Goal: Task Accomplishment & Management: Manage account settings

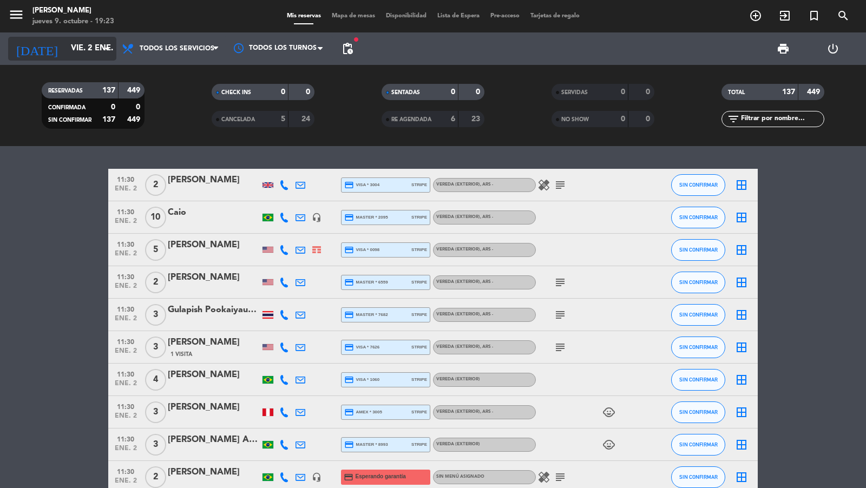
click at [86, 48] on input "vie. 2 ene." at bounding box center [117, 48] width 104 height 21
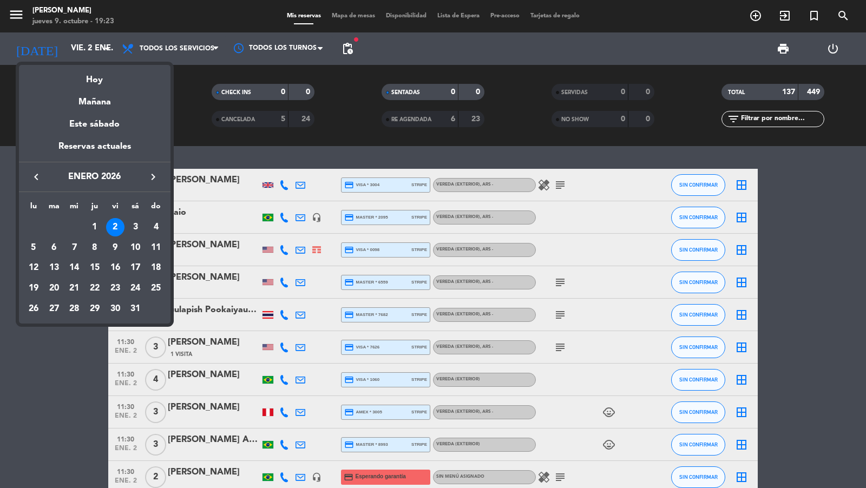
click at [87, 76] on div "Hoy" at bounding box center [95, 76] width 152 height 22
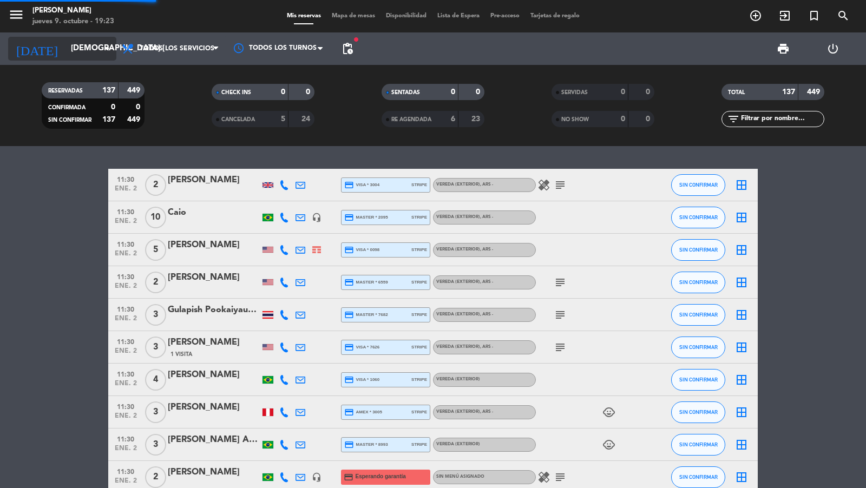
click at [84, 48] on input "[DEMOGRAPHIC_DATA] [DATE]" at bounding box center [117, 48] width 104 height 21
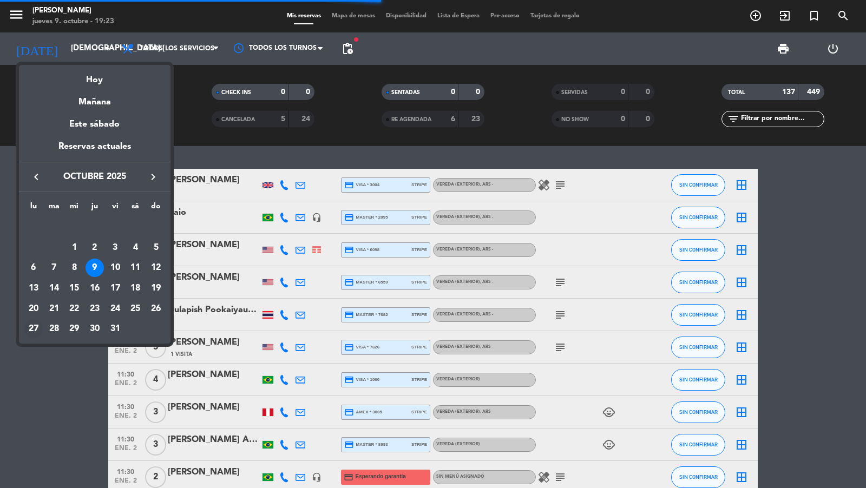
click at [31, 327] on div "27" at bounding box center [33, 329] width 18 height 18
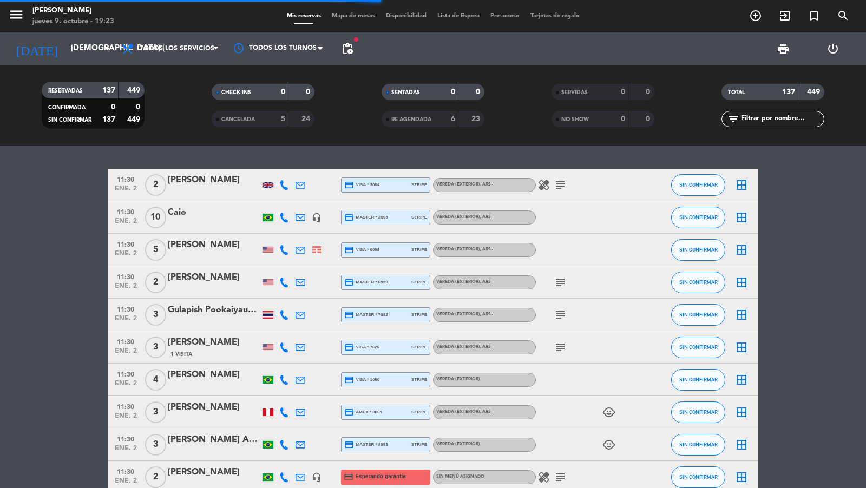
type input "lun. [DATE]"
click at [344, 39] on span "pending_actions" at bounding box center [348, 49] width 22 height 22
click at [346, 47] on span "pending_actions" at bounding box center [347, 48] width 13 height 13
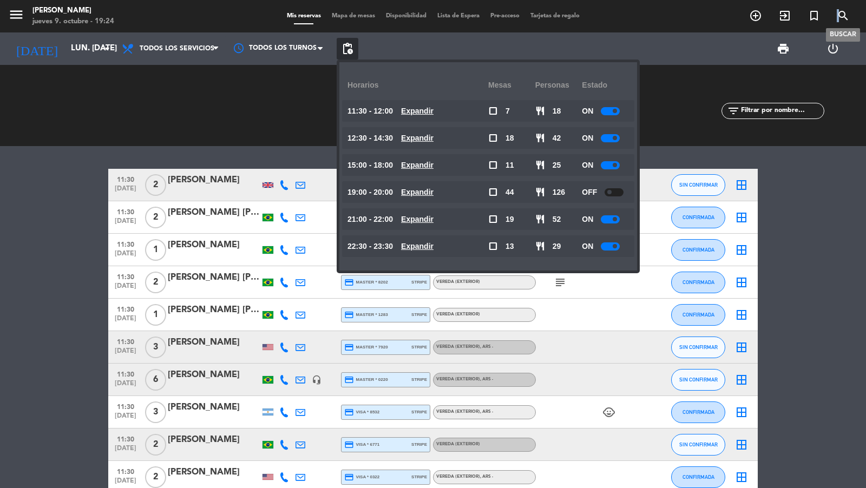
click at [838, 19] on icon "search" at bounding box center [843, 15] width 13 height 13
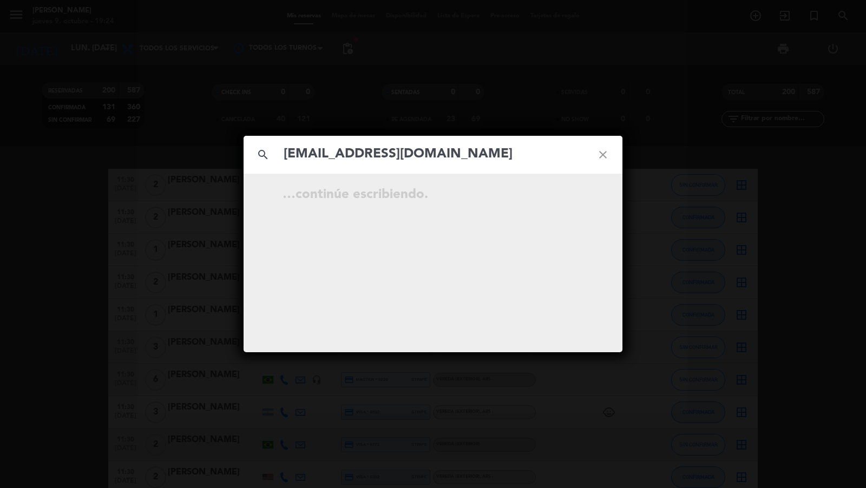
type input "[EMAIL_ADDRESS][DOMAIN_NAME]"
click at [577, 196] on icon "open_in_new" at bounding box center [575, 196] width 13 height 13
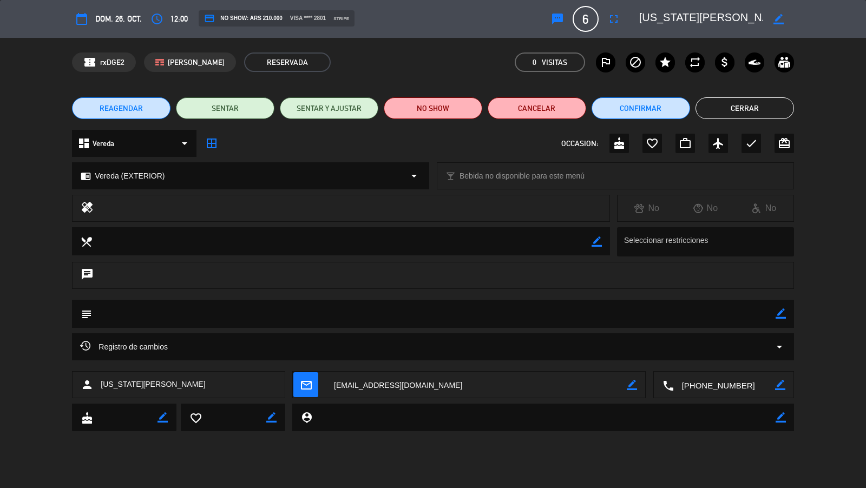
click at [130, 106] on span "REAGENDAR" at bounding box center [121, 108] width 43 height 11
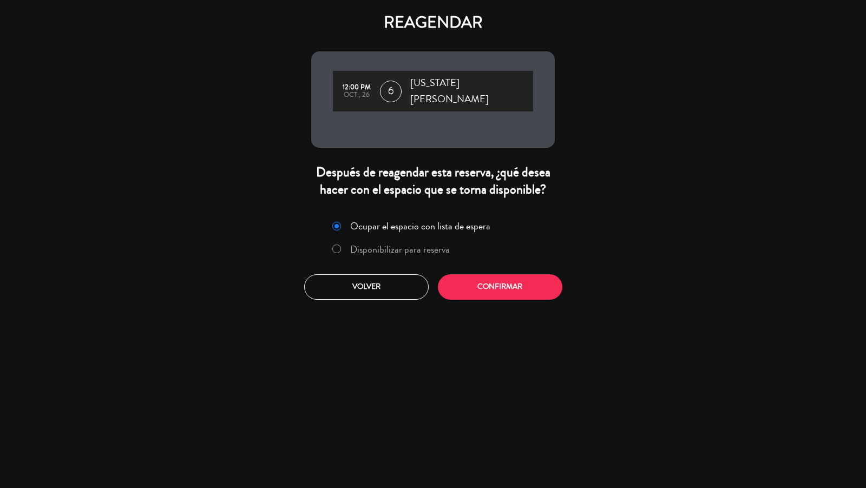
click at [383, 228] on div "Ocupar el espacio con lista de espera Disponibilizar para reserva" at bounding box center [433, 240] width 230 height 46
click at [428, 245] on label "Disponibilizar para reserva" at bounding box center [400, 250] width 100 height 10
click at [486, 280] on button "Confirmar" at bounding box center [500, 286] width 124 height 25
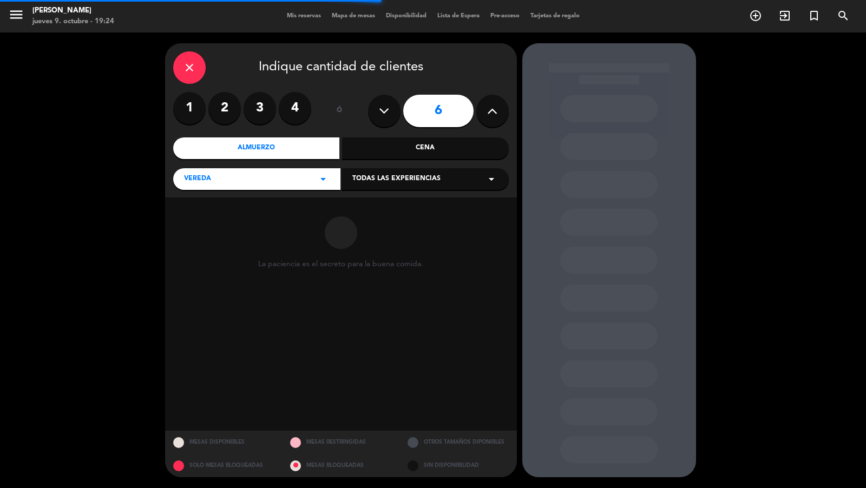
click at [373, 171] on div "Todas las experiencias arrow_drop_down" at bounding box center [425, 179] width 167 height 22
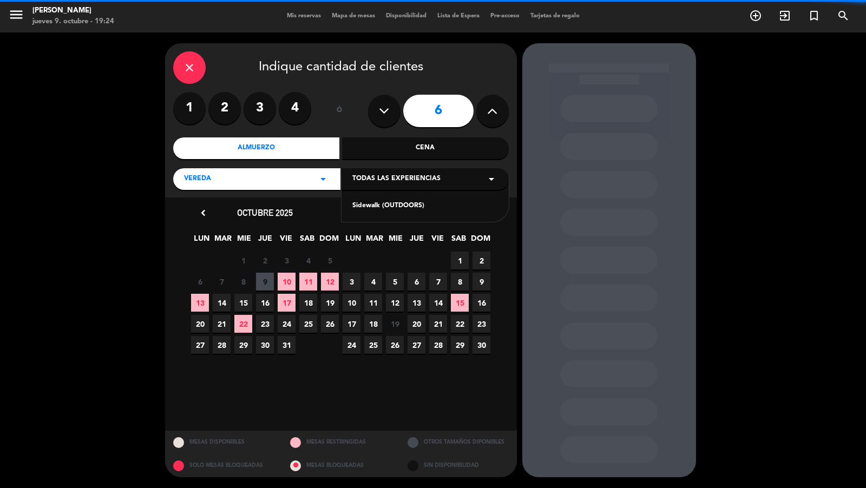
click at [362, 204] on div "Sidewalk (OUTDOORS)" at bounding box center [425, 206] width 146 height 11
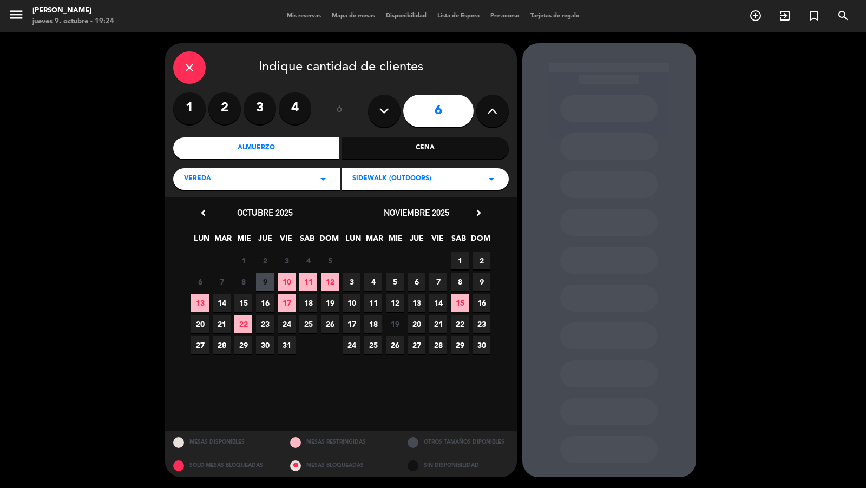
click at [261, 328] on span "23" at bounding box center [265, 324] width 18 height 18
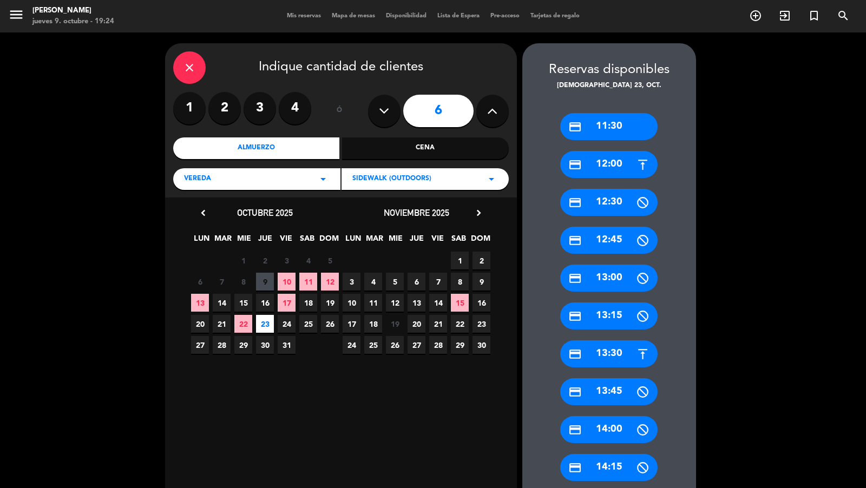
click at [618, 165] on div "credit_card 12:00" at bounding box center [608, 164] width 97 height 27
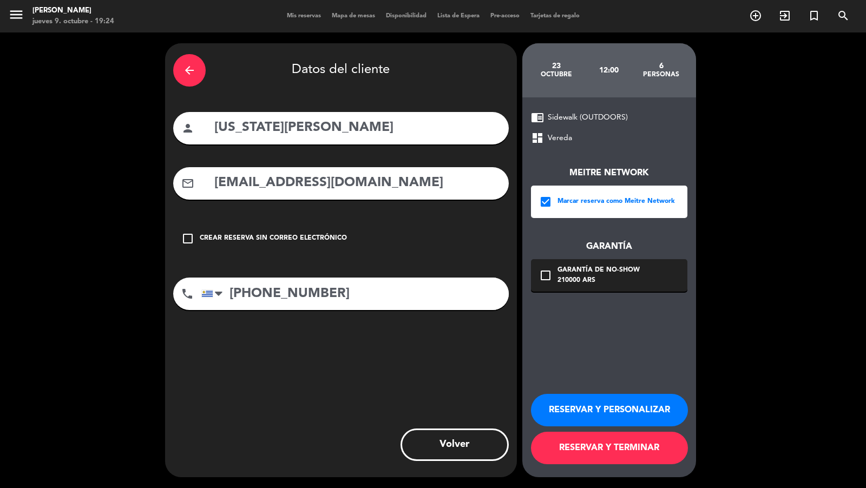
click at [600, 441] on button "RESERVAR Y TERMINAR" at bounding box center [609, 448] width 157 height 32
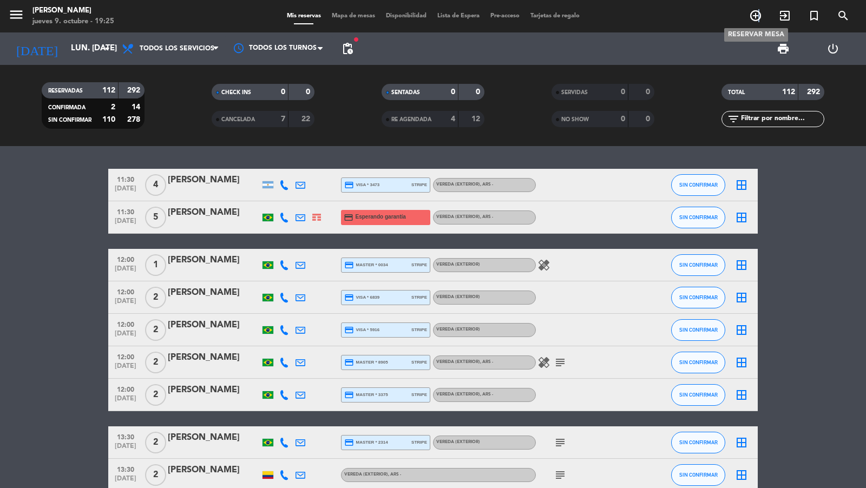
click at [759, 14] on icon "add_circle_outline" at bounding box center [755, 15] width 13 height 13
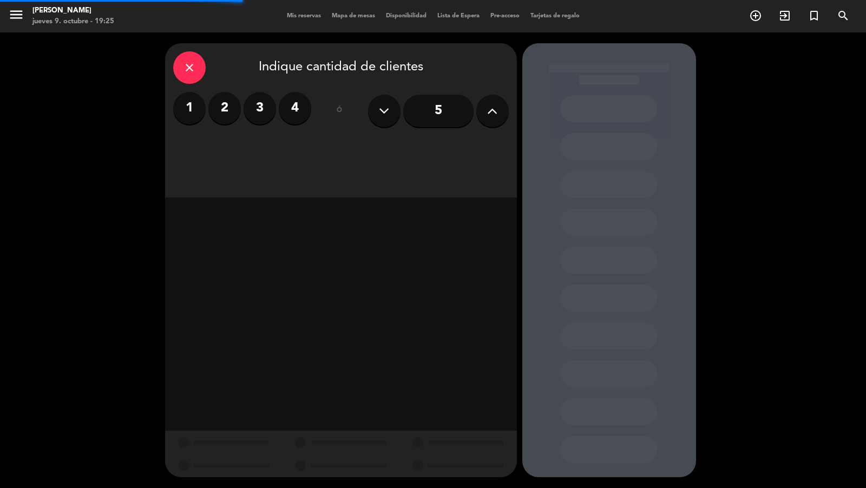
click at [494, 109] on icon at bounding box center [492, 111] width 10 height 16
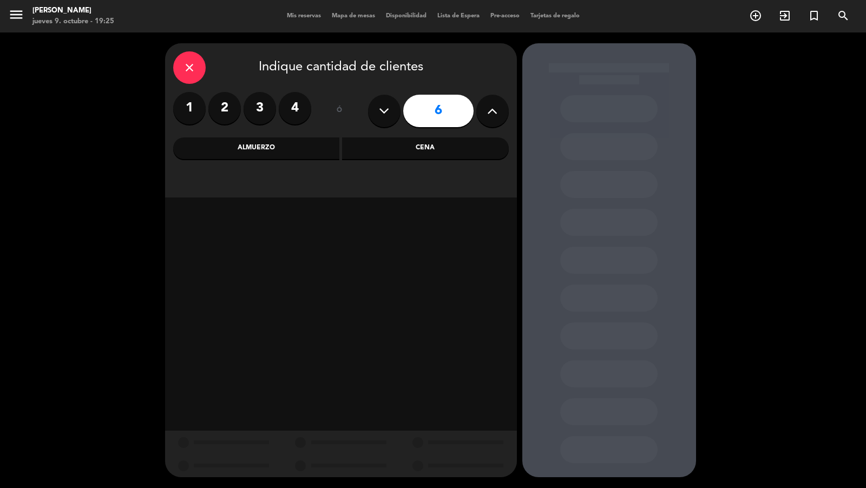
click at [400, 138] on div "Cena" at bounding box center [425, 148] width 167 height 22
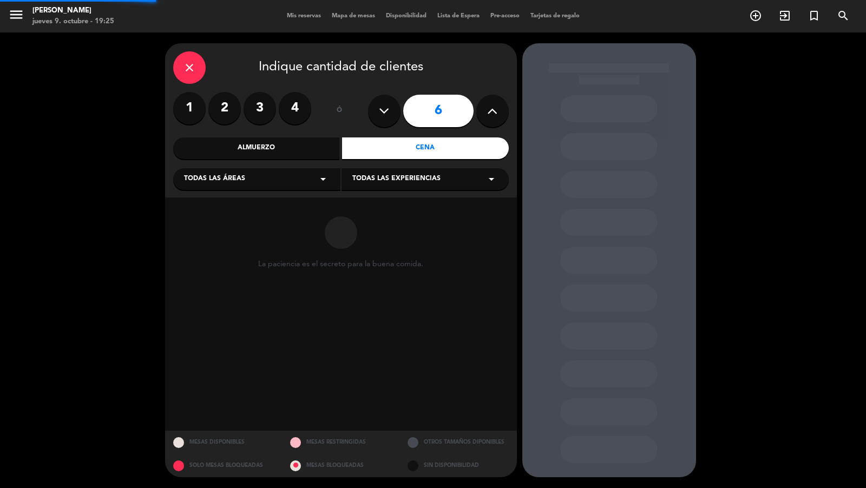
click at [292, 169] on div "Todas las áreas arrow_drop_down" at bounding box center [256, 179] width 167 height 22
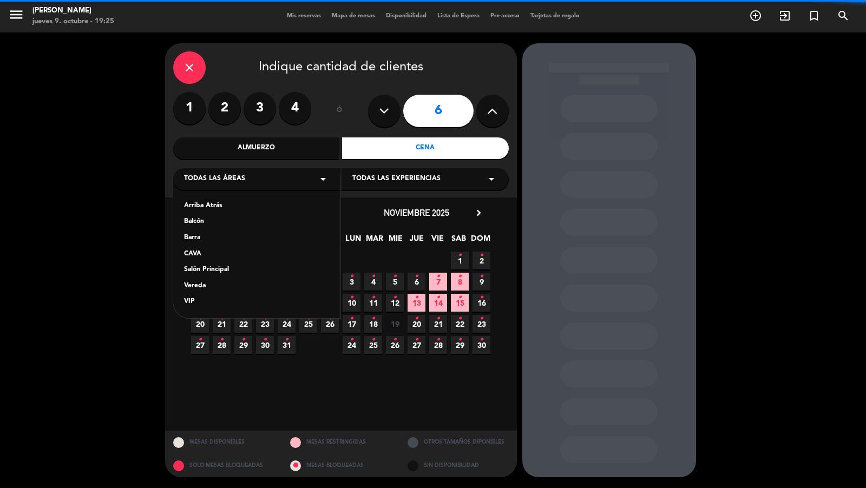
click at [277, 141] on div "Almuerzo" at bounding box center [256, 148] width 167 height 22
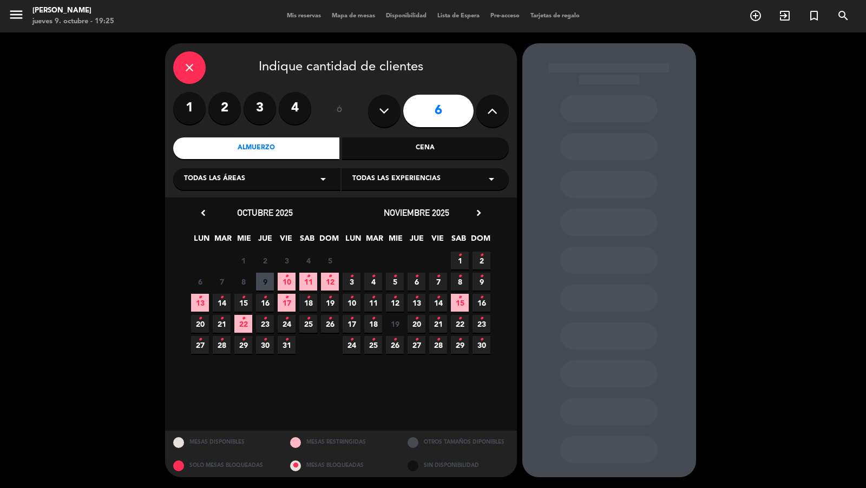
click at [238, 183] on span "Todas las áreas" at bounding box center [214, 179] width 61 height 11
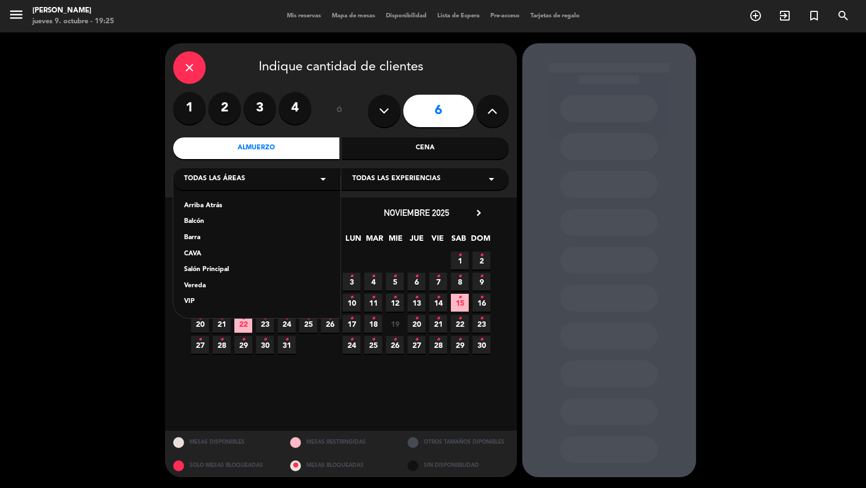
click at [205, 285] on div "Vereda" at bounding box center [257, 286] width 146 height 11
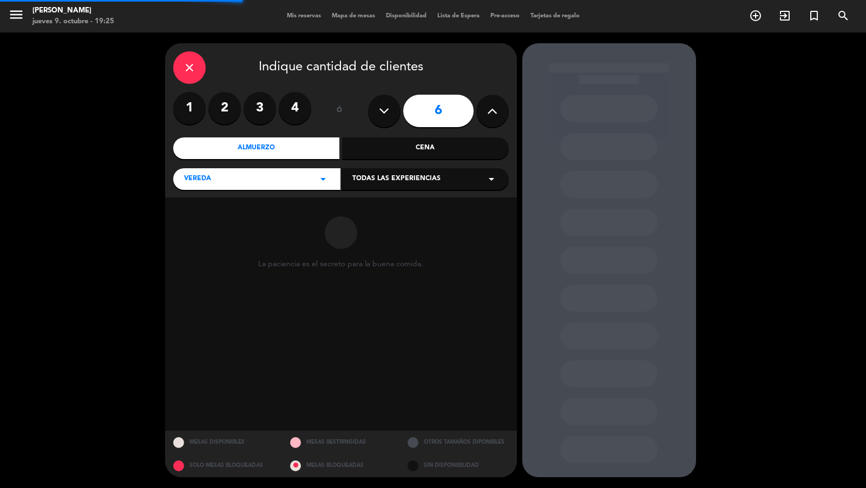
click at [372, 181] on span "Todas las experiencias" at bounding box center [396, 179] width 88 height 11
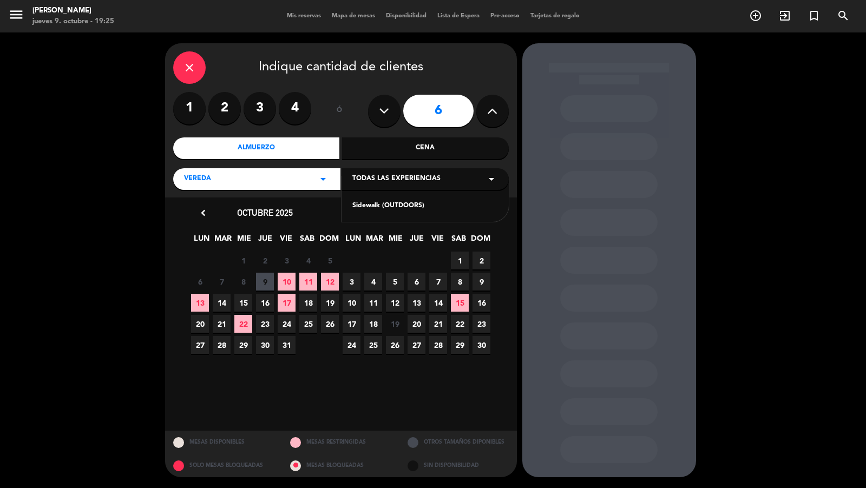
click at [371, 205] on div "Sidewalk (OUTDOORS)" at bounding box center [425, 206] width 146 height 11
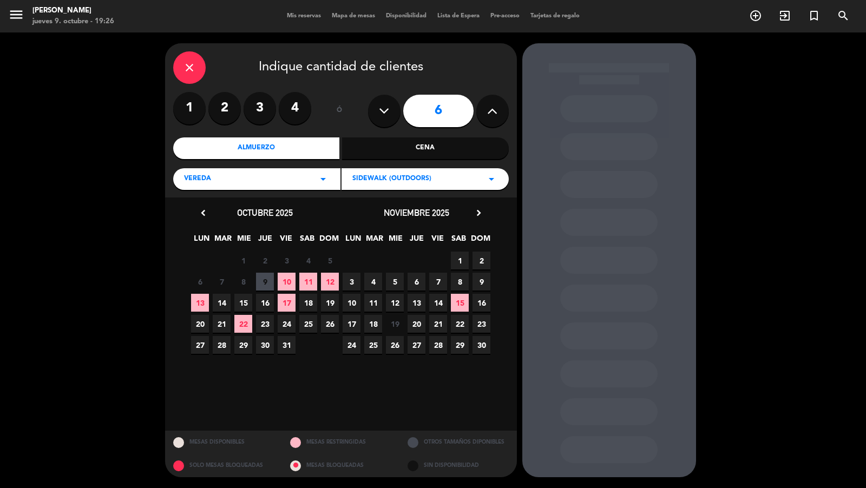
click at [457, 279] on span "8" at bounding box center [460, 282] width 18 height 18
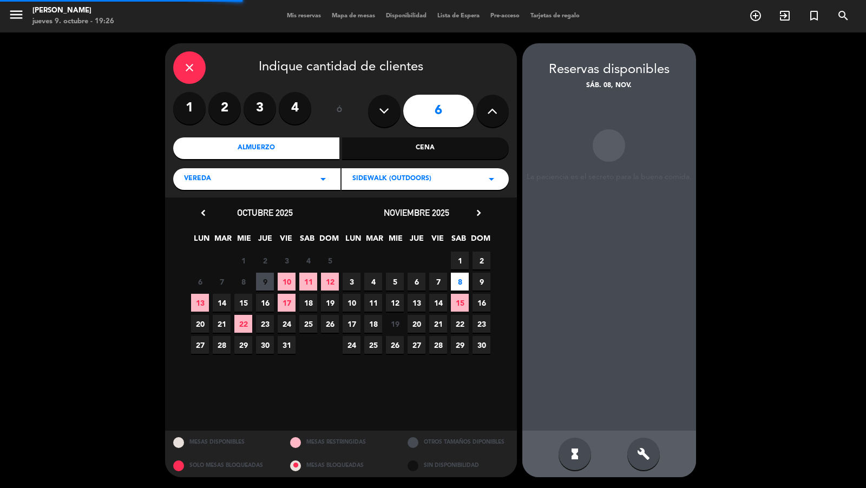
click at [418, 279] on span "6" at bounding box center [417, 282] width 18 height 18
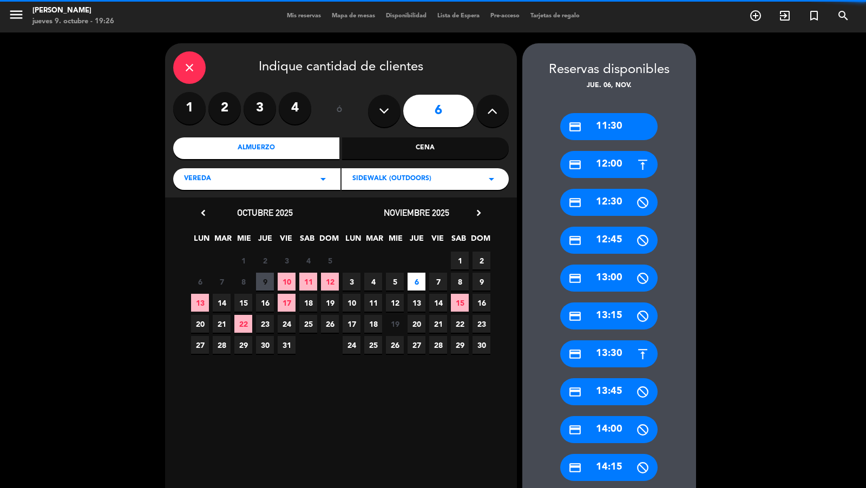
click at [607, 165] on div "credit_card 12:00" at bounding box center [608, 164] width 97 height 27
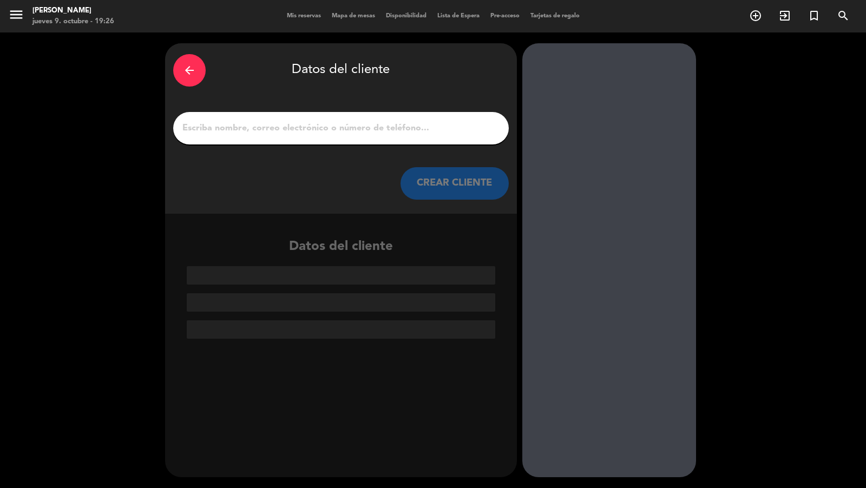
click at [465, 130] on input "1" at bounding box center [340, 128] width 319 height 15
paste input "[PERSON_NAME]"
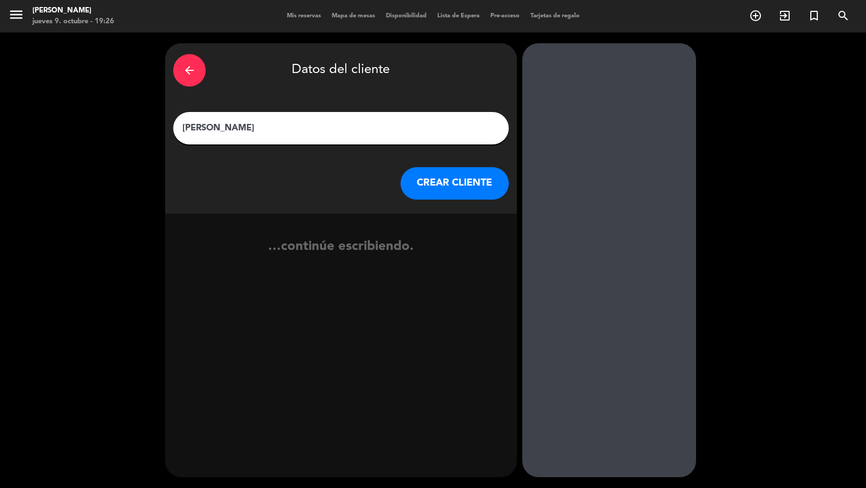
type input "[PERSON_NAME]"
click at [477, 186] on button "CREAR CLIENTE" at bounding box center [455, 183] width 108 height 32
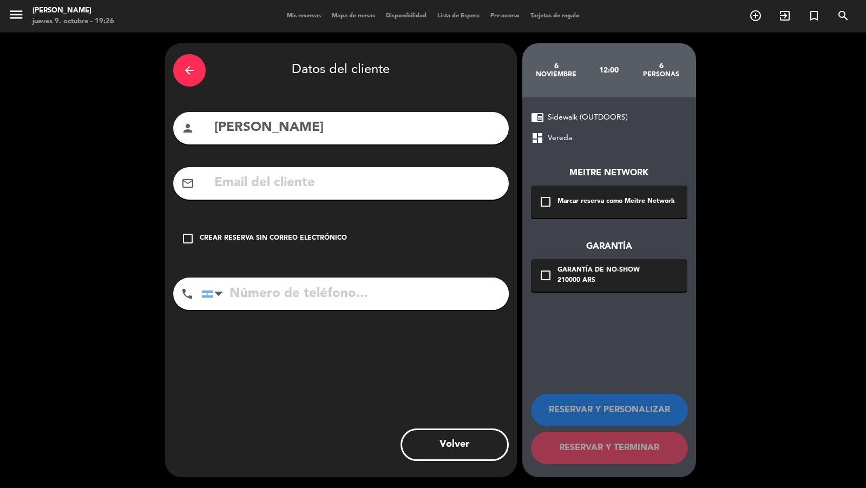
click at [563, 211] on div "check_box_outline_blank Marcar reserva como Meitre Network" at bounding box center [609, 202] width 156 height 32
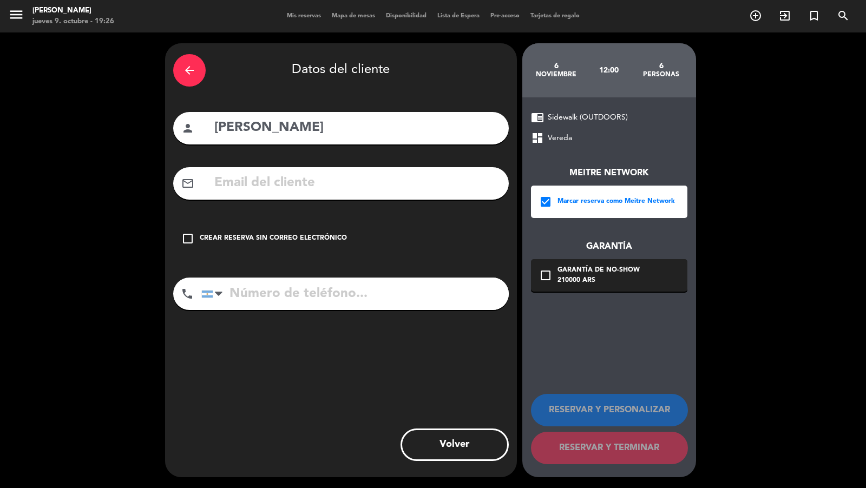
click at [564, 277] on div "210000 ARS" at bounding box center [599, 281] width 82 height 11
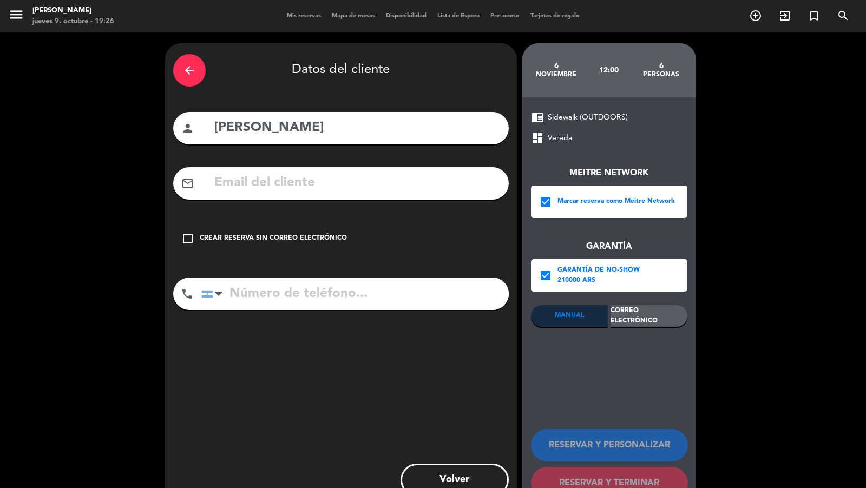
click at [621, 313] on div "Correo Electrónico" at bounding box center [649, 316] width 77 height 22
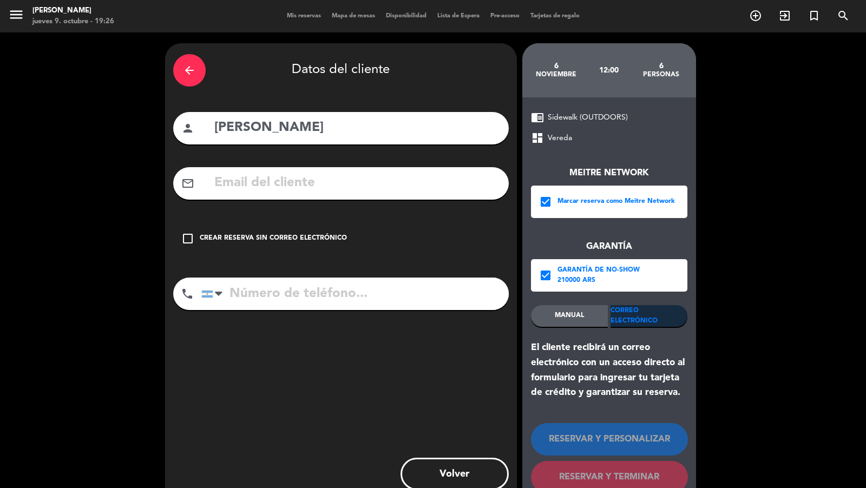
click at [423, 178] on input "text" at bounding box center [356, 183] width 287 height 22
click at [407, 183] on input "text" at bounding box center [356, 183] width 287 height 22
paste input "[EMAIL_ADDRESS][DOMAIN_NAME]"
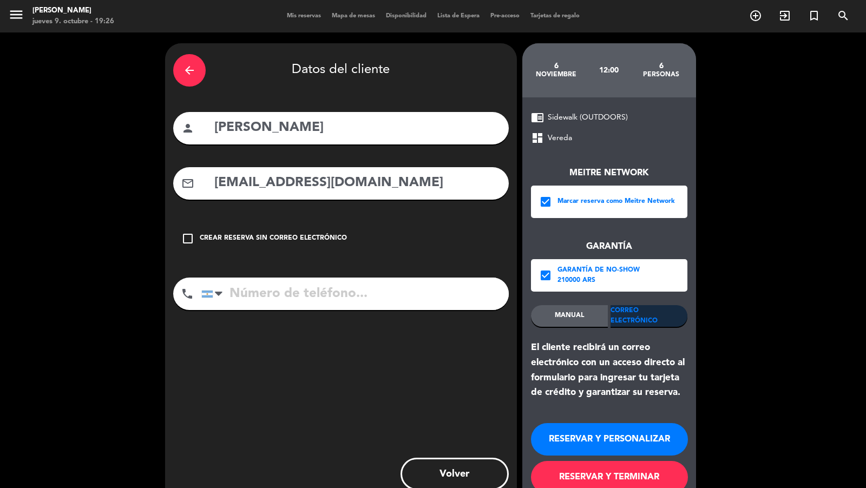
type input "[EMAIL_ADDRESS][DOMAIN_NAME]"
click at [389, 285] on input "tel" at bounding box center [354, 294] width 307 height 32
click at [307, 295] on input "tel" at bounding box center [354, 294] width 307 height 32
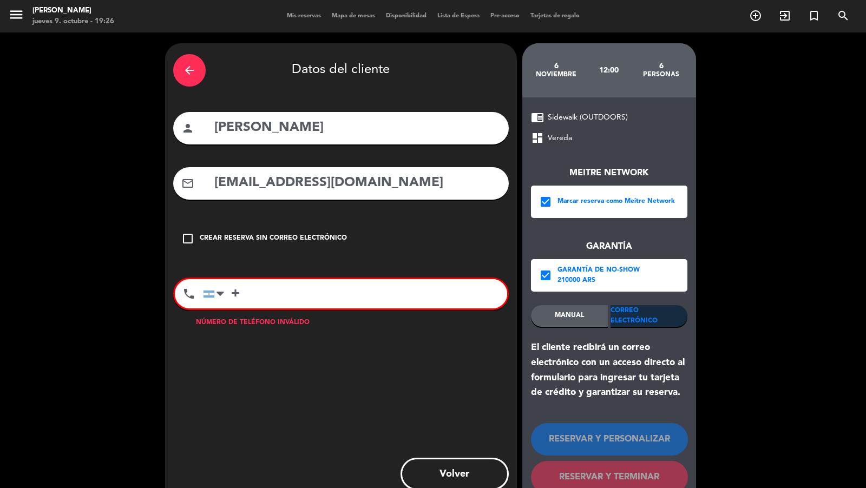
paste input "55 21 967485600"
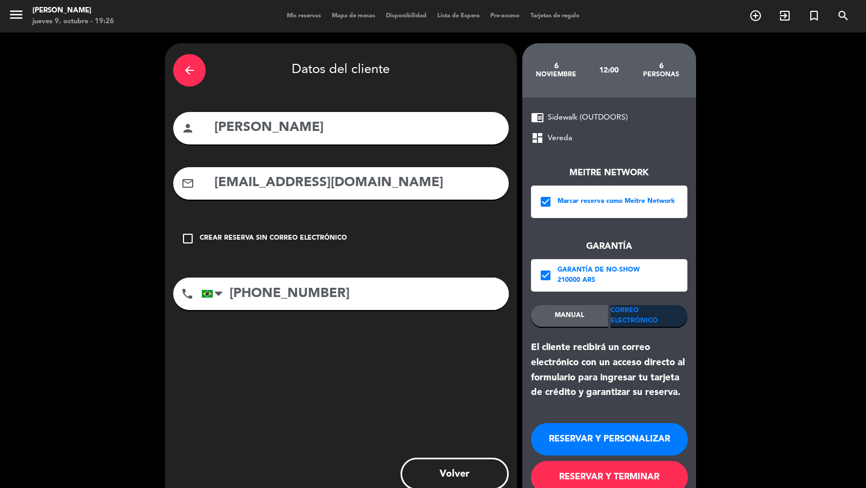
type input "[PHONE_NUMBER]"
click at [574, 476] on button "RESERVAR Y TERMINAR" at bounding box center [609, 477] width 157 height 32
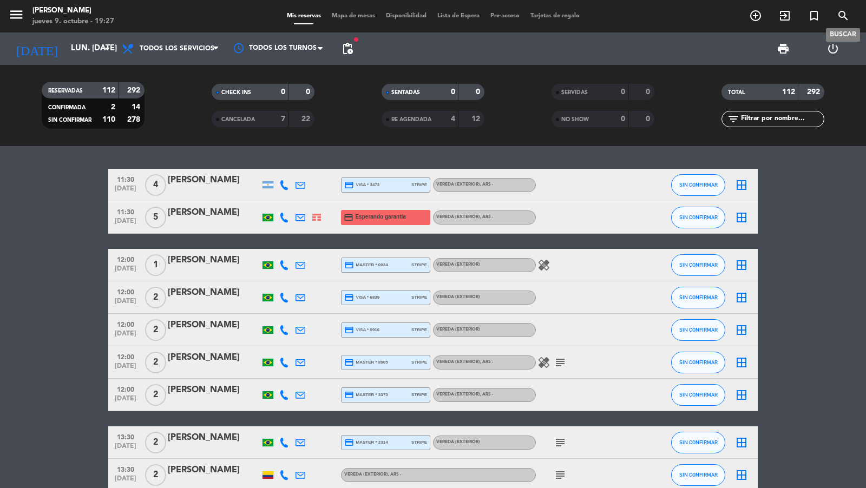
click at [843, 17] on icon "search" at bounding box center [843, 15] width 13 height 13
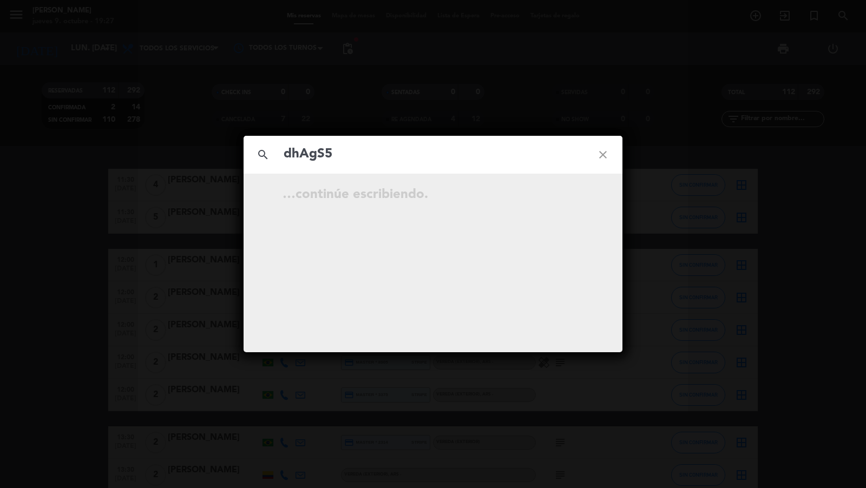
type input "dhAgS5"
click at [572, 199] on icon "open_in_new" at bounding box center [575, 196] width 13 height 13
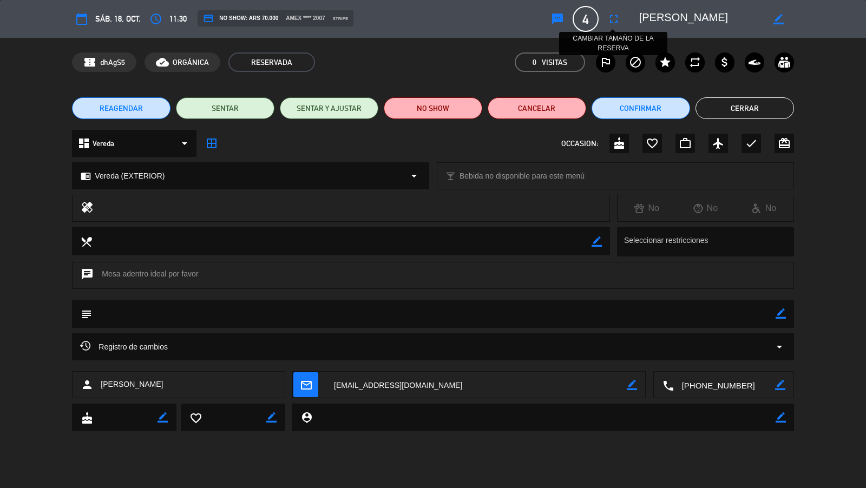
click at [612, 18] on icon "fullscreen" at bounding box center [613, 18] width 13 height 13
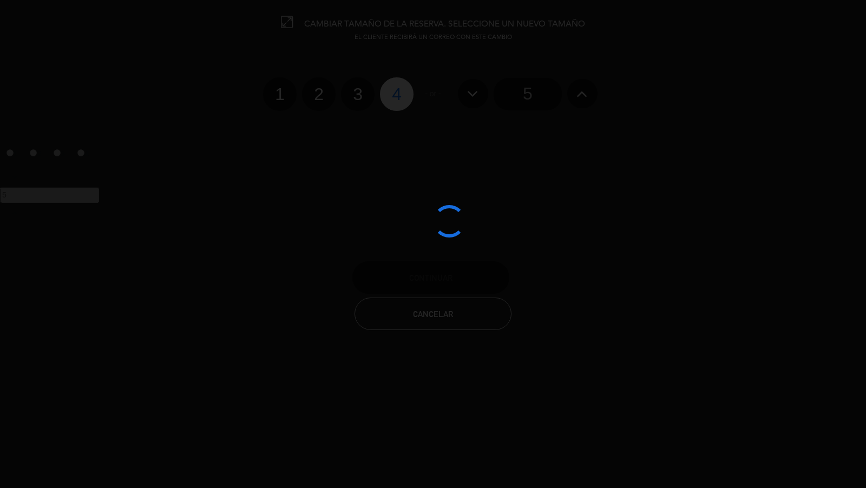
click at [530, 97] on div at bounding box center [433, 244] width 866 height 488
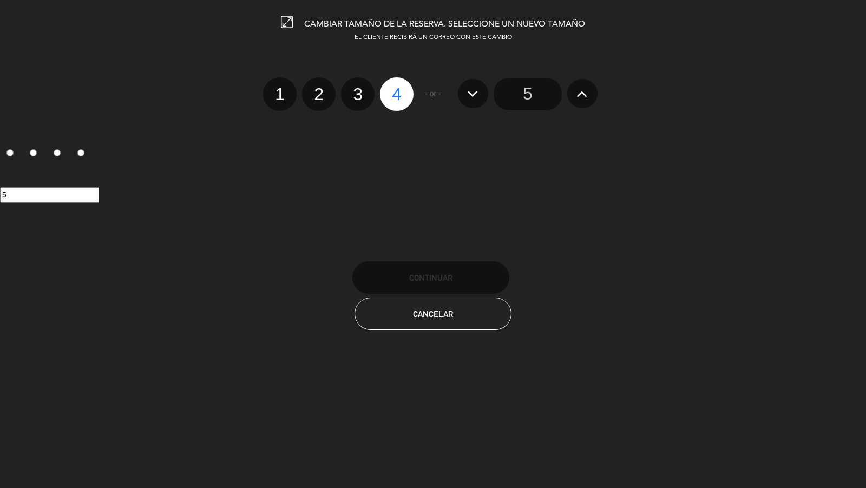
click at [530, 97] on input "5" at bounding box center [528, 94] width 68 height 32
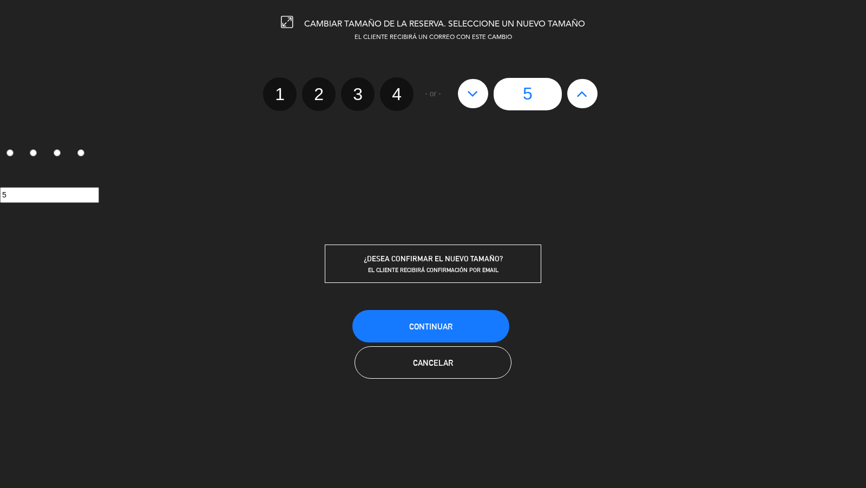
click at [455, 338] on div "Continuar Cancelar" at bounding box center [433, 344] width 866 height 71
click at [455, 331] on button "Continuar" at bounding box center [430, 326] width 157 height 32
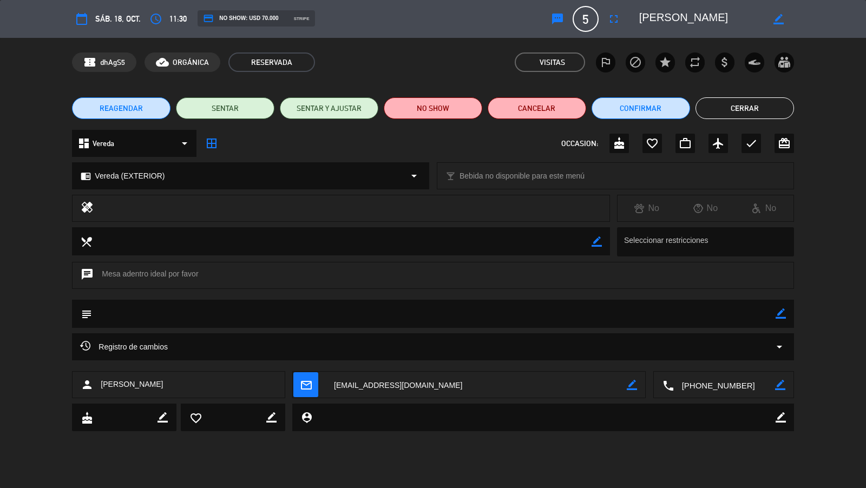
drag, startPoint x: 713, startPoint y: 103, endPoint x: 700, endPoint y: 103, distance: 12.4
click at [713, 103] on button "Cerrar" at bounding box center [745, 108] width 99 height 22
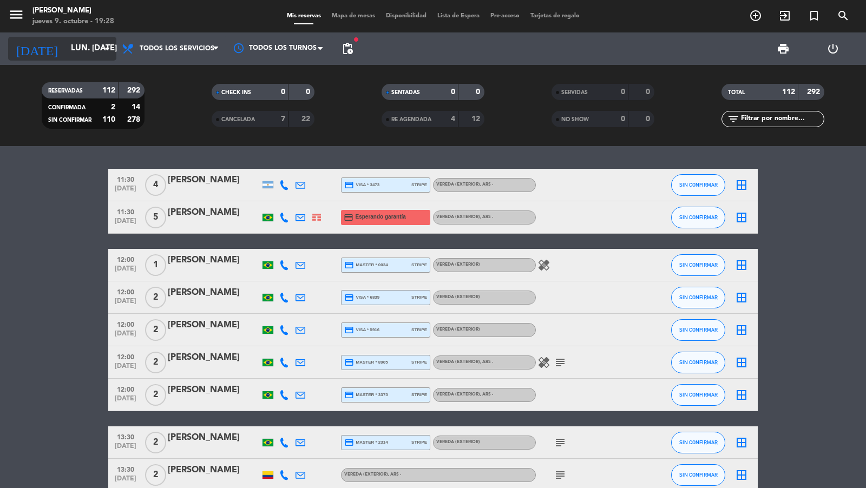
click at [109, 49] on icon "arrow_drop_down" at bounding box center [107, 48] width 13 height 13
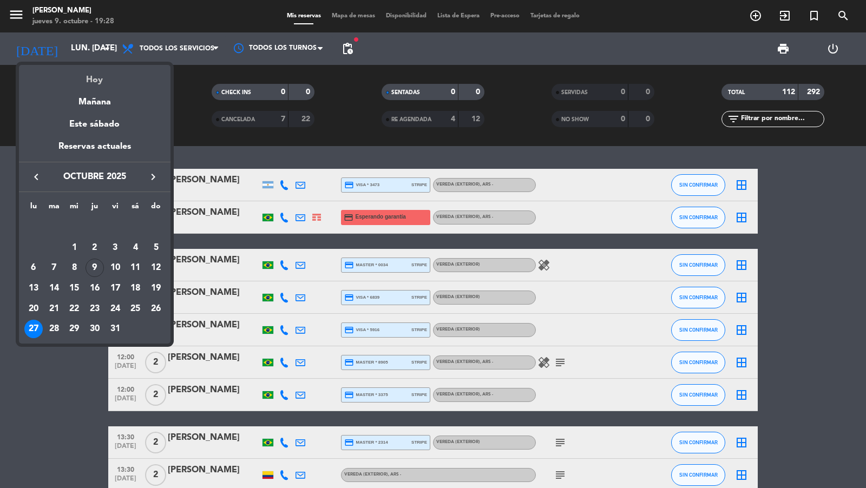
click at [96, 73] on div "Hoy" at bounding box center [95, 76] width 152 height 22
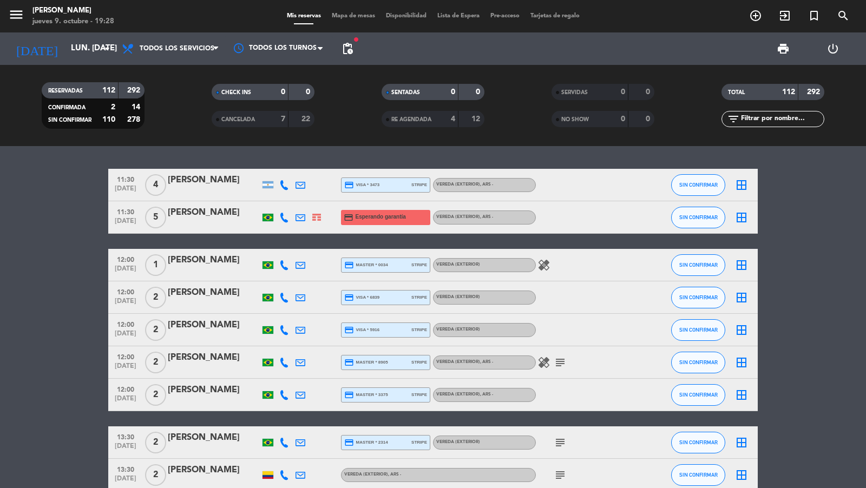
type input "[DEMOGRAPHIC_DATA] [DATE]"
click at [96, 53] on input "[DEMOGRAPHIC_DATA] [DATE]" at bounding box center [117, 48] width 104 height 21
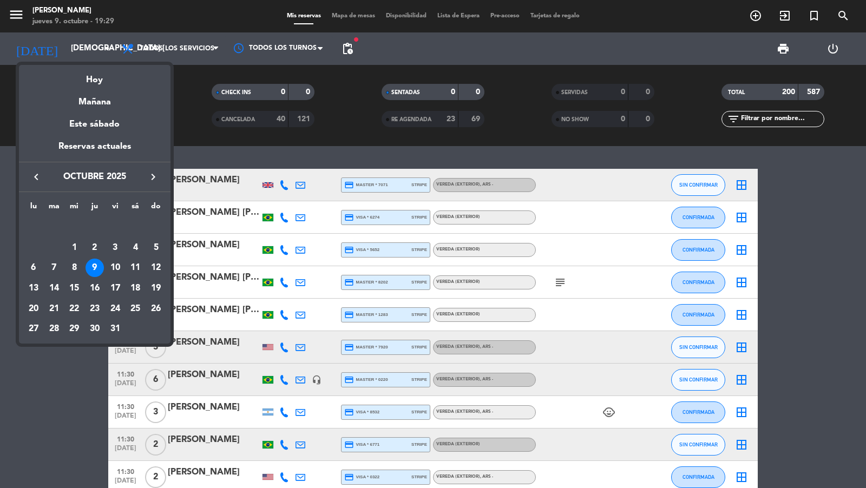
click at [754, 17] on div at bounding box center [433, 244] width 866 height 488
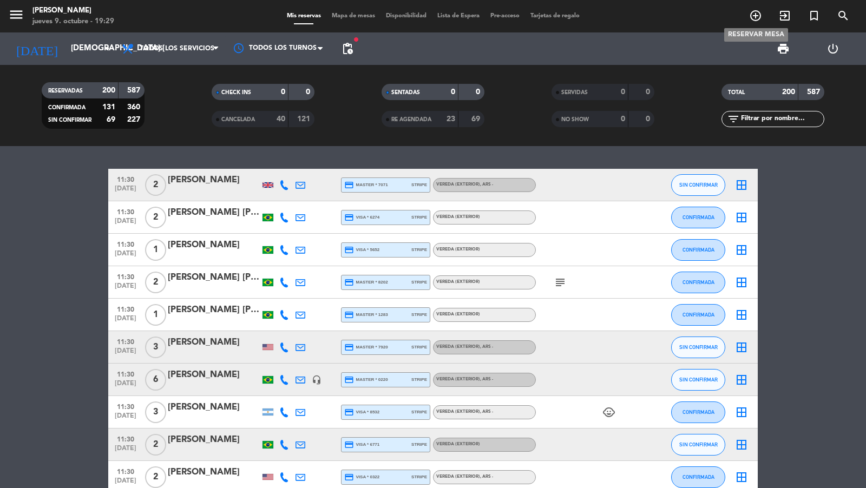
click at [755, 18] on icon "add_circle_outline" at bounding box center [755, 15] width 13 height 13
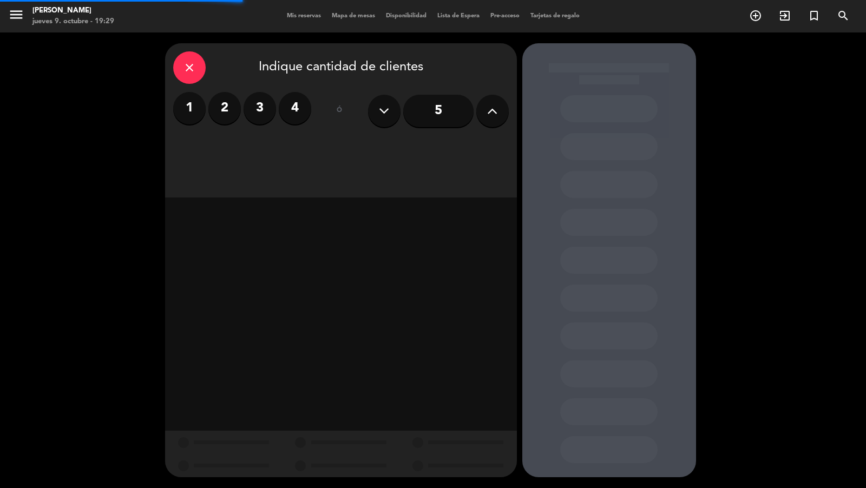
click at [492, 114] on icon at bounding box center [492, 111] width 10 height 16
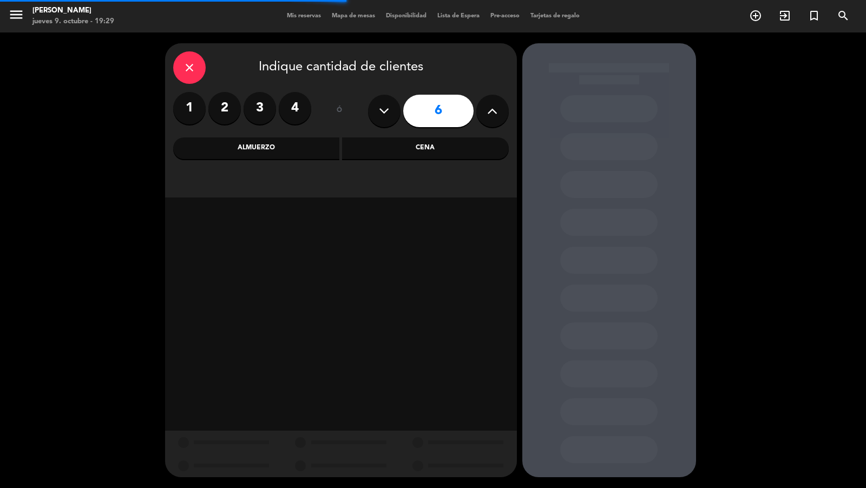
drag, startPoint x: 421, startPoint y: 148, endPoint x: 358, endPoint y: 149, distance: 62.8
click at [416, 148] on div "Cena" at bounding box center [425, 148] width 167 height 22
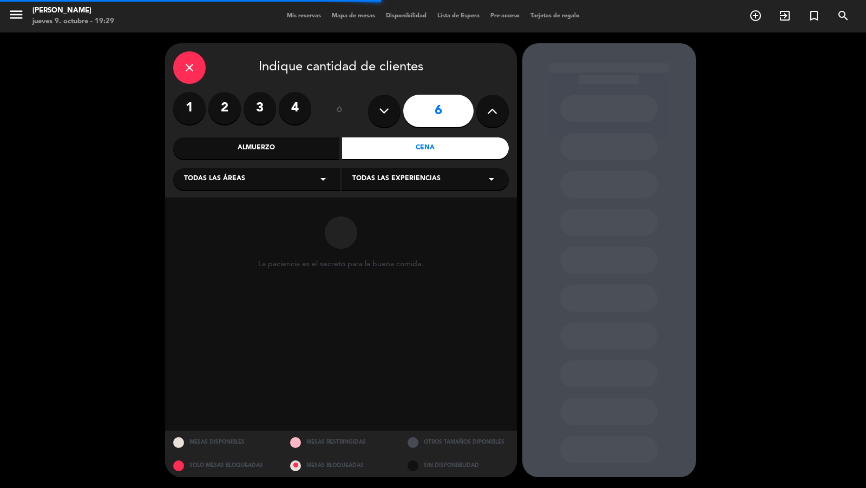
click at [307, 149] on div "Almuerzo" at bounding box center [256, 148] width 167 height 22
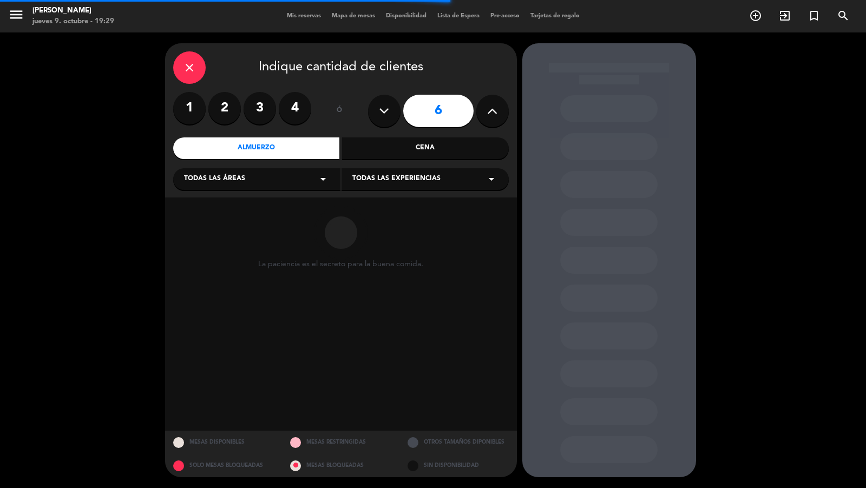
click at [283, 175] on div "Todas las áreas arrow_drop_down" at bounding box center [256, 179] width 167 height 22
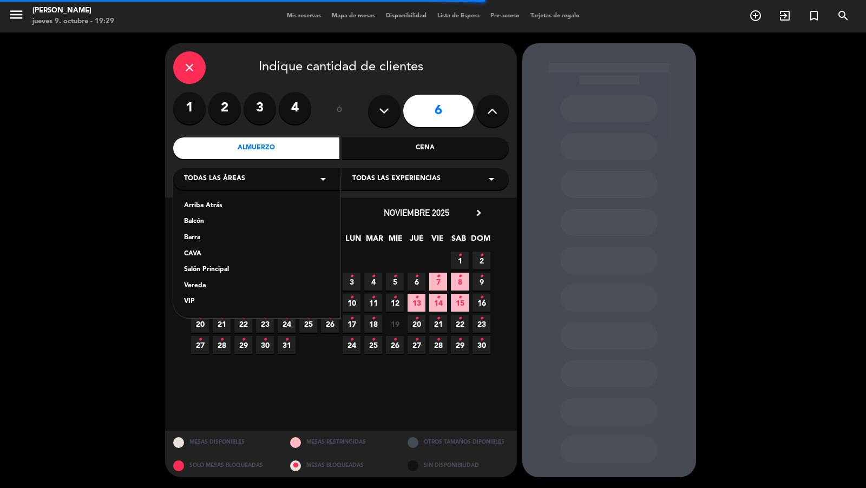
click at [206, 284] on div "Vereda" at bounding box center [257, 286] width 146 height 11
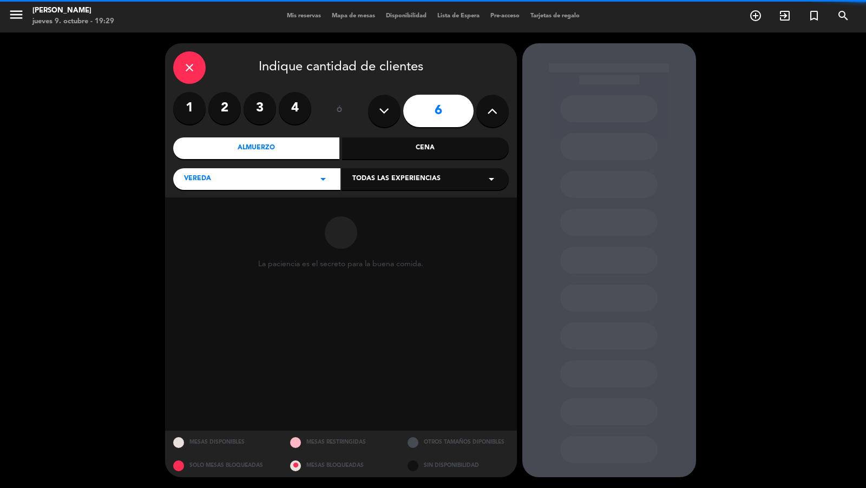
click at [382, 173] on div "Todas las experiencias arrow_drop_down" at bounding box center [425, 179] width 167 height 22
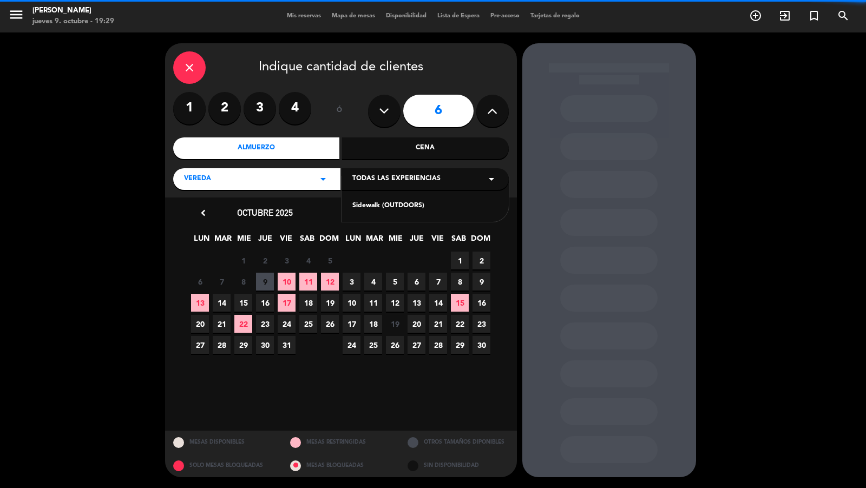
click at [379, 202] on div "Sidewalk (OUTDOORS)" at bounding box center [425, 206] width 146 height 11
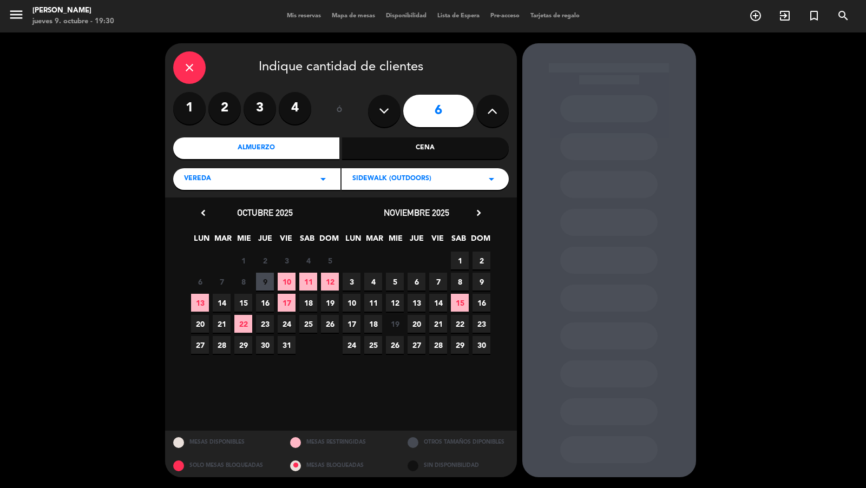
click at [477, 214] on icon "chevron_right" at bounding box center [478, 212] width 11 height 11
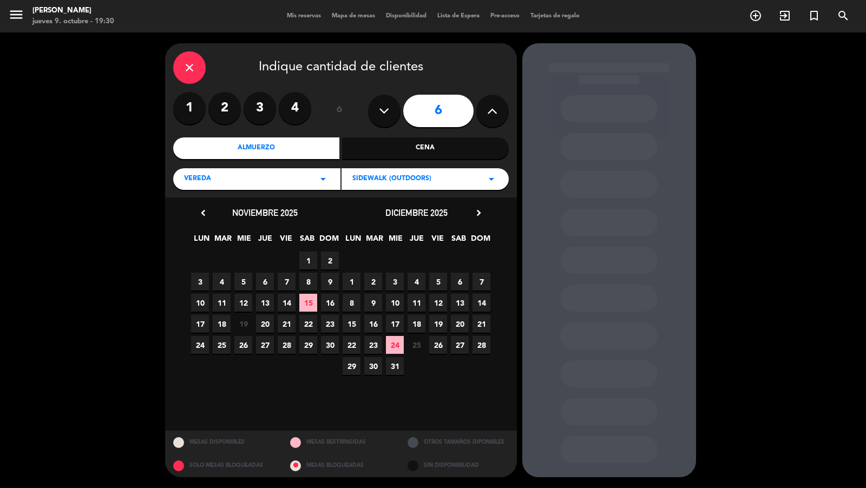
click at [358, 348] on span "22" at bounding box center [352, 345] width 18 height 18
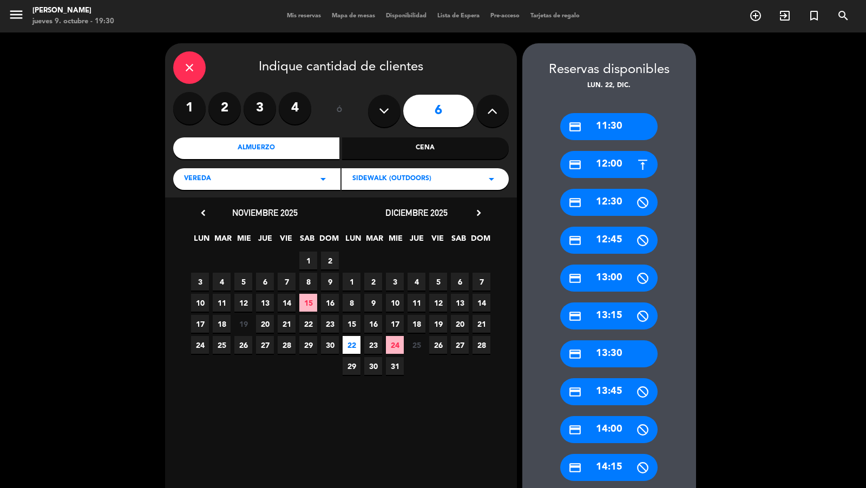
click at [589, 166] on div "credit_card 12:00" at bounding box center [608, 164] width 97 height 27
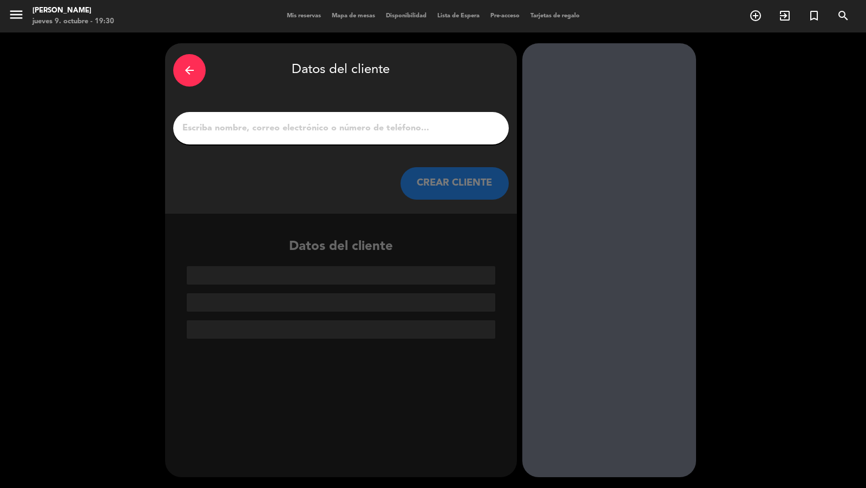
click at [453, 124] on input "1" at bounding box center [340, 128] width 319 height 15
paste input "[PERSON_NAME]"
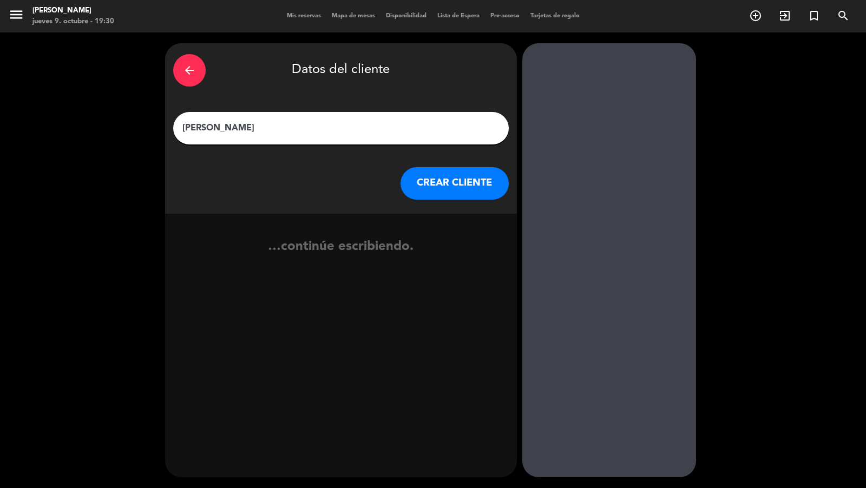
type input "[PERSON_NAME]"
click at [472, 183] on button "CREAR CLIENTE" at bounding box center [455, 183] width 108 height 32
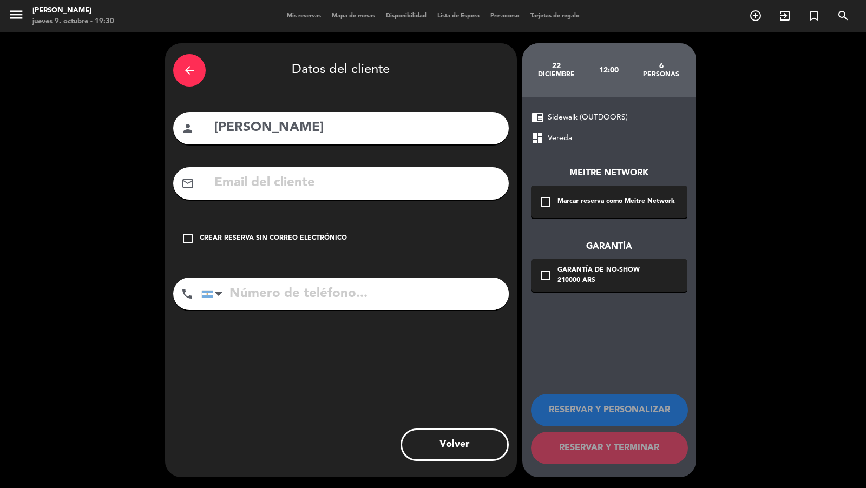
click at [555, 196] on div "check_box_outline_blank Marcar reserva como Meitre Network" at bounding box center [609, 202] width 156 height 32
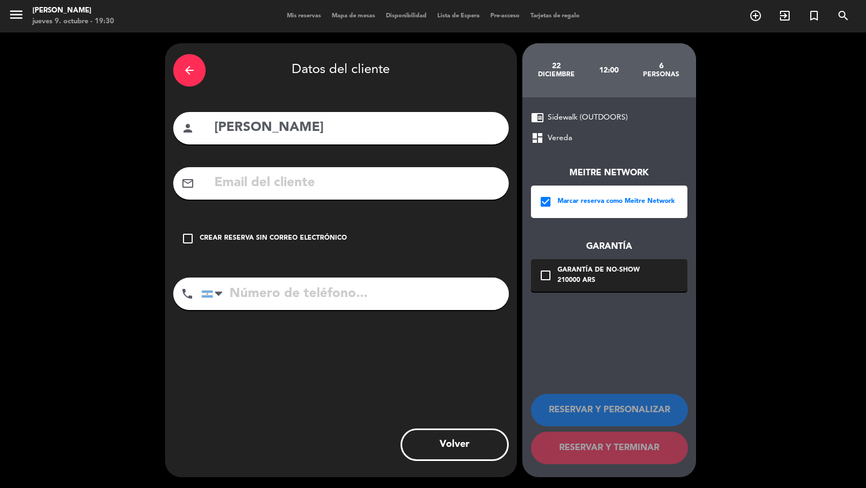
click at [560, 271] on div "Garantía de no-show" at bounding box center [599, 270] width 82 height 11
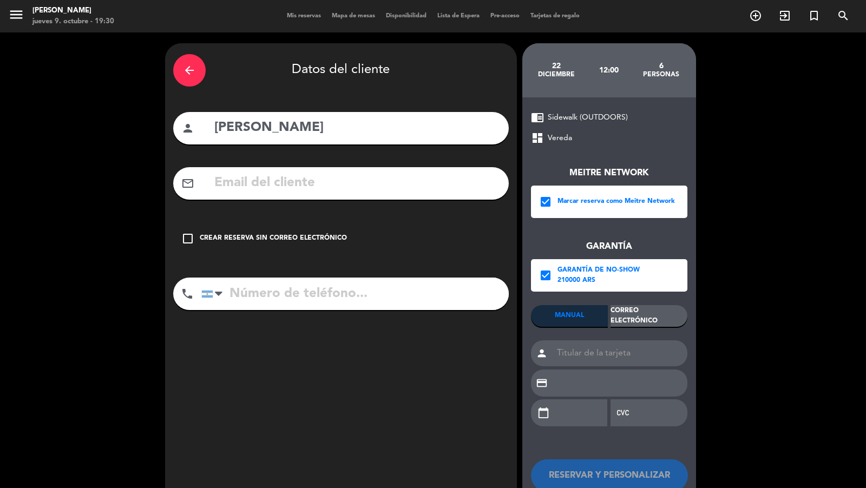
click at [620, 306] on div "Correo Electrónico" at bounding box center [649, 316] width 77 height 22
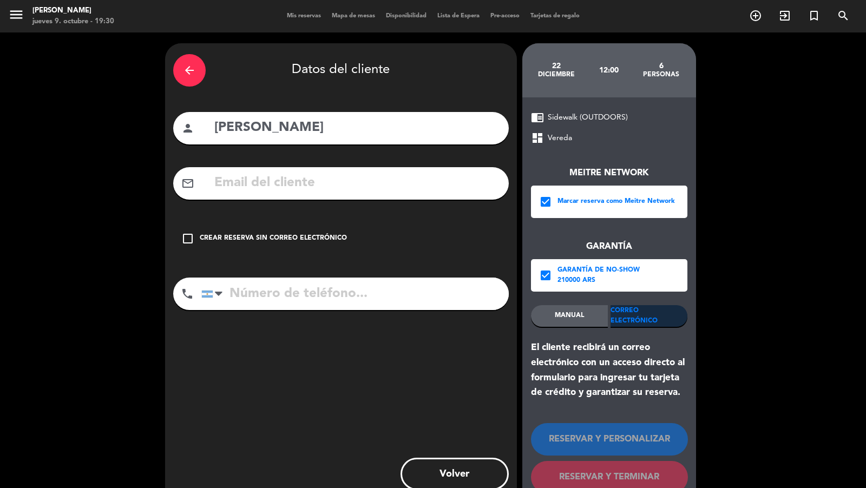
click at [463, 181] on input "text" at bounding box center [356, 183] width 287 height 22
click at [436, 178] on input "text" at bounding box center [356, 183] width 287 height 22
paste input "[PERSON_NAME][EMAIL_ADDRESS][PERSON_NAME][DOMAIN_NAME]"
type input "[PERSON_NAME][EMAIL_ADDRESS][PERSON_NAME][DOMAIN_NAME]"
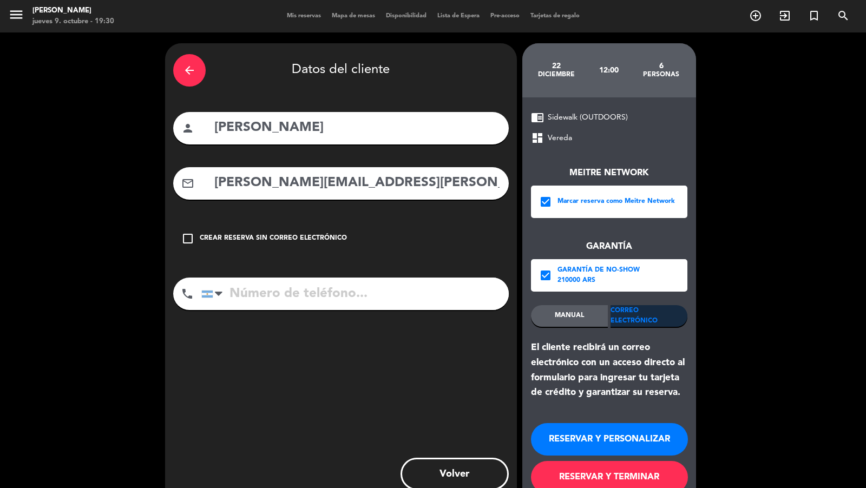
click at [408, 293] on input "tel" at bounding box center [354, 294] width 307 height 32
click at [374, 303] on input "tel" at bounding box center [354, 294] width 307 height 32
paste input "[PHONE_NUMBER]"
type input "[PHONE_NUMBER]"
click at [619, 473] on button "RESERVAR Y TERMINAR" at bounding box center [609, 477] width 157 height 32
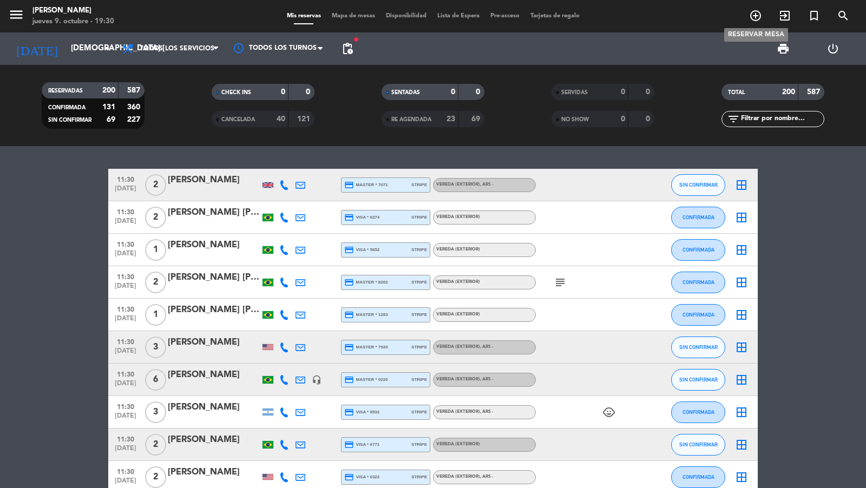
click at [757, 18] on icon "add_circle_outline" at bounding box center [755, 15] width 13 height 13
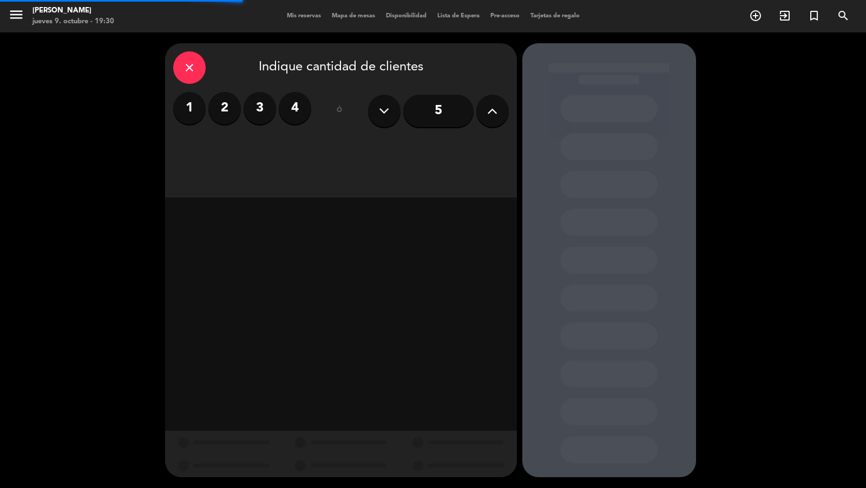
click at [504, 122] on div "5" at bounding box center [438, 111] width 141 height 38
click at [492, 108] on icon at bounding box center [492, 111] width 10 height 16
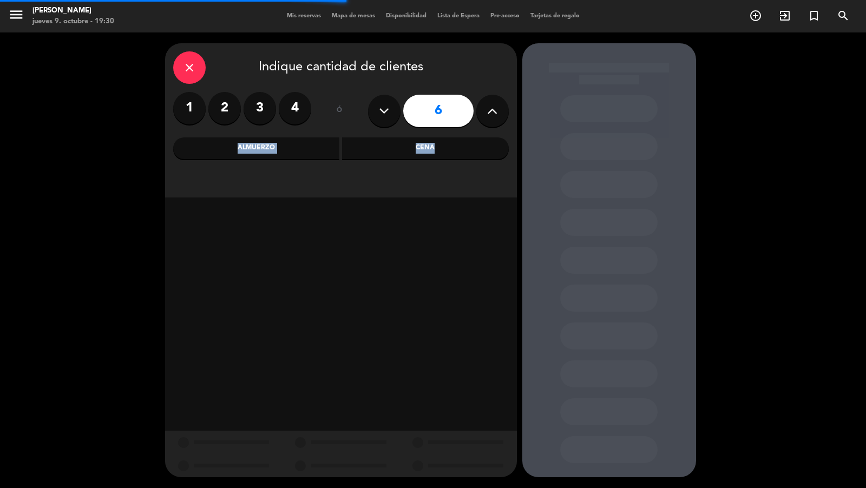
click at [492, 108] on icon at bounding box center [492, 111] width 10 height 16
type input "8"
click at [407, 146] on div "Cena" at bounding box center [425, 148] width 167 height 22
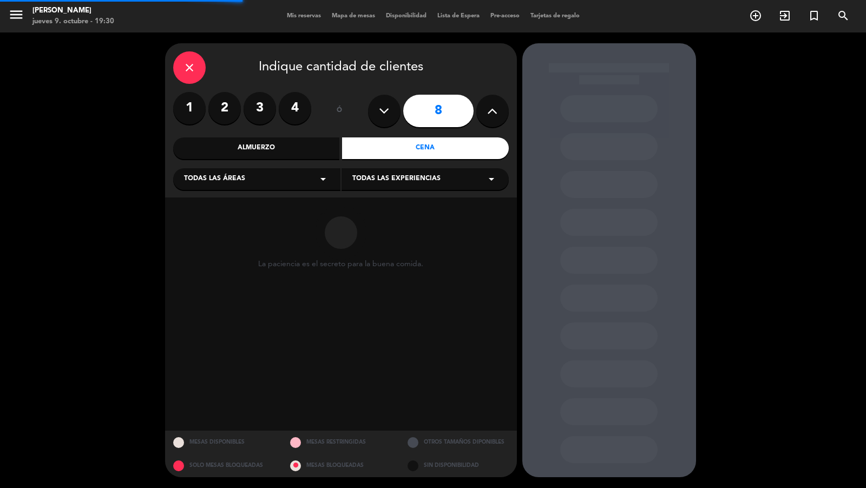
click at [286, 176] on div "Todas las áreas arrow_drop_down" at bounding box center [256, 179] width 167 height 22
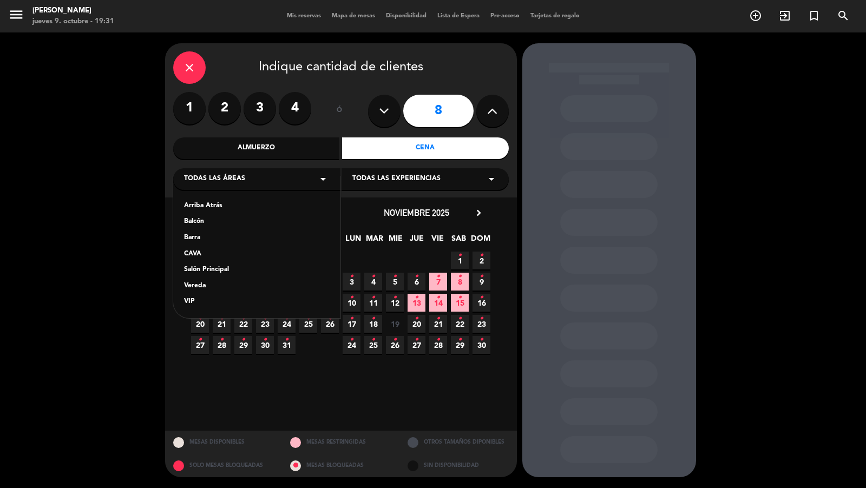
click at [210, 285] on div "Vereda" at bounding box center [257, 286] width 146 height 11
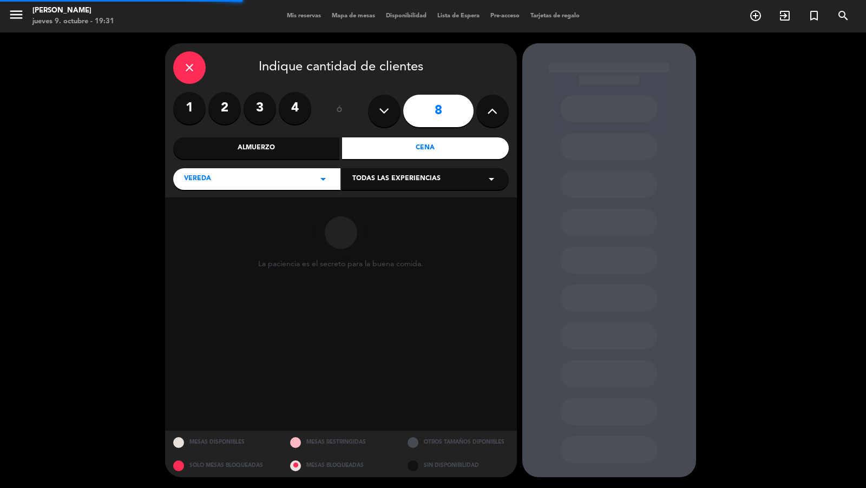
click at [358, 182] on span "Todas las experiencias" at bounding box center [396, 179] width 88 height 11
click at [358, 202] on div "Sidewalk (OUTDOORS)" at bounding box center [425, 206] width 146 height 11
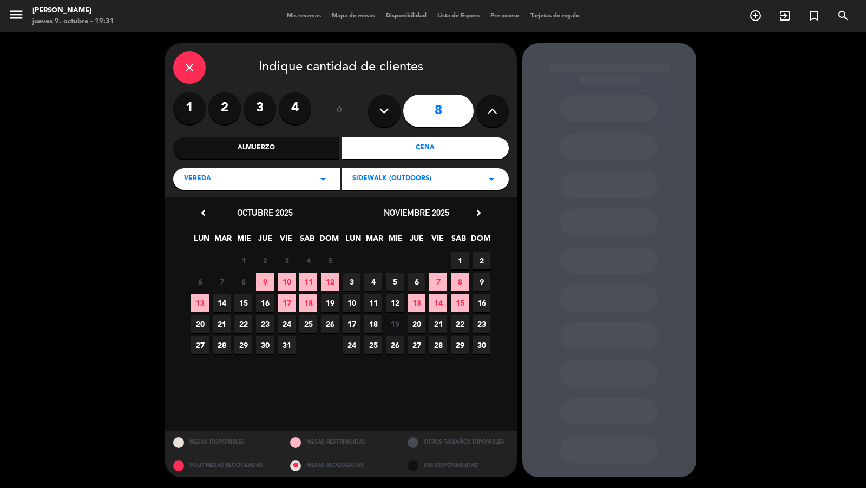
click at [480, 208] on icon "chevron_right" at bounding box center [478, 212] width 11 height 11
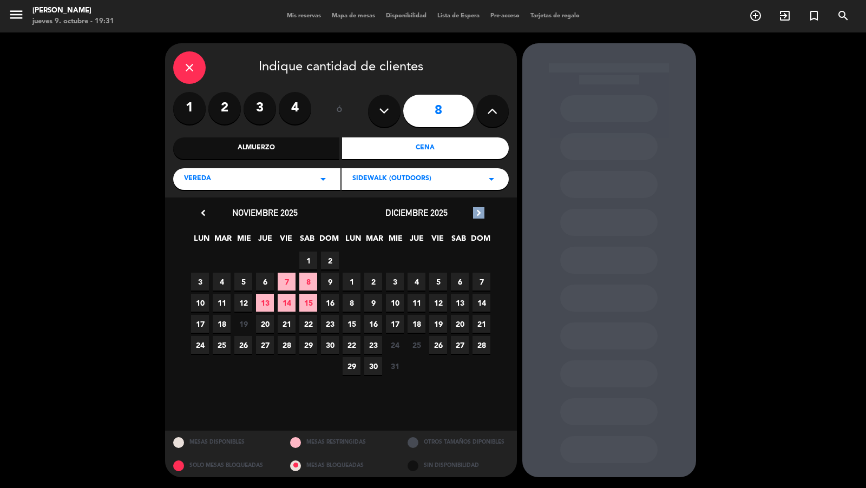
click at [480, 208] on icon "chevron_right" at bounding box center [478, 212] width 11 height 11
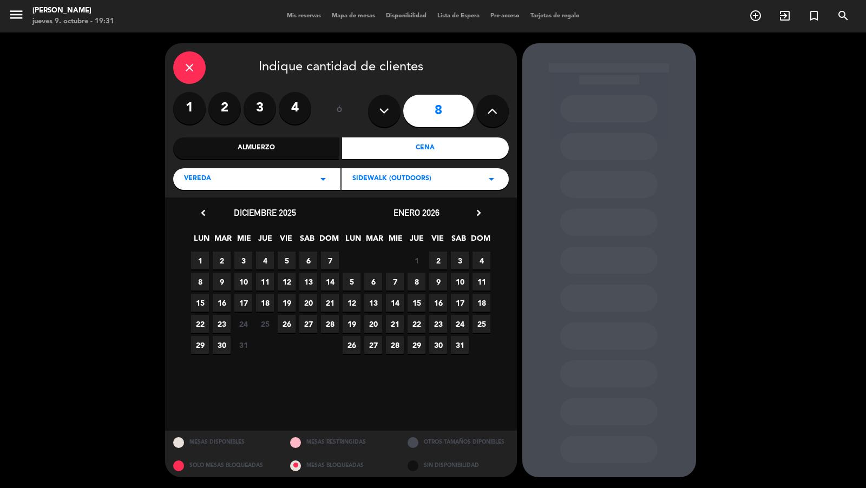
click at [461, 258] on span "3" at bounding box center [460, 261] width 18 height 18
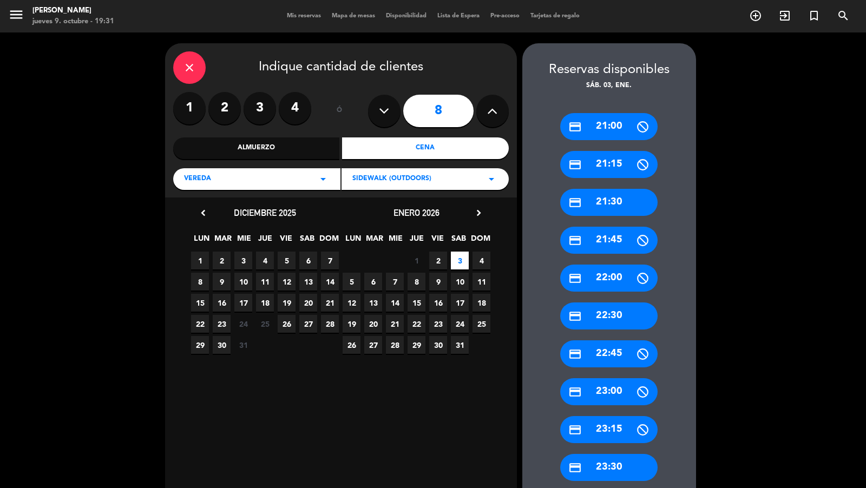
scroll to position [61, 0]
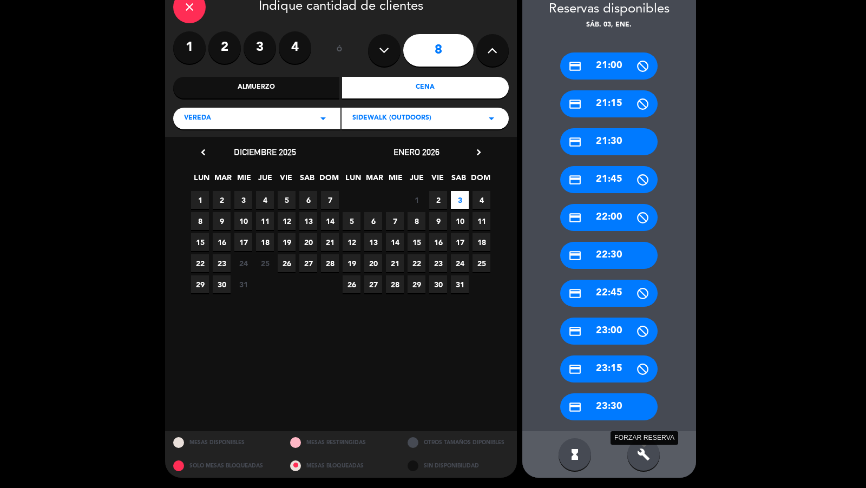
drag, startPoint x: 644, startPoint y: 456, endPoint x: 652, endPoint y: 432, distance: 24.7
click at [644, 456] on icon "build" at bounding box center [643, 454] width 13 height 13
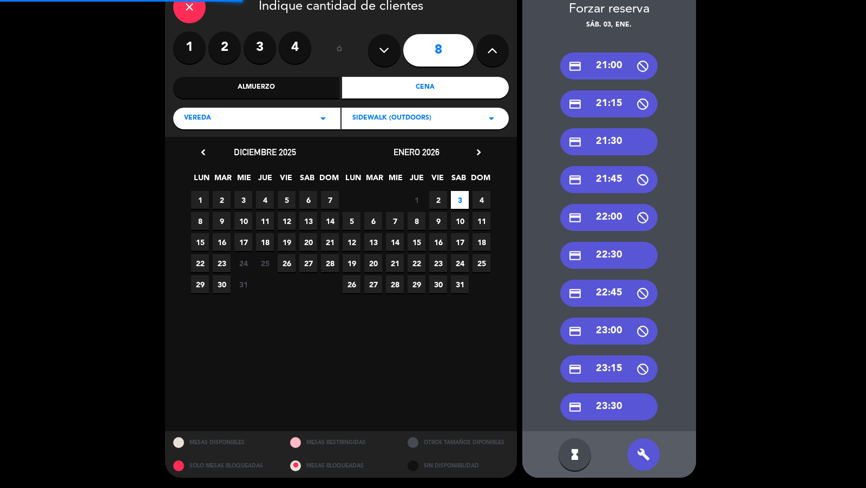
scroll to position [0, 0]
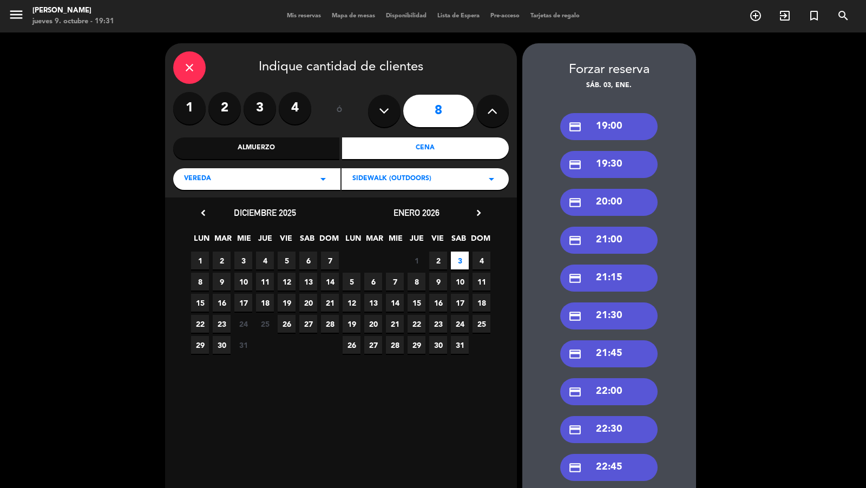
click at [619, 124] on div "credit_card 19:00" at bounding box center [608, 126] width 97 height 27
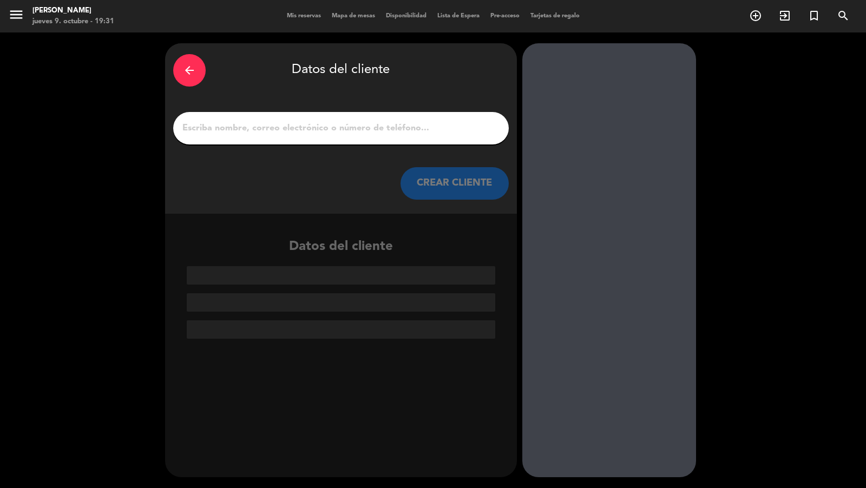
click at [448, 123] on input "1" at bounding box center [340, 128] width 319 height 15
paste input "[PERSON_NAME]"
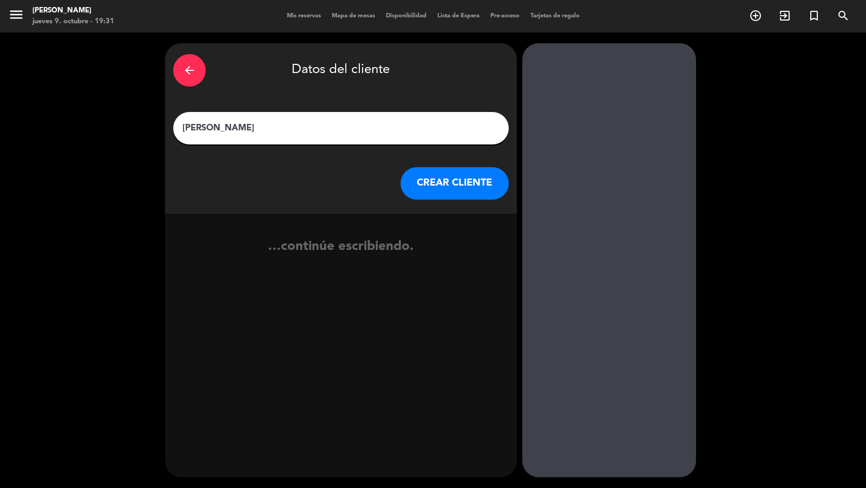
type input "[PERSON_NAME]"
click at [462, 181] on button "CREAR CLIENTE" at bounding box center [455, 183] width 108 height 32
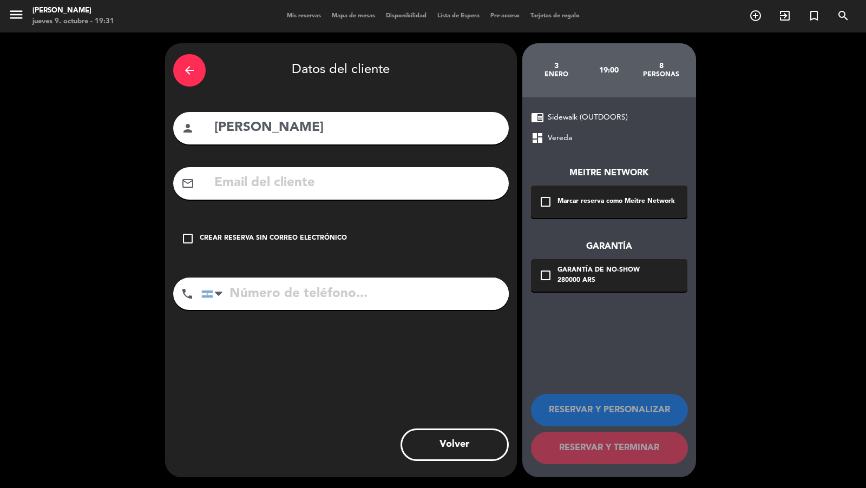
click at [566, 192] on div "check_box_outline_blank Marcar reserva como Meitre Network" at bounding box center [609, 202] width 156 height 32
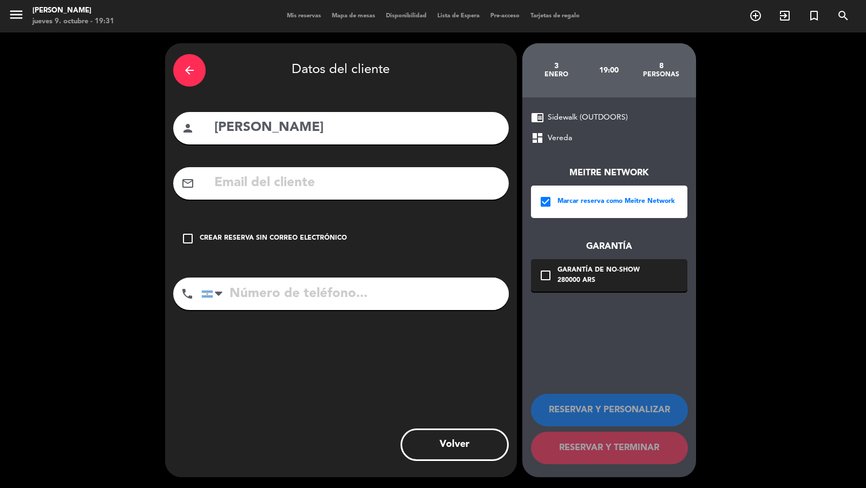
click at [572, 272] on div "Garantía de no-show" at bounding box center [599, 270] width 82 height 11
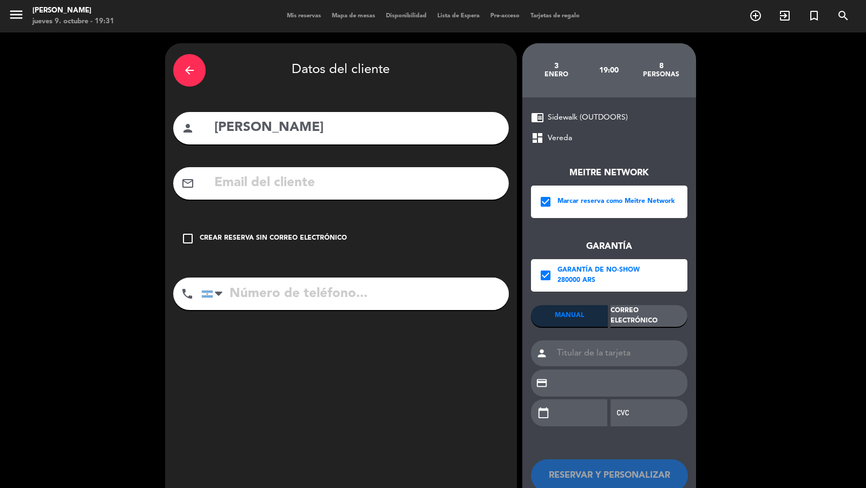
click at [634, 316] on div "Correo Electrónico" at bounding box center [649, 316] width 77 height 22
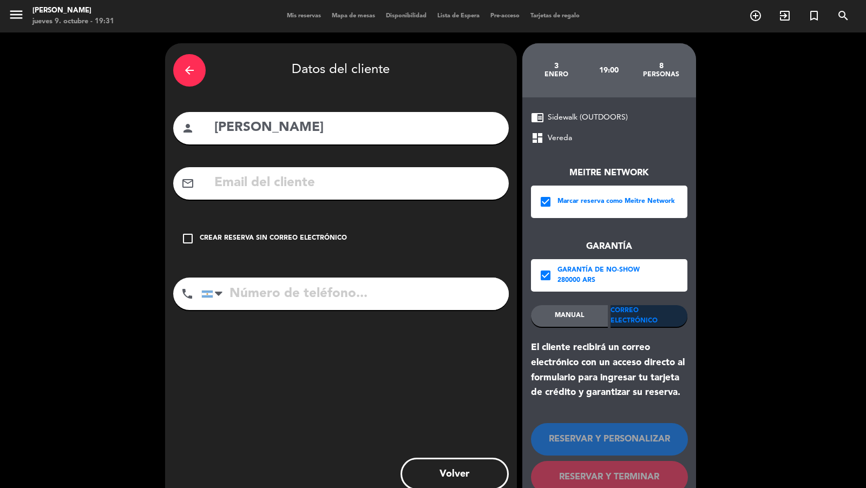
click at [479, 193] on input "text" at bounding box center [356, 183] width 287 height 22
click at [382, 188] on input "text" at bounding box center [356, 183] width 287 height 22
paste input "[EMAIL_ADDRESS][DOMAIN_NAME]"
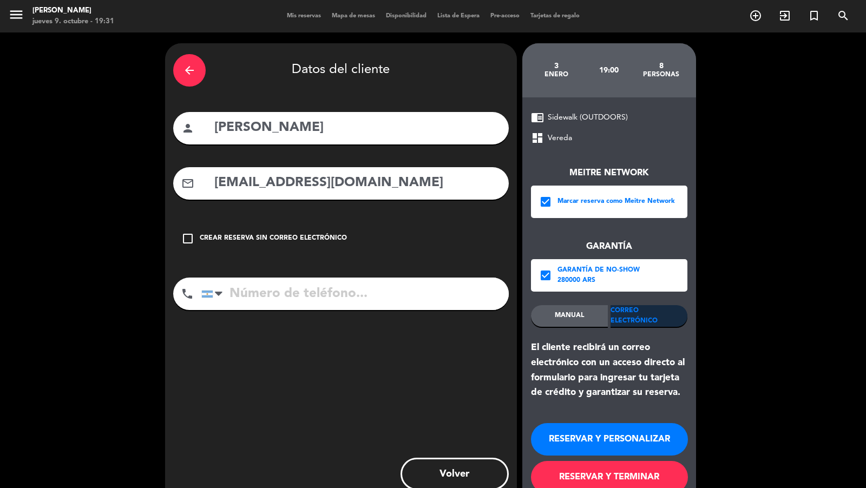
type input "[EMAIL_ADDRESS][DOMAIN_NAME]"
click at [348, 281] on input "tel" at bounding box center [354, 294] width 307 height 32
click at [316, 290] on input "tel" at bounding box center [354, 294] width 307 height 32
paste input "[PHONE_NUMBER]"
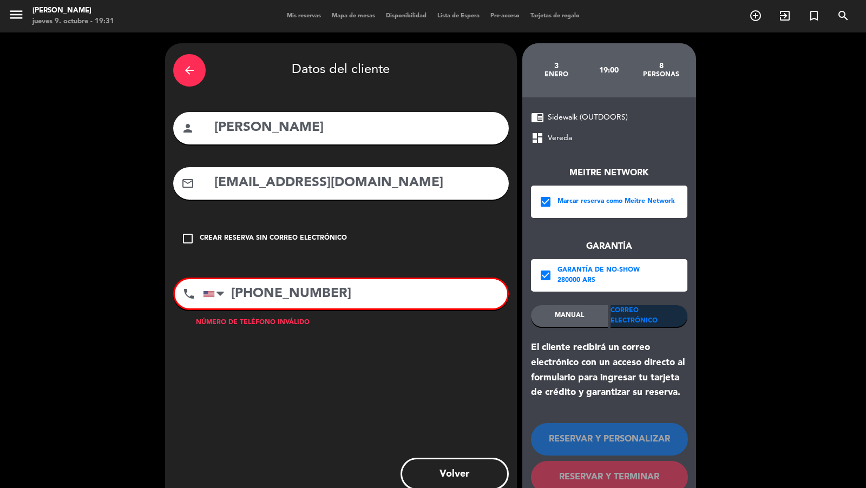
scroll to position [29, 0]
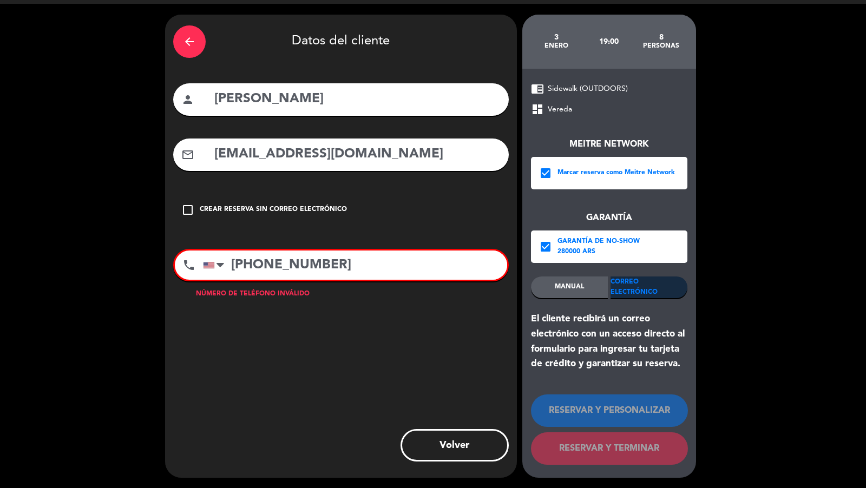
click at [251, 260] on input "[PHONE_NUMBER]" at bounding box center [355, 265] width 304 height 29
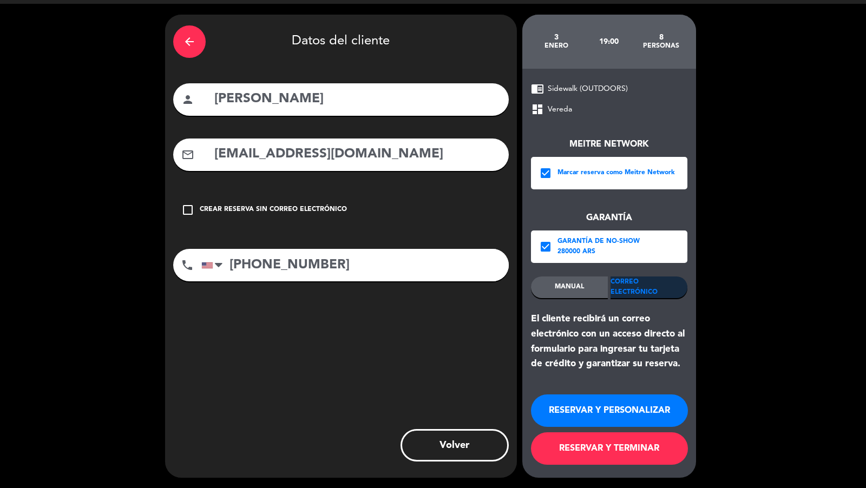
type input "[PHONE_NUMBER]"
click at [582, 454] on button "RESERVAR Y TERMINAR" at bounding box center [609, 448] width 157 height 32
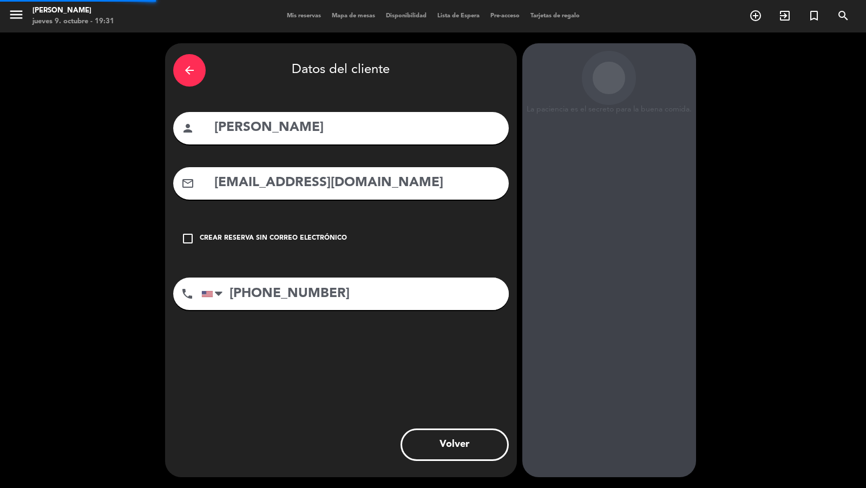
scroll to position [0, 0]
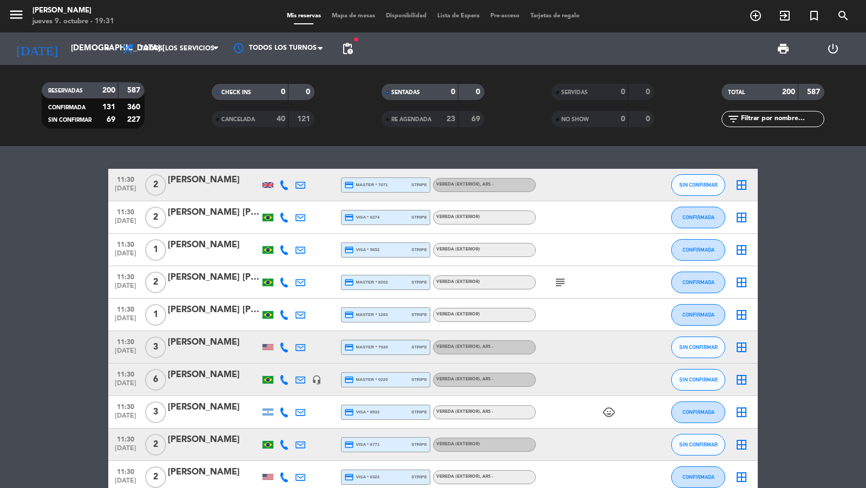
click at [847, 24] on div "add_circle_outline exit_to_app turned_in_not search BUSCAR" at bounding box center [799, 15] width 117 height 19
click at [841, 17] on icon "search" at bounding box center [843, 15] width 13 height 13
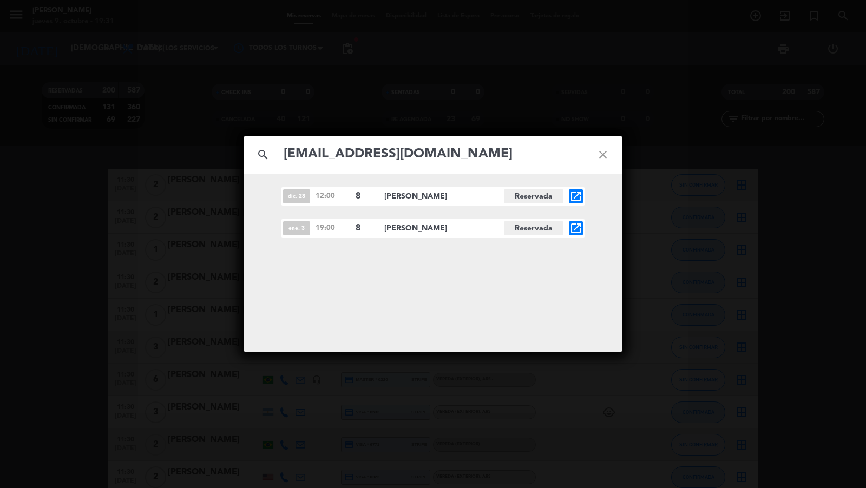
type input "[EMAIL_ADDRESS][DOMAIN_NAME]"
click at [576, 227] on icon "open_in_new" at bounding box center [575, 228] width 13 height 13
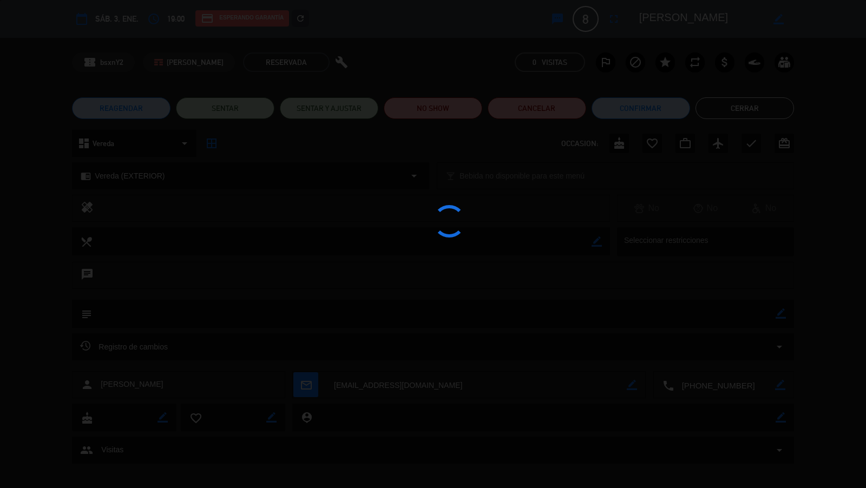
click at [556, 111] on div at bounding box center [433, 244] width 866 height 488
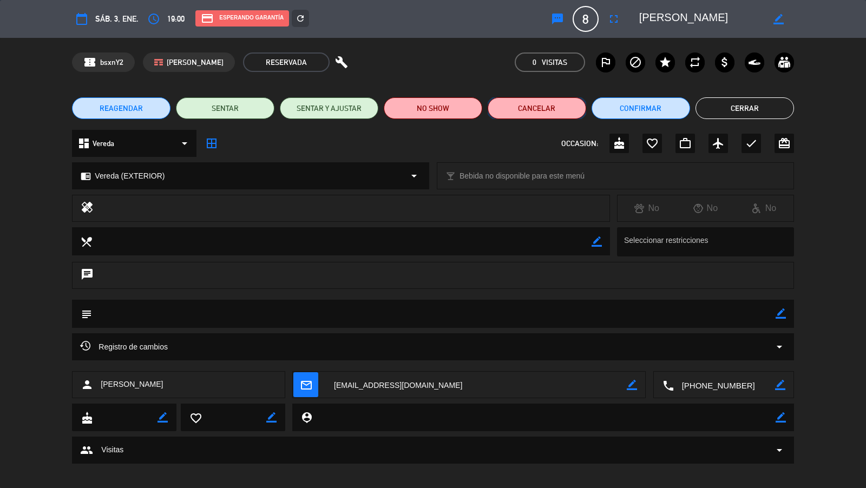
click at [531, 112] on button "Cancelar" at bounding box center [537, 108] width 99 height 22
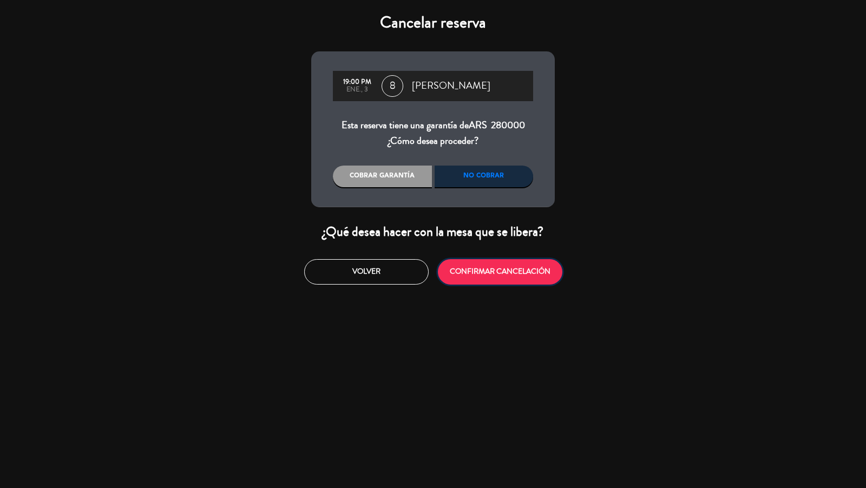
click at [477, 273] on button "CONFIRMAR CANCELACIÓN" at bounding box center [500, 271] width 124 height 25
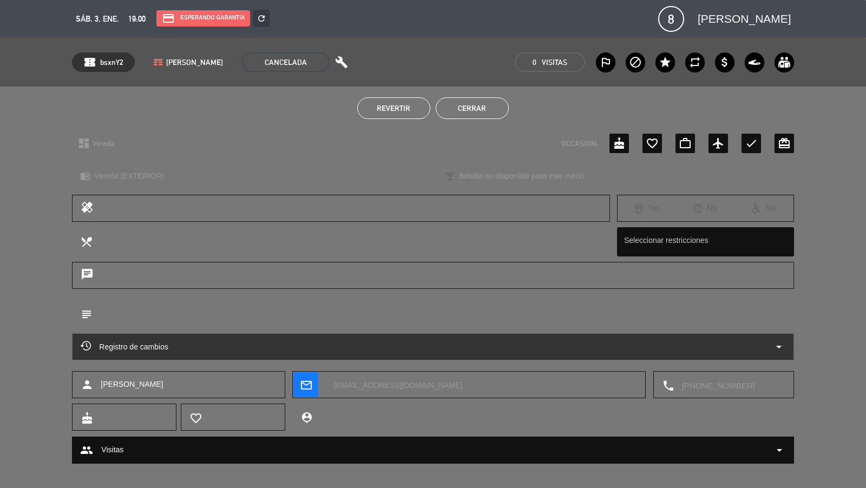
click at [481, 106] on button "Cerrar" at bounding box center [472, 108] width 73 height 22
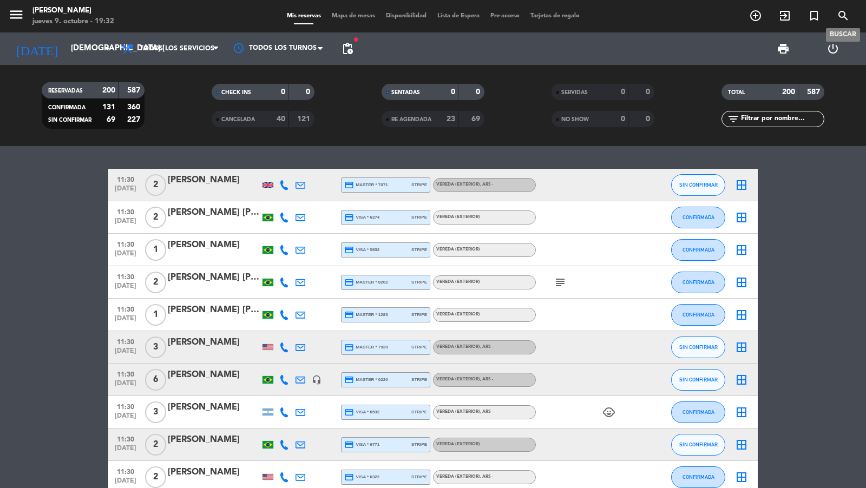
click at [842, 15] on icon "search" at bounding box center [843, 15] width 13 height 13
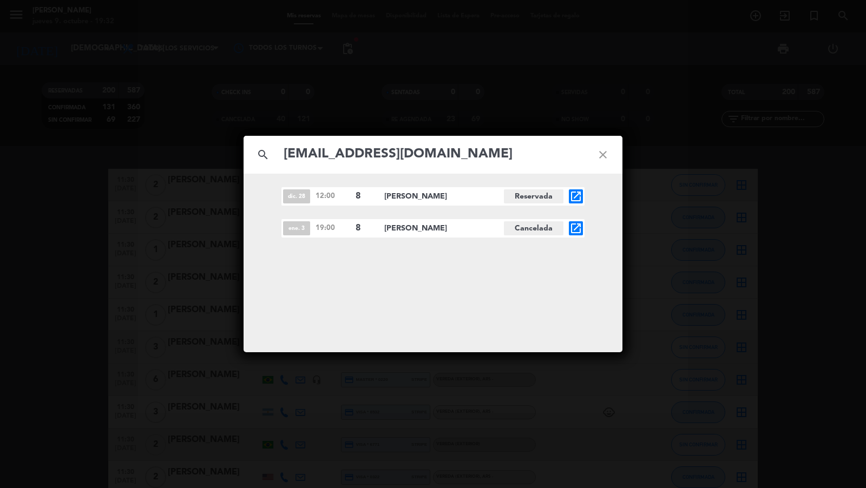
type input "[EMAIL_ADDRESS][DOMAIN_NAME]"
click at [577, 195] on icon "open_in_new" at bounding box center [575, 196] width 13 height 13
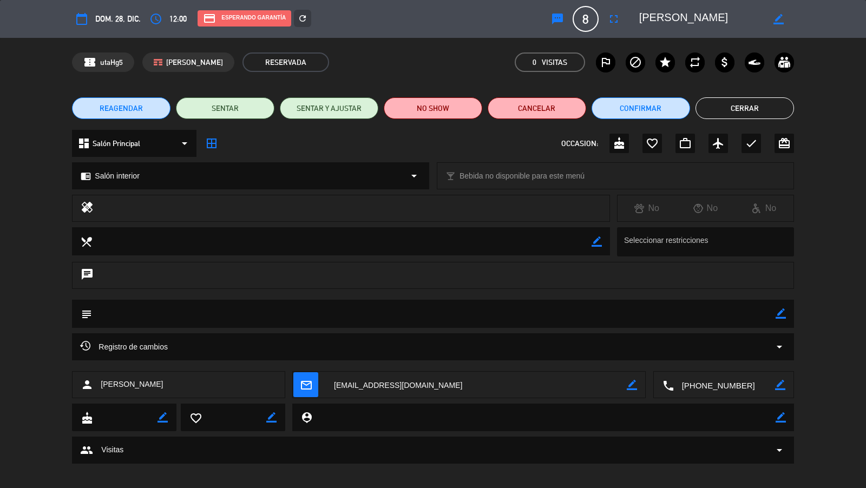
click at [147, 108] on button "REAGENDAR" at bounding box center [121, 108] width 99 height 22
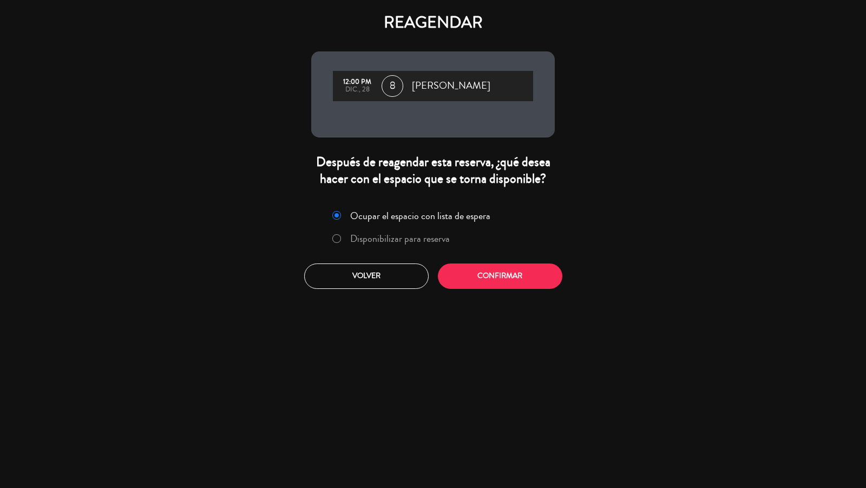
click at [402, 238] on label "Disponibilizar para reserva" at bounding box center [400, 239] width 100 height 10
click at [472, 273] on button "Confirmar" at bounding box center [500, 276] width 124 height 25
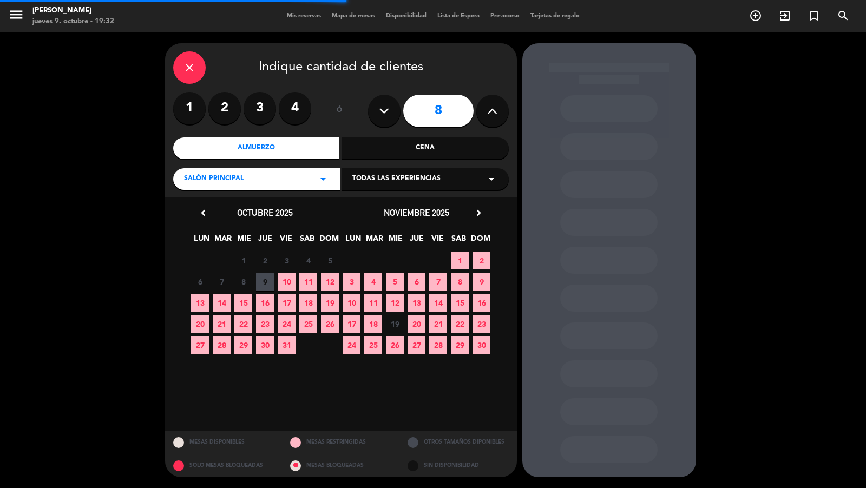
click at [416, 171] on div "Todas las experiencias arrow_drop_down" at bounding box center [425, 179] width 167 height 22
click at [319, 184] on icon "arrow_drop_down" at bounding box center [323, 179] width 13 height 13
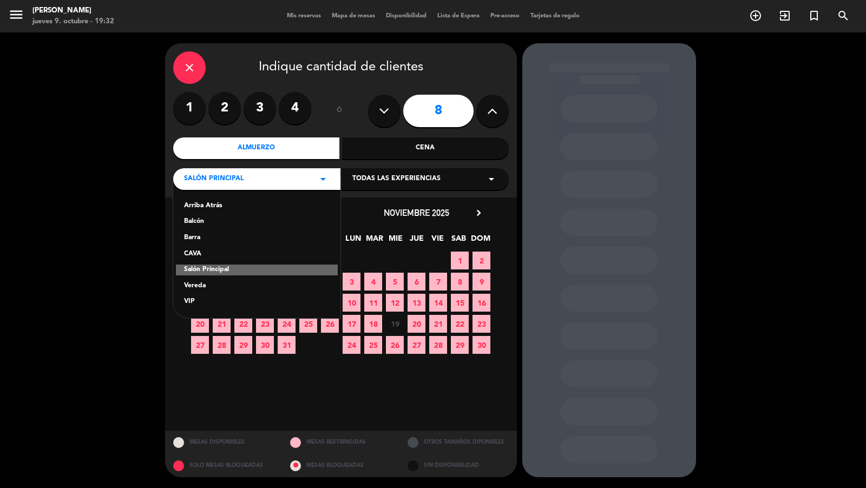
drag, startPoint x: 206, startPoint y: 284, endPoint x: 212, endPoint y: 281, distance: 6.3
click at [206, 284] on div "Vereda" at bounding box center [257, 286] width 146 height 11
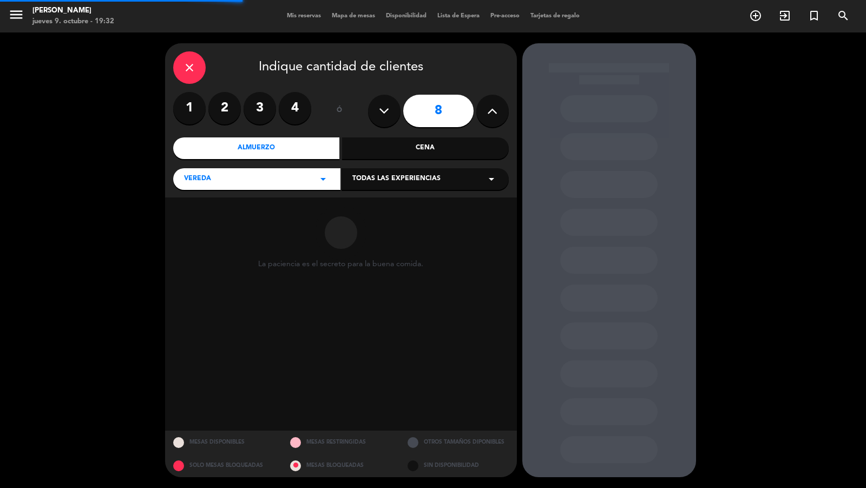
click at [384, 185] on div "Todas las experiencias arrow_drop_down" at bounding box center [425, 179] width 167 height 22
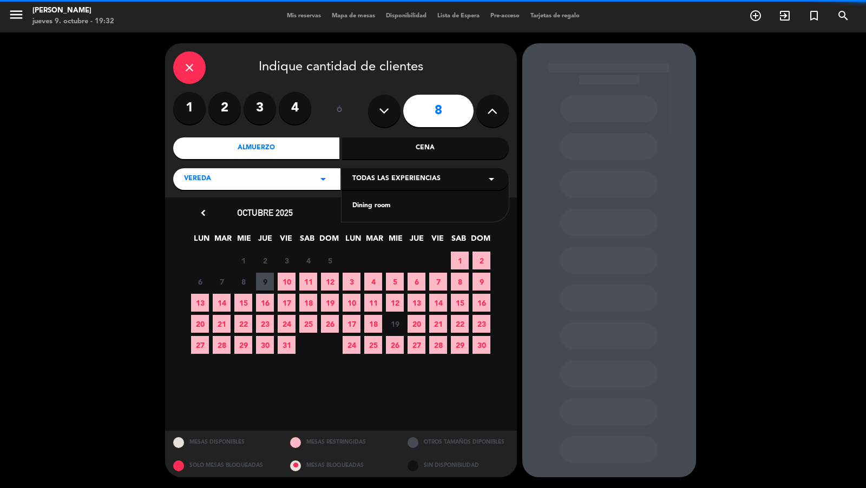
click at [383, 203] on div "Dining room" at bounding box center [425, 206] width 146 height 11
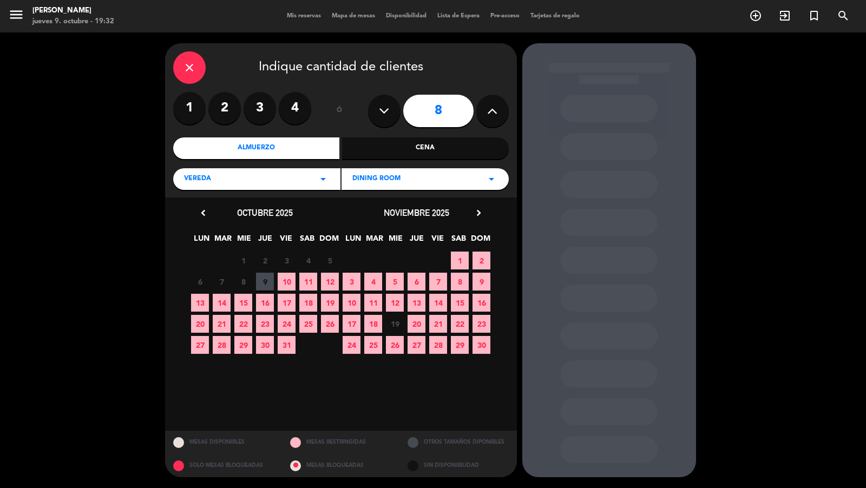
click at [402, 147] on div "Cena" at bounding box center [425, 148] width 167 height 22
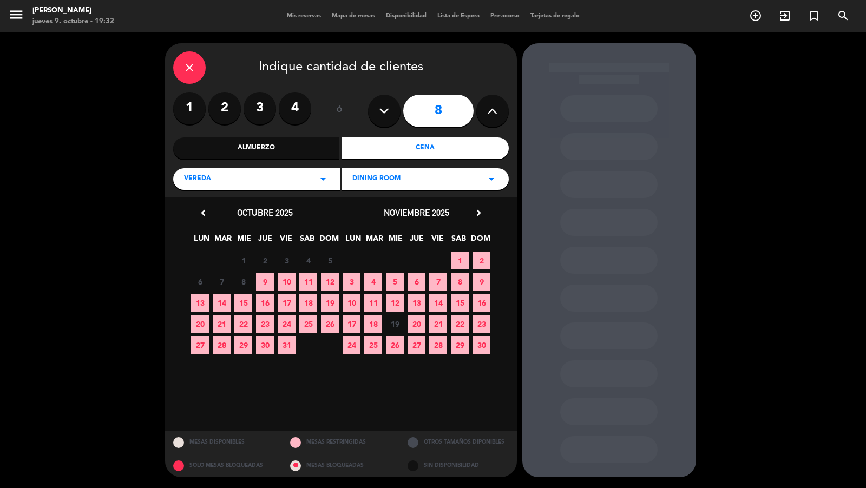
click at [483, 211] on icon "chevron_right" at bounding box center [478, 212] width 11 height 11
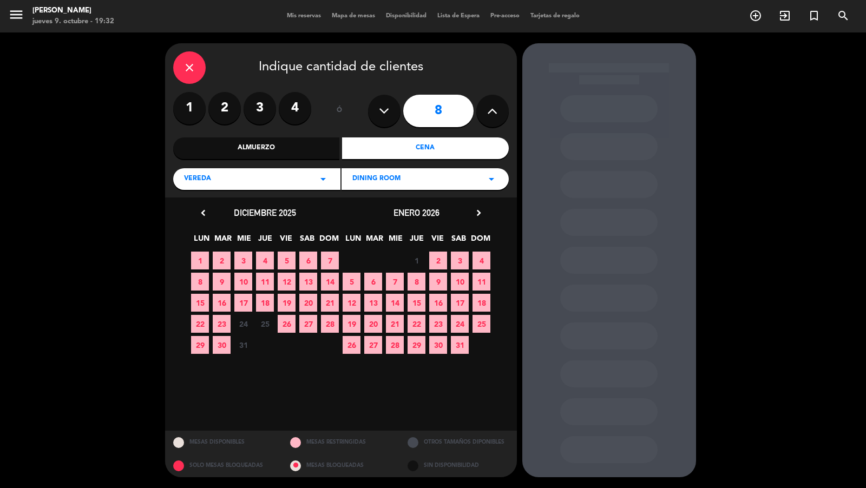
click at [460, 262] on span "3" at bounding box center [460, 261] width 18 height 18
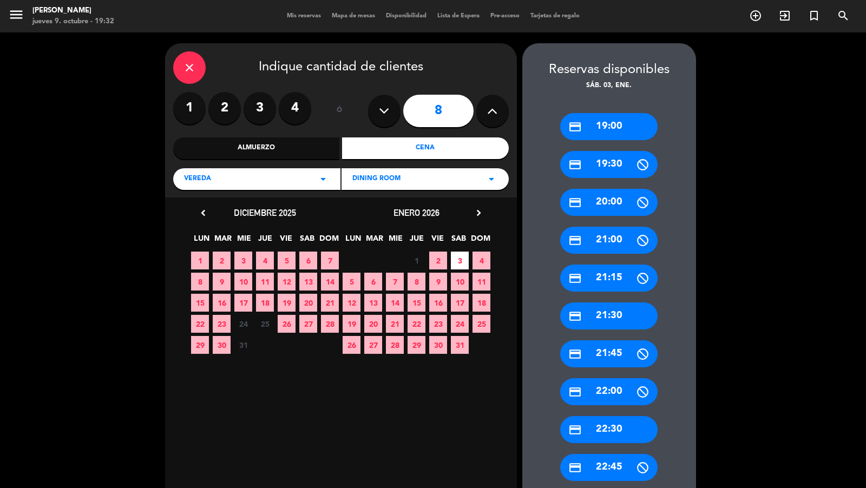
click at [628, 117] on div "credit_card 19:00" at bounding box center [608, 126] width 97 height 27
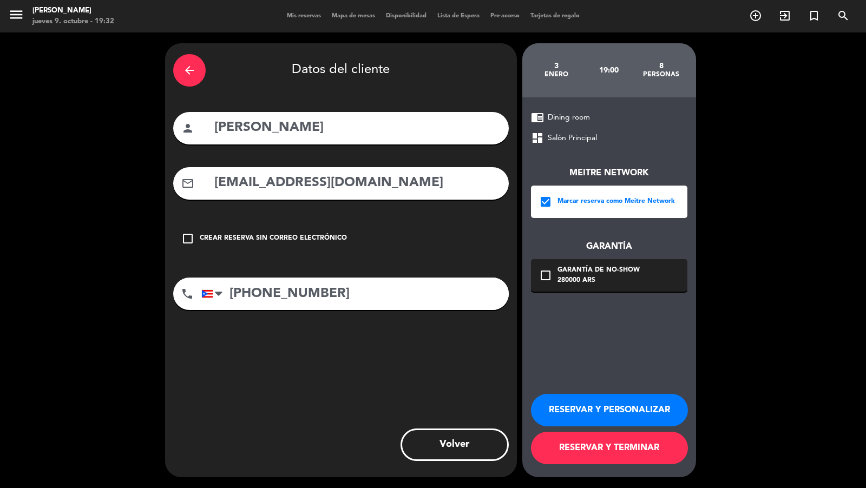
click at [565, 315] on div "chrome_reader_mode Dining room dashboard Salón Principal Meitre Network check_b…" at bounding box center [609, 287] width 174 height 380
click at [569, 290] on div "chrome_reader_mode Dining room dashboard Salón Principal Meitre Network check_b…" at bounding box center [609, 287] width 174 height 380
click at [591, 285] on div "280000 ARS" at bounding box center [599, 281] width 82 height 11
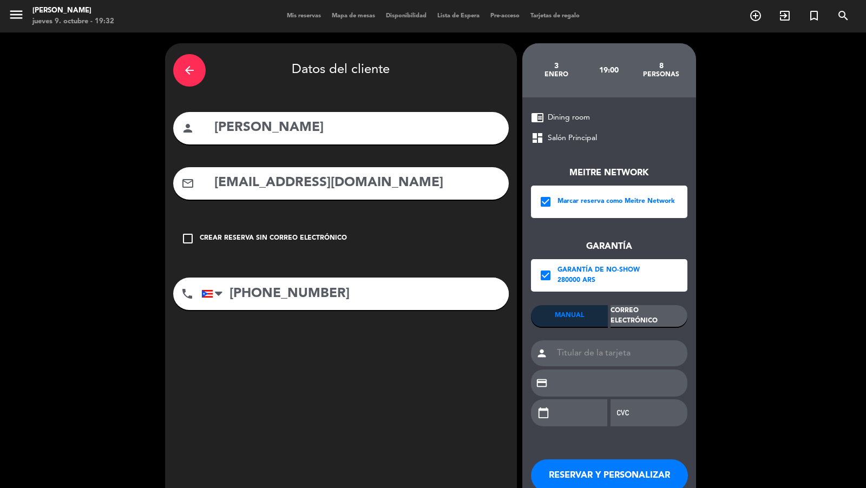
click at [642, 322] on div "Correo Electrónico" at bounding box center [649, 316] width 77 height 22
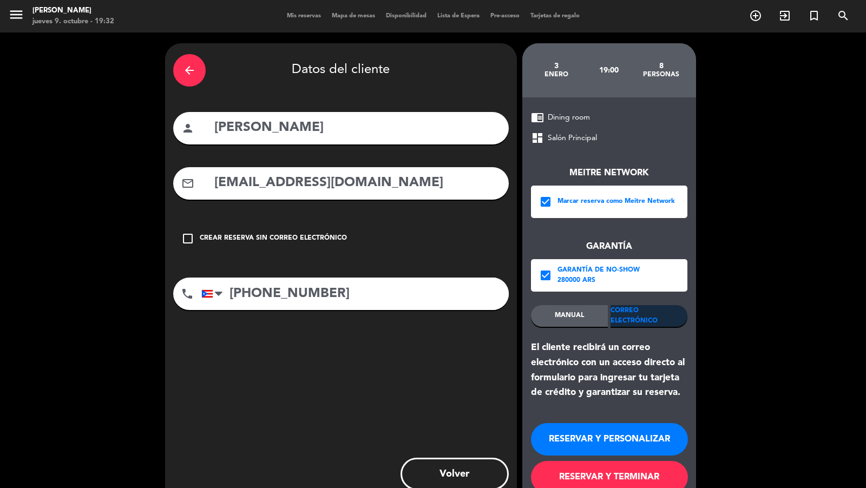
scroll to position [29, 0]
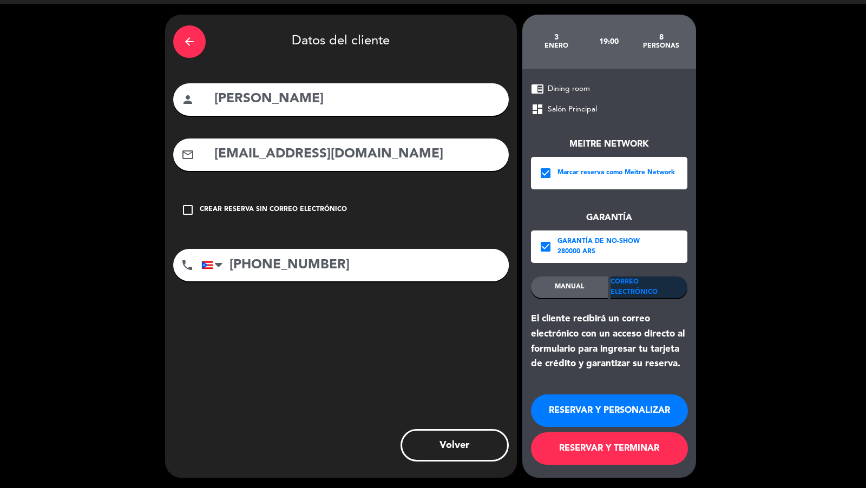
click at [607, 439] on button "RESERVAR Y TERMINAR" at bounding box center [609, 448] width 157 height 32
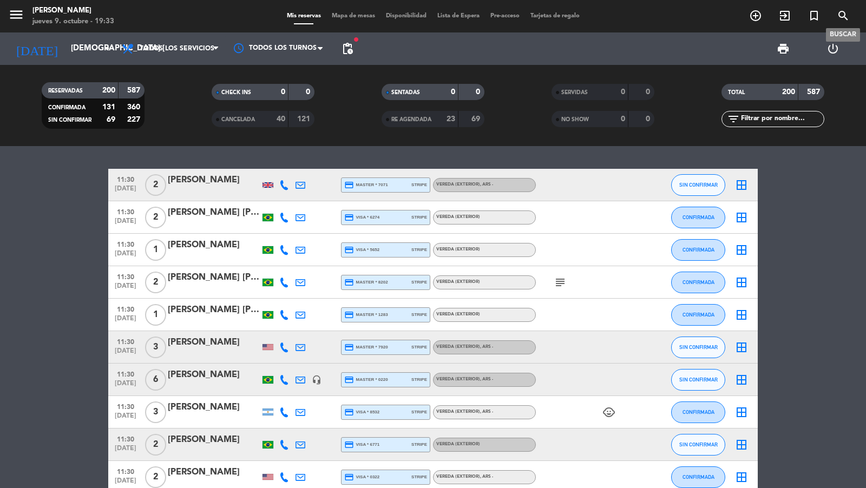
click at [846, 22] on icon "search" at bounding box center [843, 15] width 13 height 13
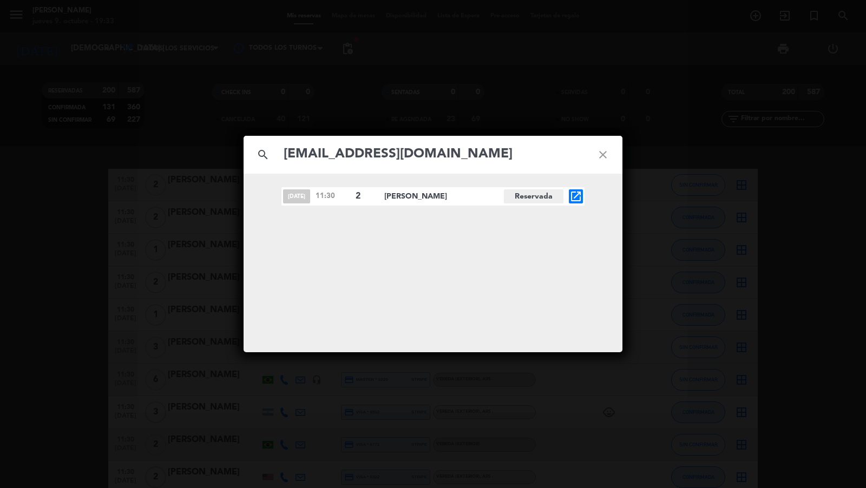
type input "[EMAIL_ADDRESS][DOMAIN_NAME]"
click at [252, 148] on icon "search" at bounding box center [263, 154] width 39 height 39
click at [195, 139] on div "search [EMAIL_ADDRESS][DOMAIN_NAME] close [DATE] 11:30 2 [PERSON_NAME] Reservad…" at bounding box center [433, 244] width 866 height 488
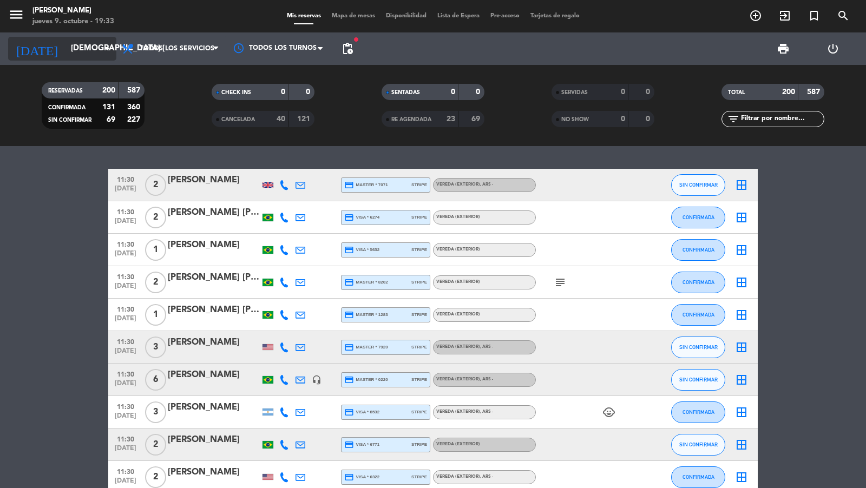
click at [77, 38] on input "[DEMOGRAPHIC_DATA] [DATE]" at bounding box center [117, 48] width 104 height 21
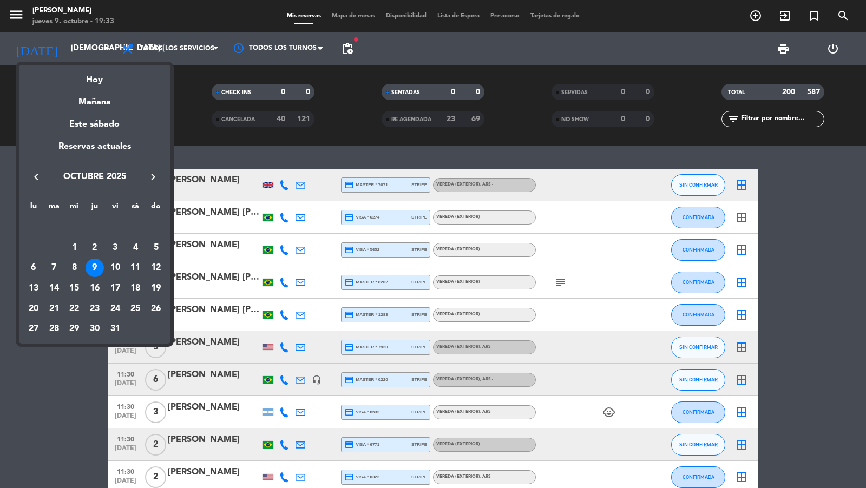
click at [152, 176] on icon "keyboard_arrow_right" at bounding box center [153, 177] width 13 height 13
click at [34, 287] on div "17" at bounding box center [33, 288] width 18 height 18
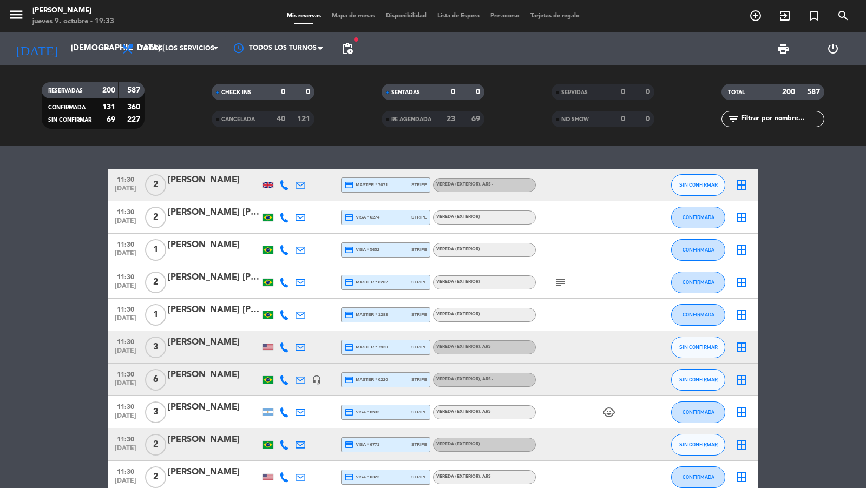
type input "lun. [DATE]"
click at [342, 47] on span "pending_actions" at bounding box center [347, 48] width 13 height 13
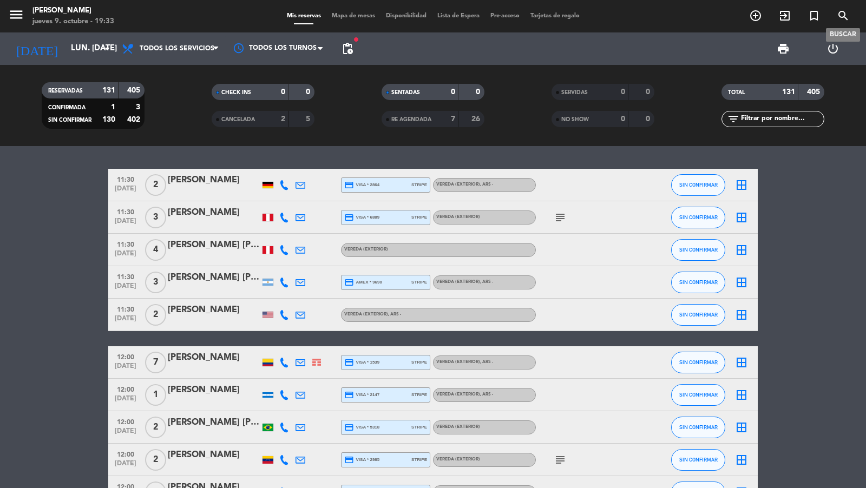
click at [832, 17] on span "search" at bounding box center [843, 15] width 29 height 18
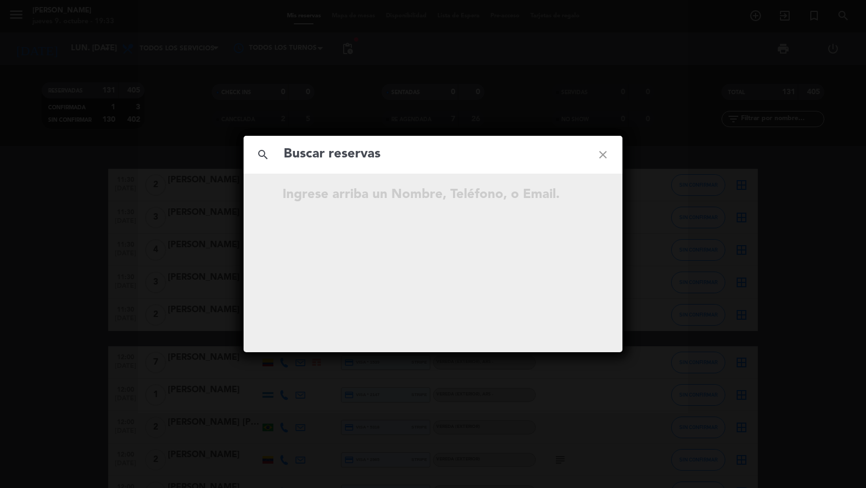
click at [843, 18] on div "search close Ingrese arriba un Nombre, Teléfono, o Email." at bounding box center [433, 244] width 866 height 488
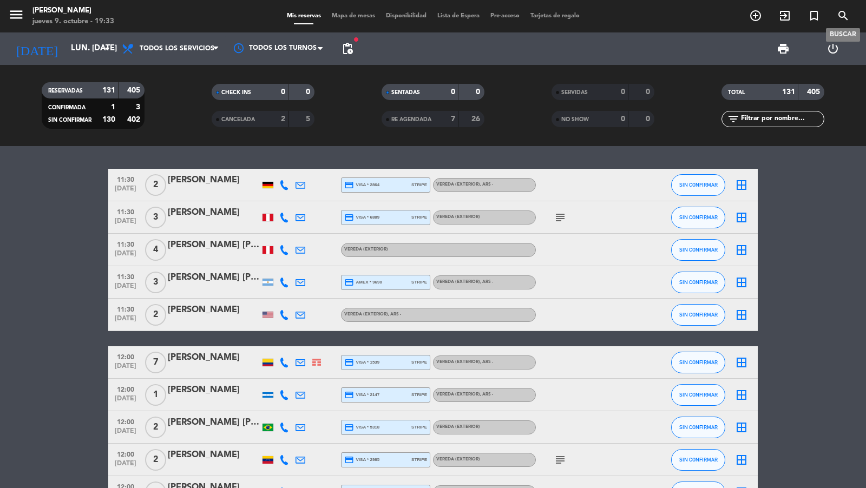
click at [843, 17] on icon "search" at bounding box center [843, 15] width 13 height 13
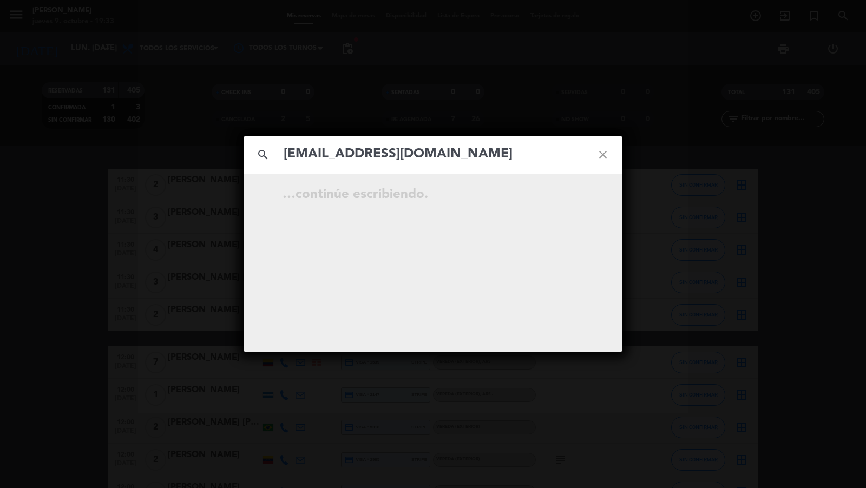
type input "[EMAIL_ADDRESS][DOMAIN_NAME]"
click at [139, 150] on div "search [EMAIL_ADDRESS][DOMAIN_NAME] close [DATE] 11:30 2 [PERSON_NAME] Reservad…" at bounding box center [433, 244] width 866 height 488
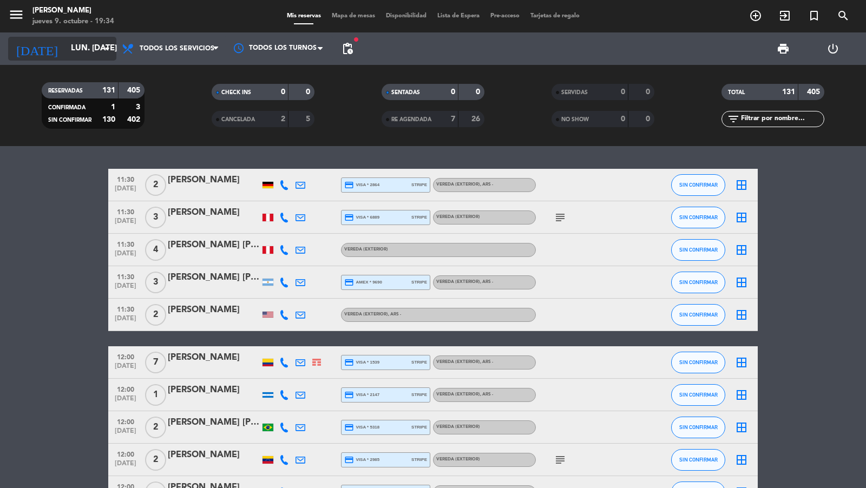
click at [89, 50] on input "lun. [DATE]" at bounding box center [117, 48] width 104 height 21
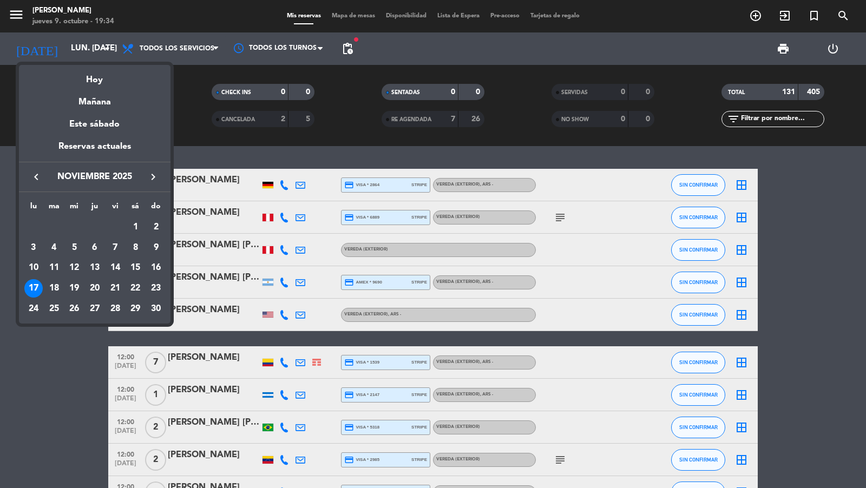
click at [178, 43] on div at bounding box center [433, 244] width 866 height 488
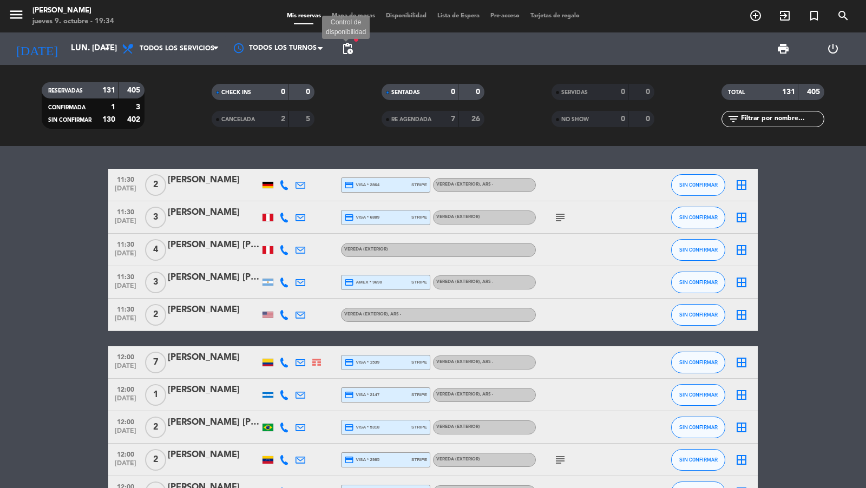
click at [345, 49] on span "pending_actions" at bounding box center [347, 48] width 13 height 13
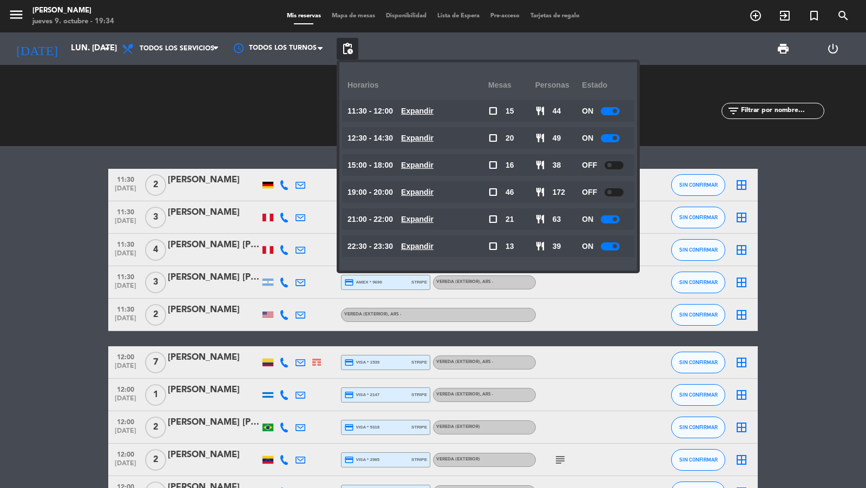
click at [314, 82] on div "CHECK INS 0 0 CANCELADA 2 5" at bounding box center [263, 106] width 170 height 60
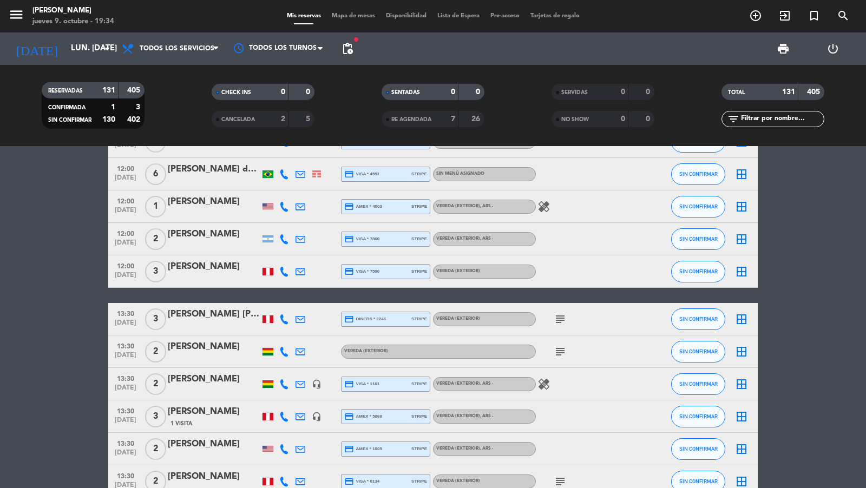
scroll to position [434, 0]
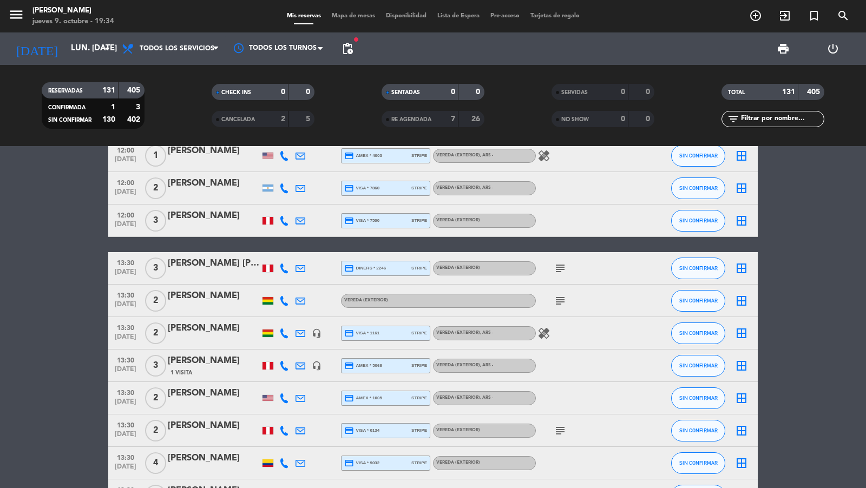
click at [218, 300] on div "[PERSON_NAME]" at bounding box center [214, 296] width 92 height 14
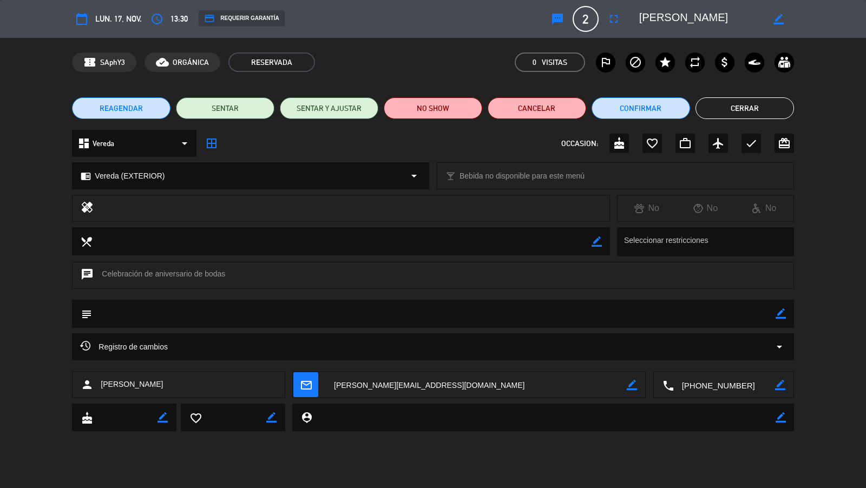
click at [265, 19] on div "credit_card REQUERIR GARANTÍA" at bounding box center [242, 18] width 86 height 16
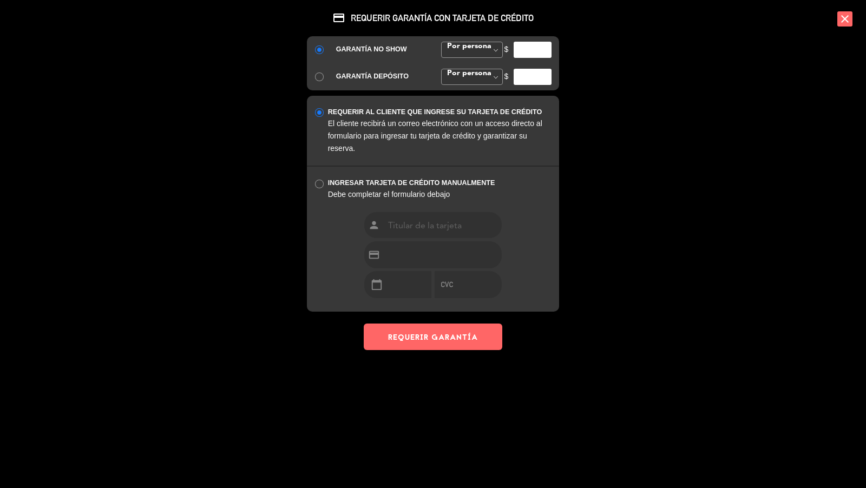
click at [528, 49] on input "number" at bounding box center [533, 50] width 38 height 16
type input "35000"
click at [448, 329] on button "REQUERIR GARANTÍA" at bounding box center [433, 337] width 139 height 27
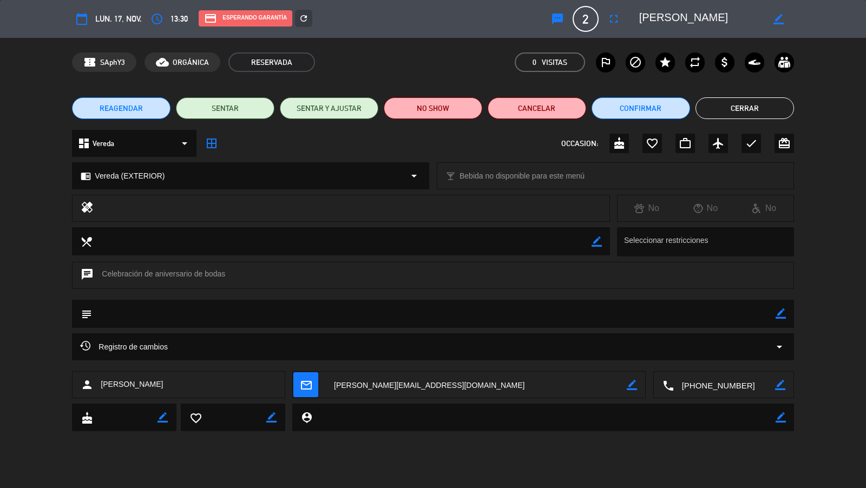
click at [710, 103] on button "Cerrar" at bounding box center [745, 108] width 99 height 22
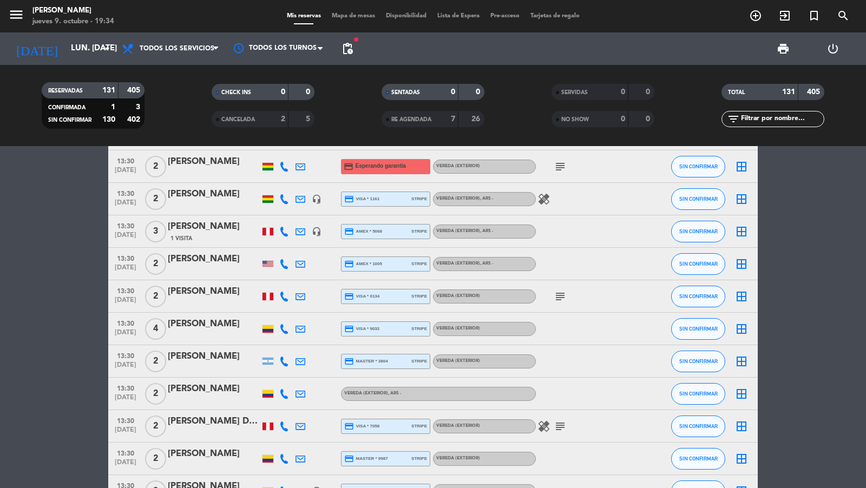
scroll to position [570, 0]
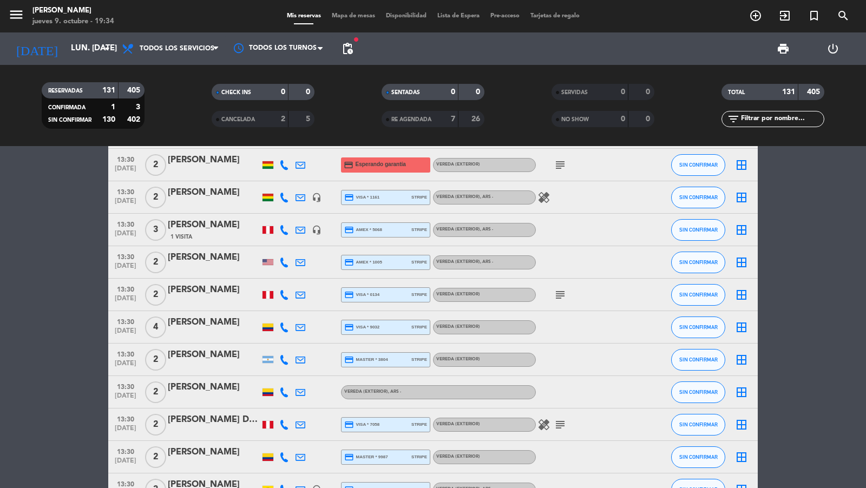
click at [222, 387] on div "[PERSON_NAME]" at bounding box center [214, 388] width 92 height 14
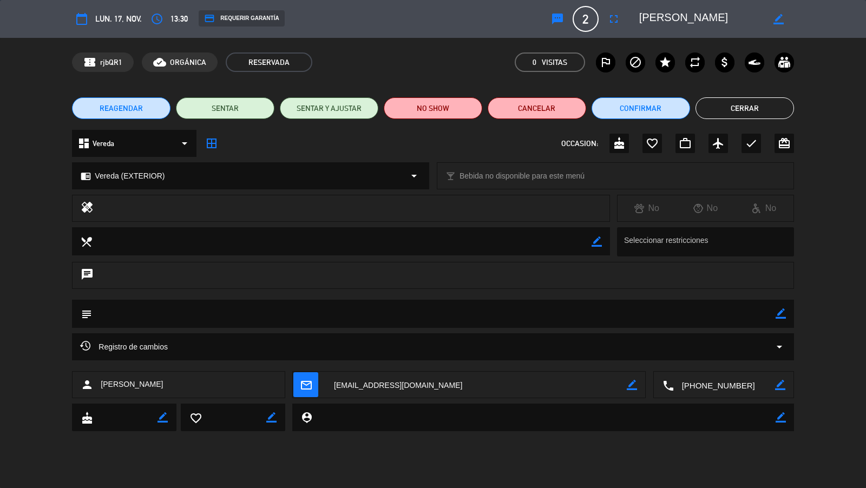
click at [260, 17] on div "credit_card REQUERIR GARANTÍA" at bounding box center [242, 18] width 86 height 16
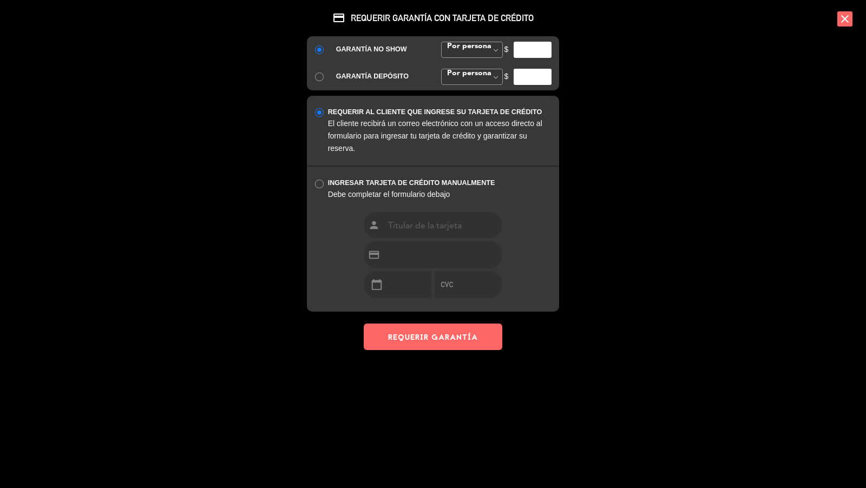
click at [538, 48] on input "number" at bounding box center [533, 50] width 38 height 16
type input "35000"
click at [479, 346] on button "REQUERIR GARANTÍA" at bounding box center [433, 337] width 139 height 27
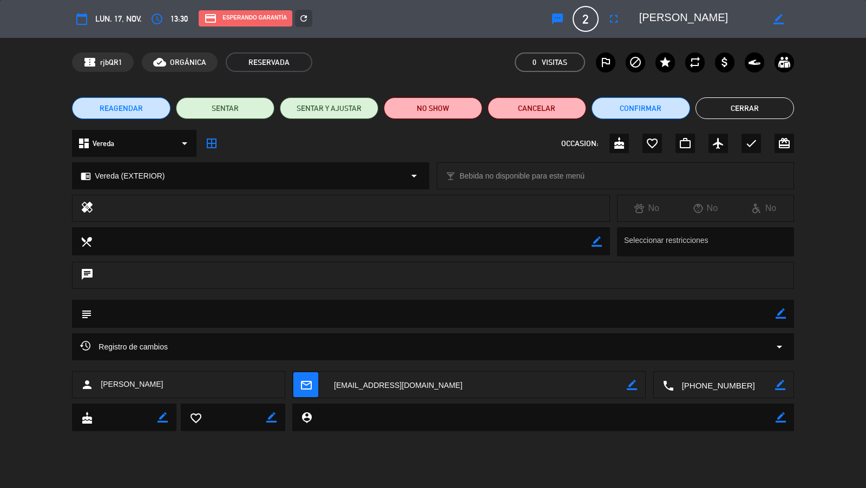
click at [710, 107] on button "Cerrar" at bounding box center [745, 108] width 99 height 22
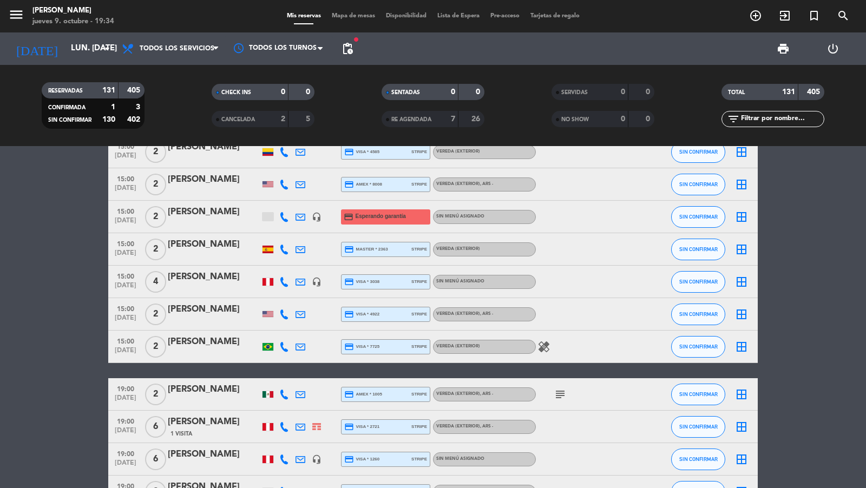
scroll to position [1427, 0]
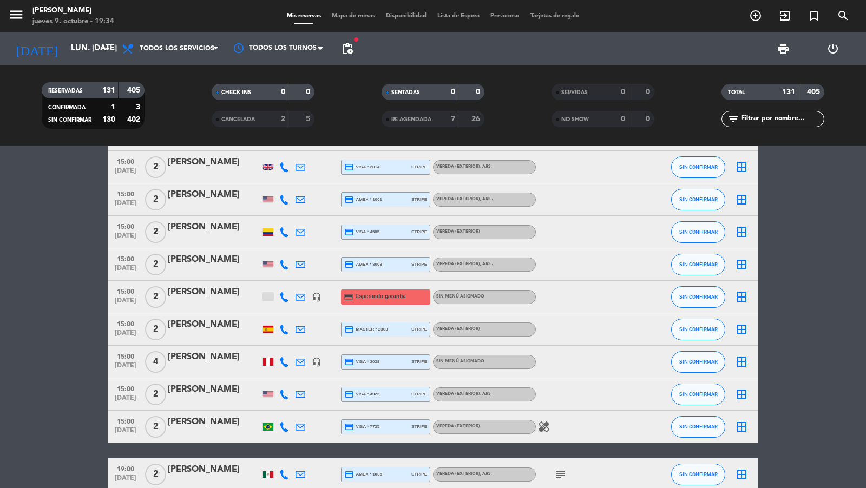
click at [130, 292] on span "15:00" at bounding box center [125, 291] width 27 height 12
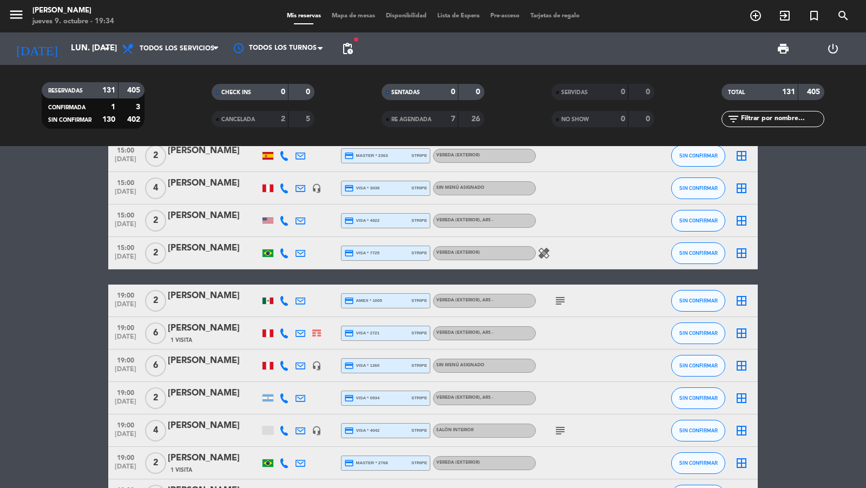
scroll to position [1436, 0]
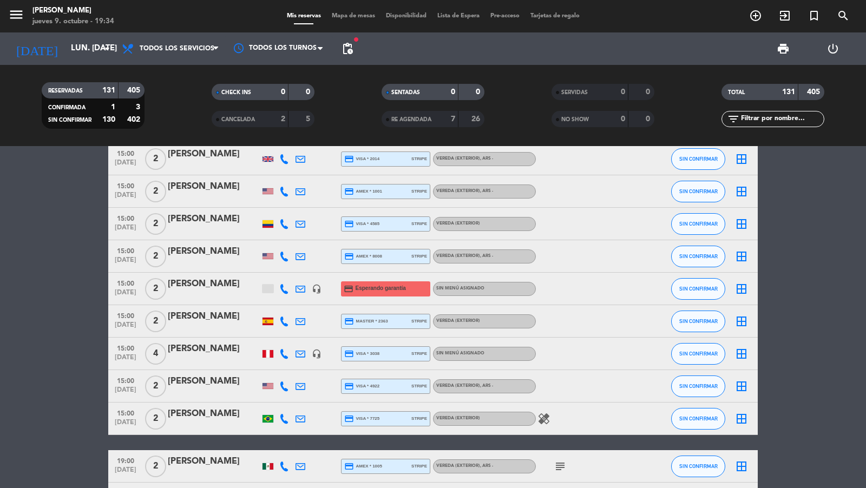
click at [202, 287] on div "[PERSON_NAME]" at bounding box center [214, 284] width 92 height 14
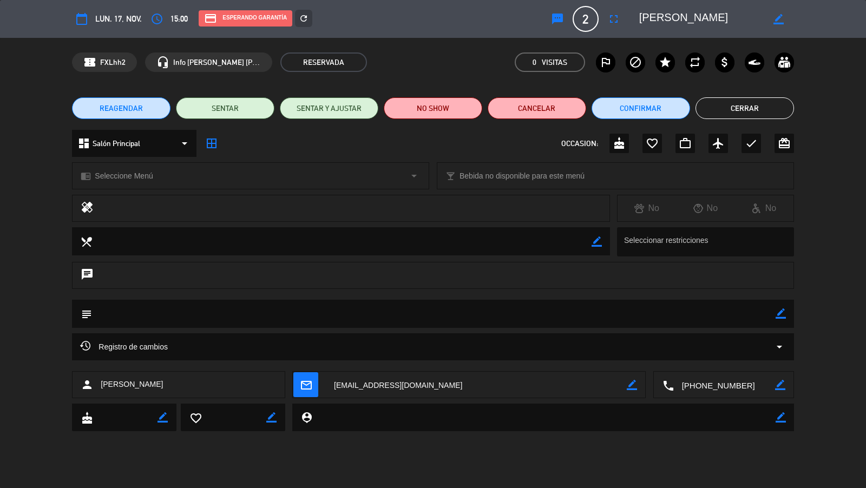
click at [180, 135] on div "dashboard Salón Principal arrow_drop_down" at bounding box center [134, 143] width 124 height 27
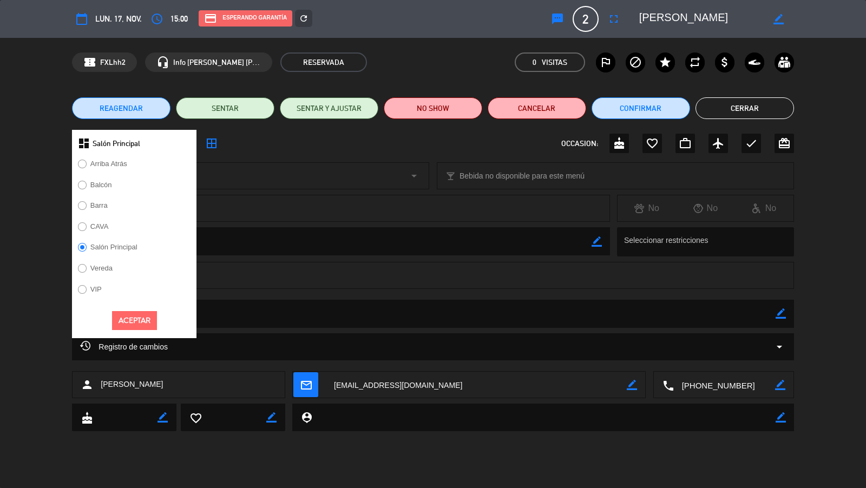
click at [106, 260] on div "Salón Principal" at bounding box center [134, 250] width 124 height 21
click at [105, 267] on label "Vereda" at bounding box center [101, 268] width 22 height 7
click at [123, 317] on button "Aceptar" at bounding box center [134, 320] width 45 height 19
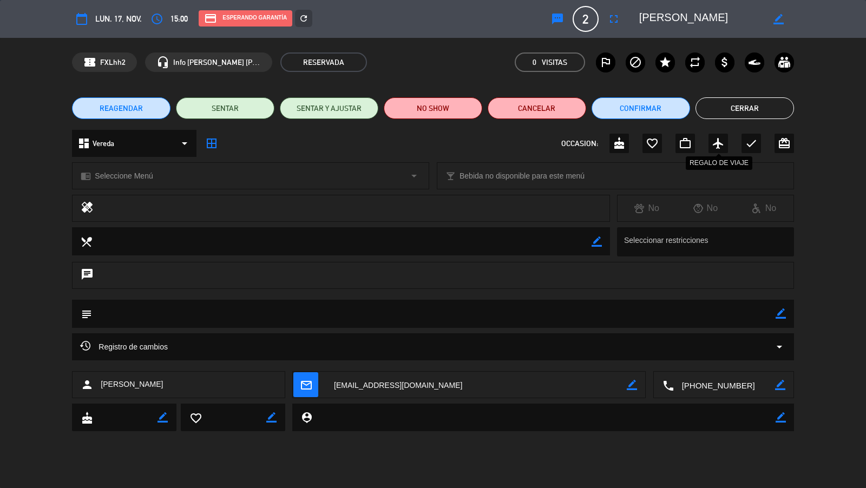
click at [723, 105] on button "Cerrar" at bounding box center [745, 108] width 99 height 22
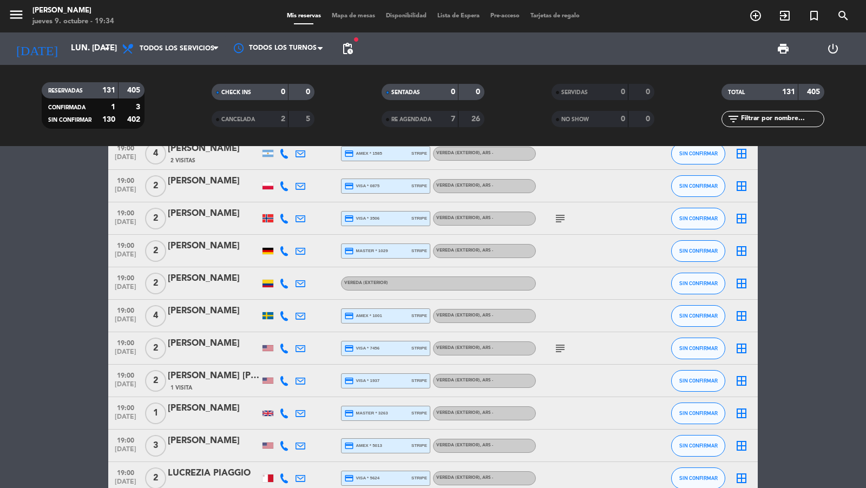
scroll to position [2217, 0]
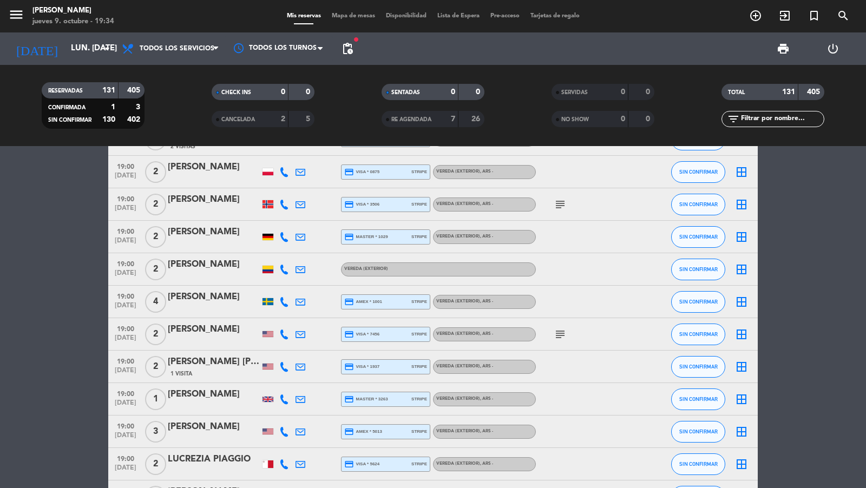
click at [215, 267] on div "[PERSON_NAME]" at bounding box center [214, 265] width 92 height 14
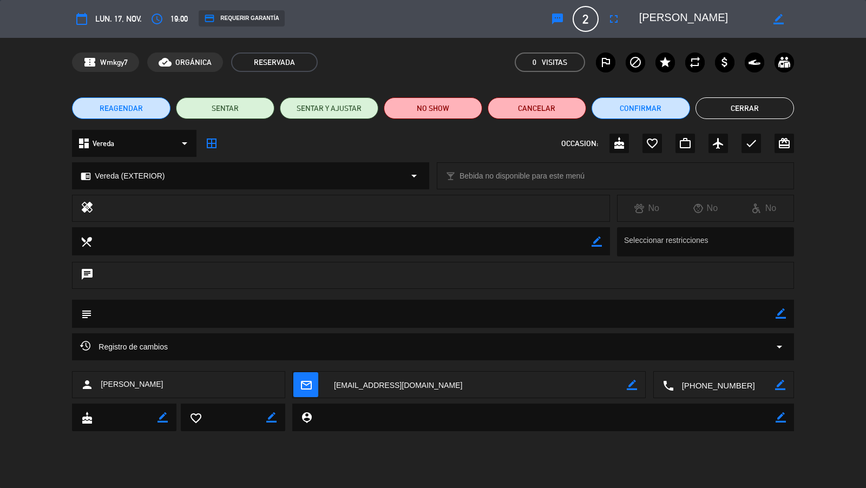
click at [260, 18] on div "credit_card REQUERIR GARANTÍA" at bounding box center [242, 18] width 86 height 16
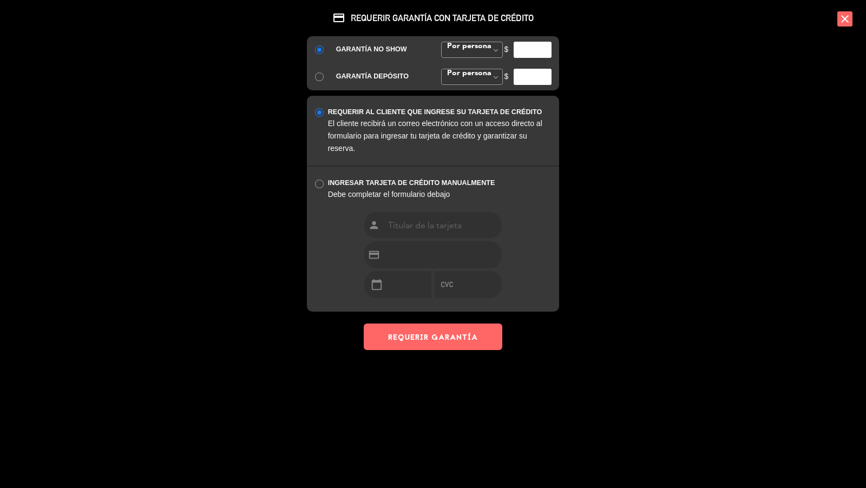
click at [529, 51] on input "number" at bounding box center [533, 50] width 38 height 16
type input "35000"
click at [468, 340] on button "REQUERIR GARANTÍA" at bounding box center [433, 337] width 139 height 27
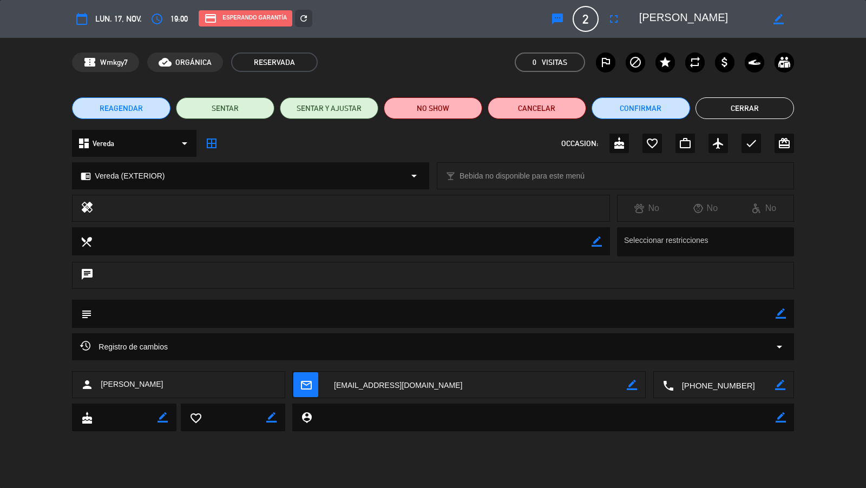
click at [738, 102] on button "Cerrar" at bounding box center [745, 108] width 99 height 22
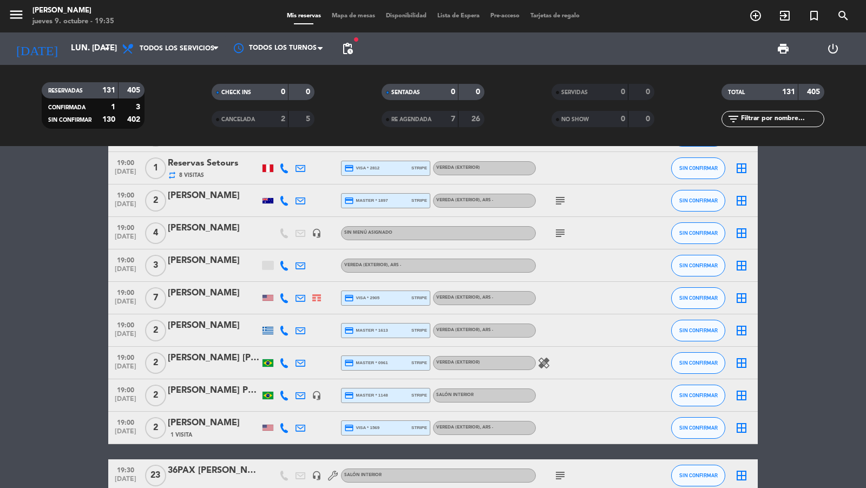
scroll to position [2806, 0]
click at [183, 257] on div "[PERSON_NAME]" at bounding box center [214, 260] width 92 height 14
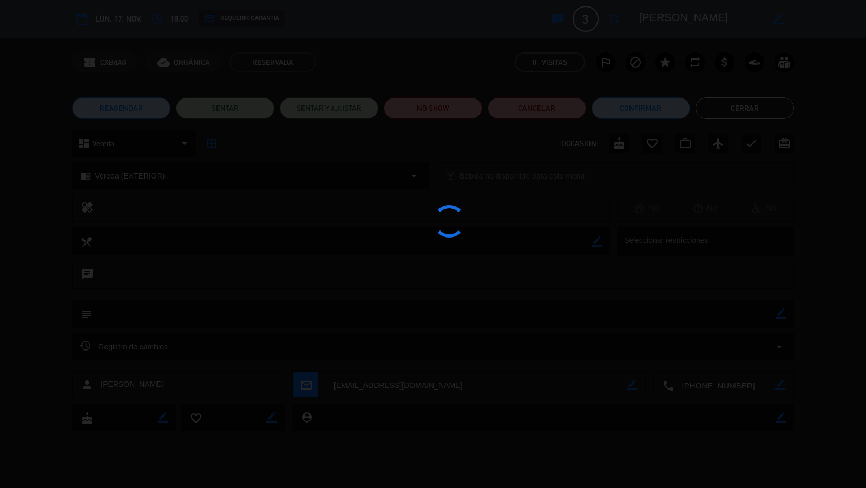
click at [253, 19] on edit-booking-info-modal "calendar_today lun. 17, nov. access_time 19:00 credit_card REQUERIR GARANTÍA sm…" at bounding box center [433, 244] width 866 height 488
click at [253, 19] on div "credit_card REQUERIR GARANTÍA" at bounding box center [242, 18] width 86 height 16
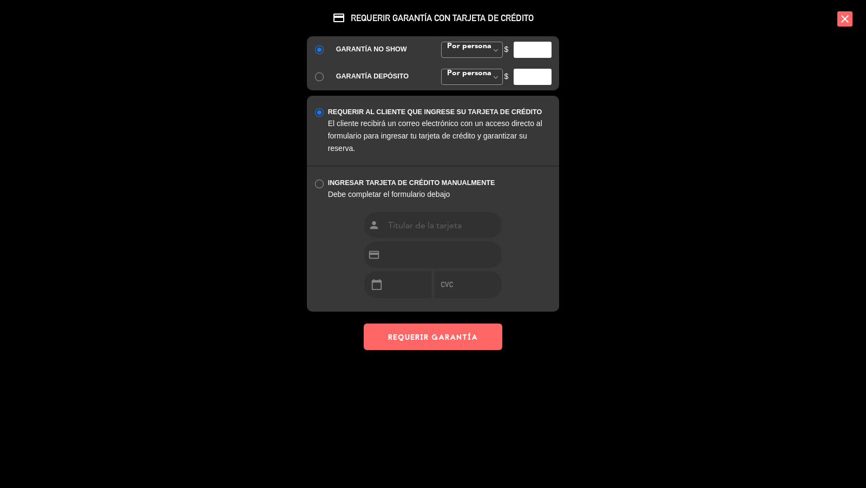
click at [529, 49] on input "number" at bounding box center [533, 50] width 38 height 16
type input "35000"
click at [465, 338] on button "REQUERIR GARANTÍA" at bounding box center [433, 337] width 139 height 27
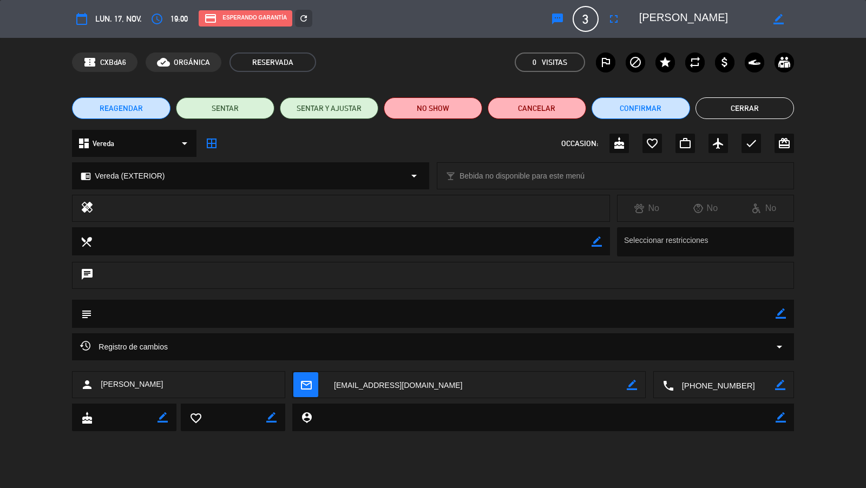
drag, startPoint x: 751, startPoint y: 108, endPoint x: 529, endPoint y: 221, distance: 249.3
click at [751, 107] on button "Cerrar" at bounding box center [745, 108] width 99 height 22
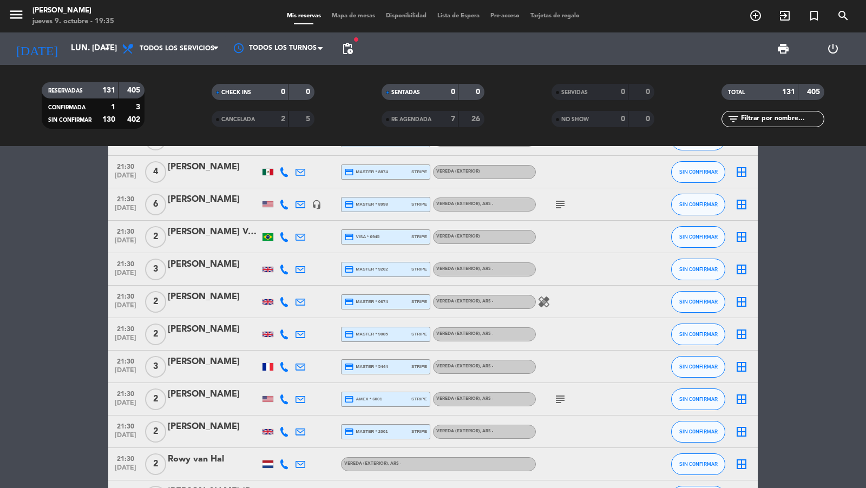
scroll to position [3704, 0]
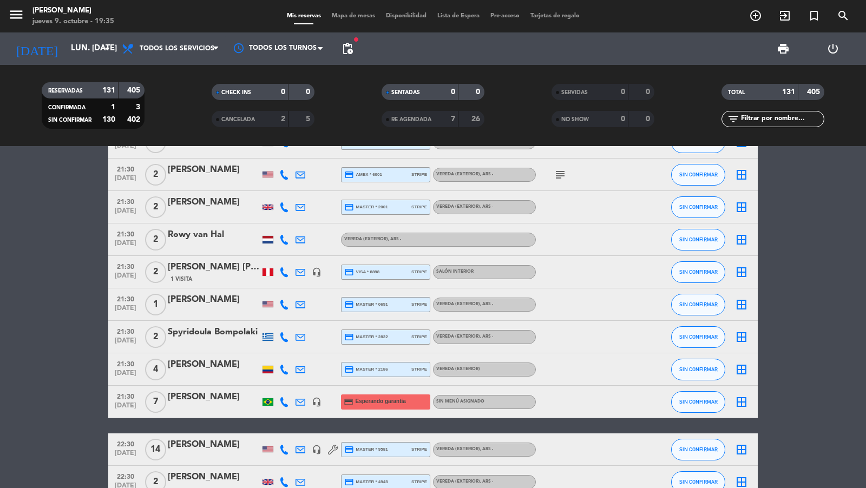
click at [214, 227] on div "21:30 [DATE] 2 Rowy van [PERSON_NAME] (EXTERIOR) , ARS - SIN CONFIRMAR border_a…" at bounding box center [433, 240] width 650 height 32
click at [211, 232] on div "Rowy van Hal" at bounding box center [214, 235] width 92 height 14
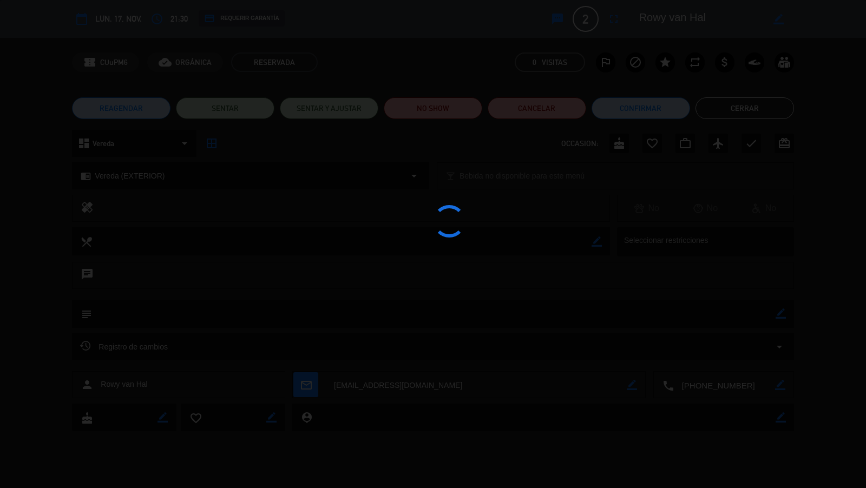
click at [267, 19] on div "credit_card REQUERIR GARANTÍA" at bounding box center [242, 18] width 86 height 16
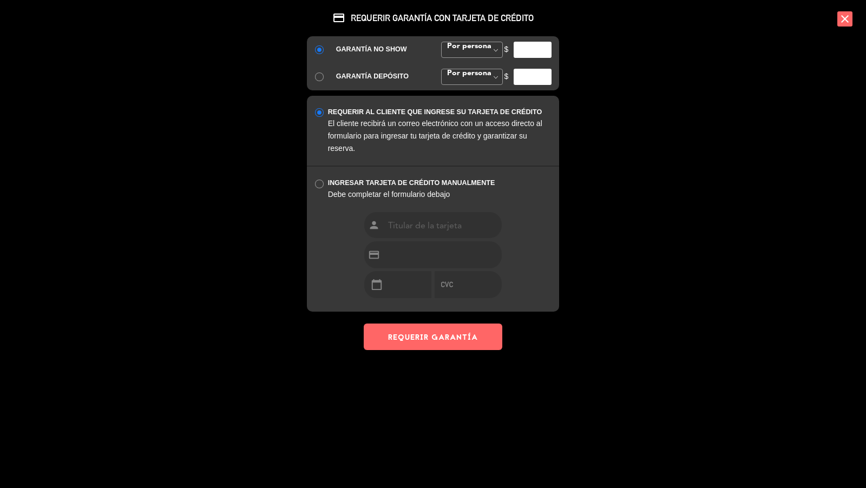
click at [526, 48] on input "number" at bounding box center [533, 50] width 38 height 16
type input "35000"
click at [468, 348] on button "REQUERIR GARANTÍA" at bounding box center [433, 337] width 139 height 27
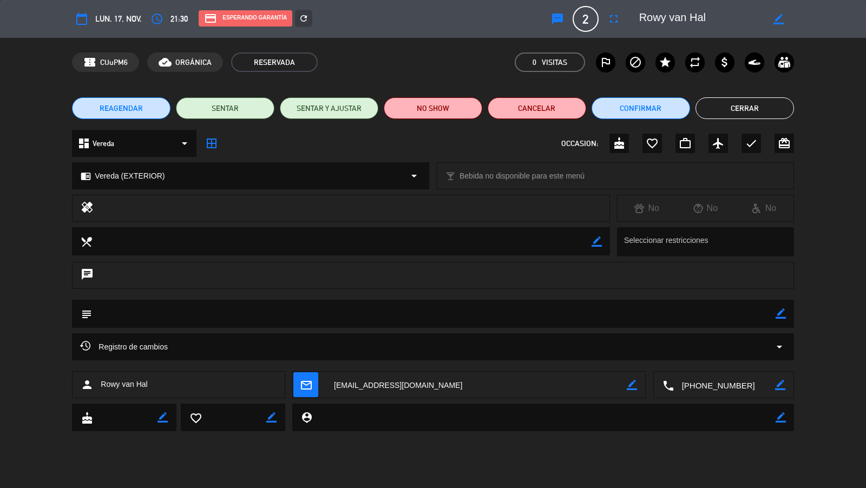
click at [761, 109] on div "credit_card REQUERIR GARANTÍA CON TARJETA DE CRÉDITO GARANTÍA NO SHOW Por perso…" at bounding box center [433, 244] width 866 height 488
click at [747, 109] on button "Cerrar" at bounding box center [745, 108] width 99 height 22
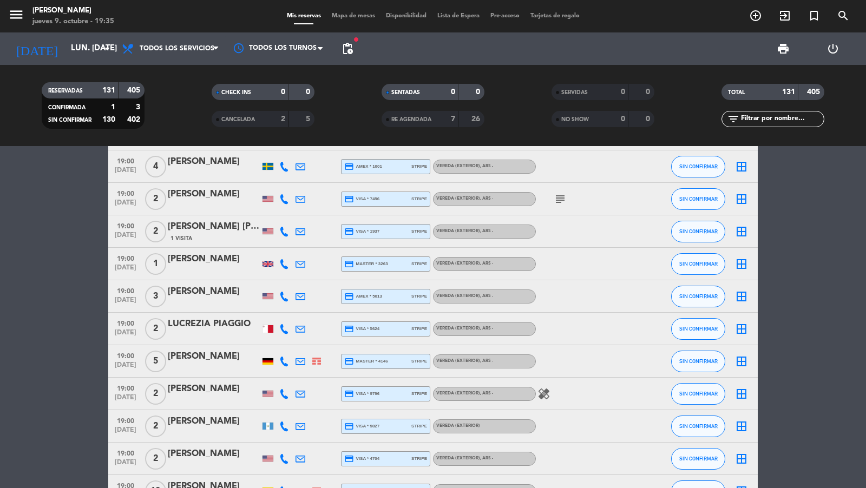
scroll to position [2347, 0]
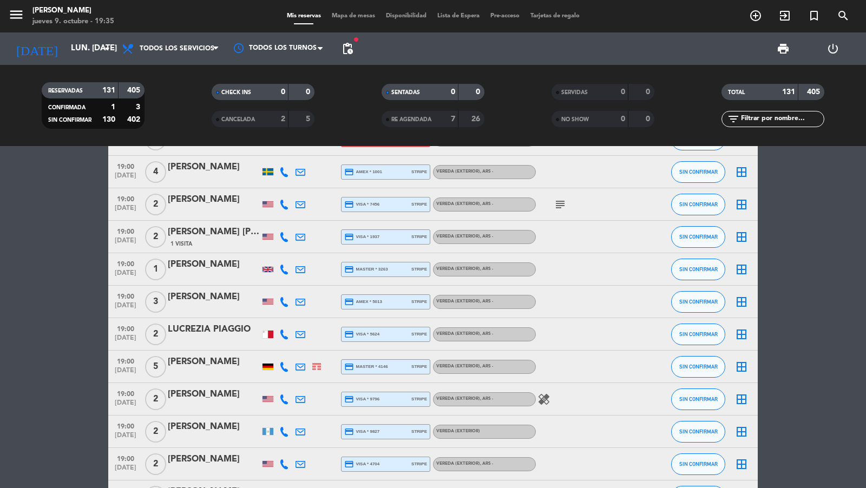
click at [351, 51] on span "pending_actions" at bounding box center [347, 48] width 13 height 13
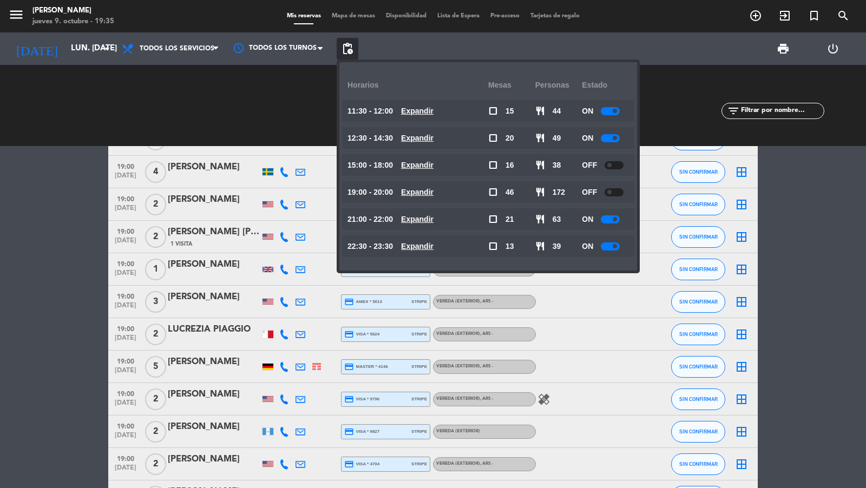
click at [351, 51] on span "pending_actions" at bounding box center [347, 48] width 13 height 13
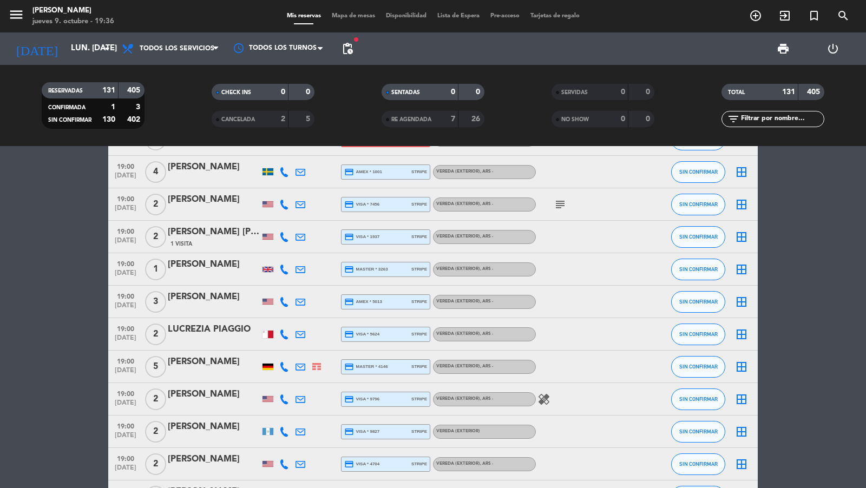
click at [349, 48] on span "pending_actions" at bounding box center [347, 48] width 13 height 13
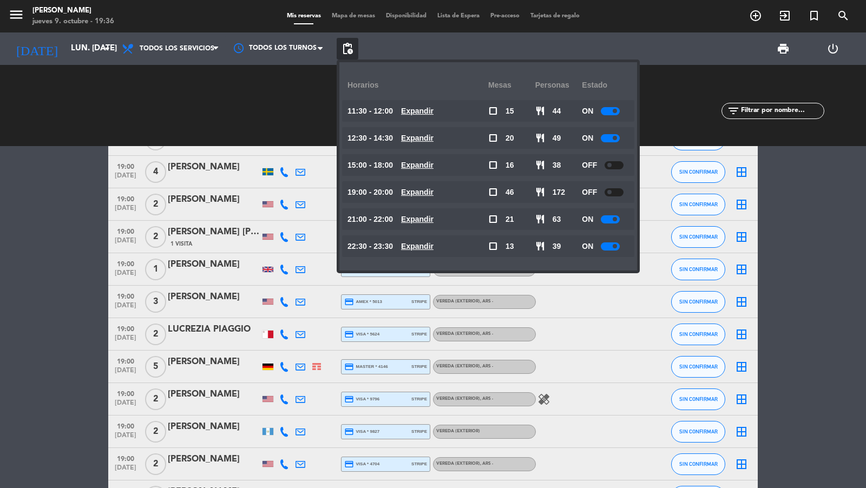
click at [415, 140] on u "Expandir" at bounding box center [417, 138] width 32 height 9
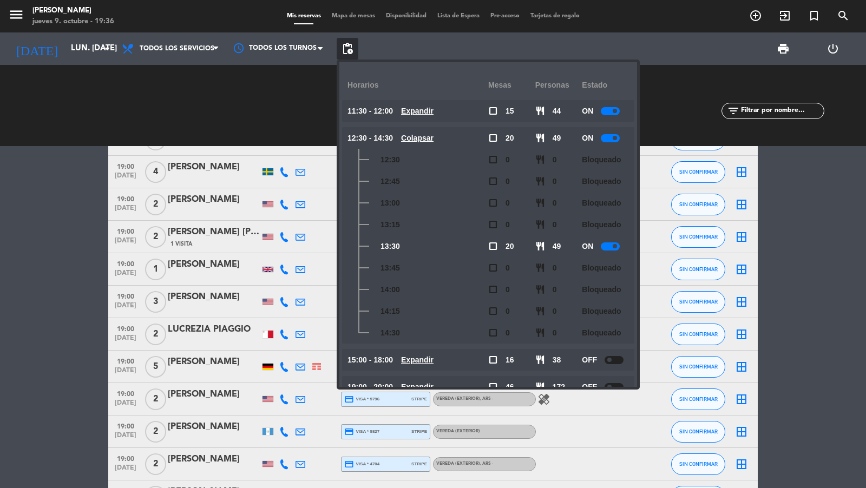
click at [56, 174] on bookings-row "11:30 [DATE] 2 [PERSON_NAME] credit_card visa * 2864 stripe Vereda (EXTERIOR) ,…" at bounding box center [433, 25] width 866 height 4406
